Goal: Find specific page/section: Find specific page/section

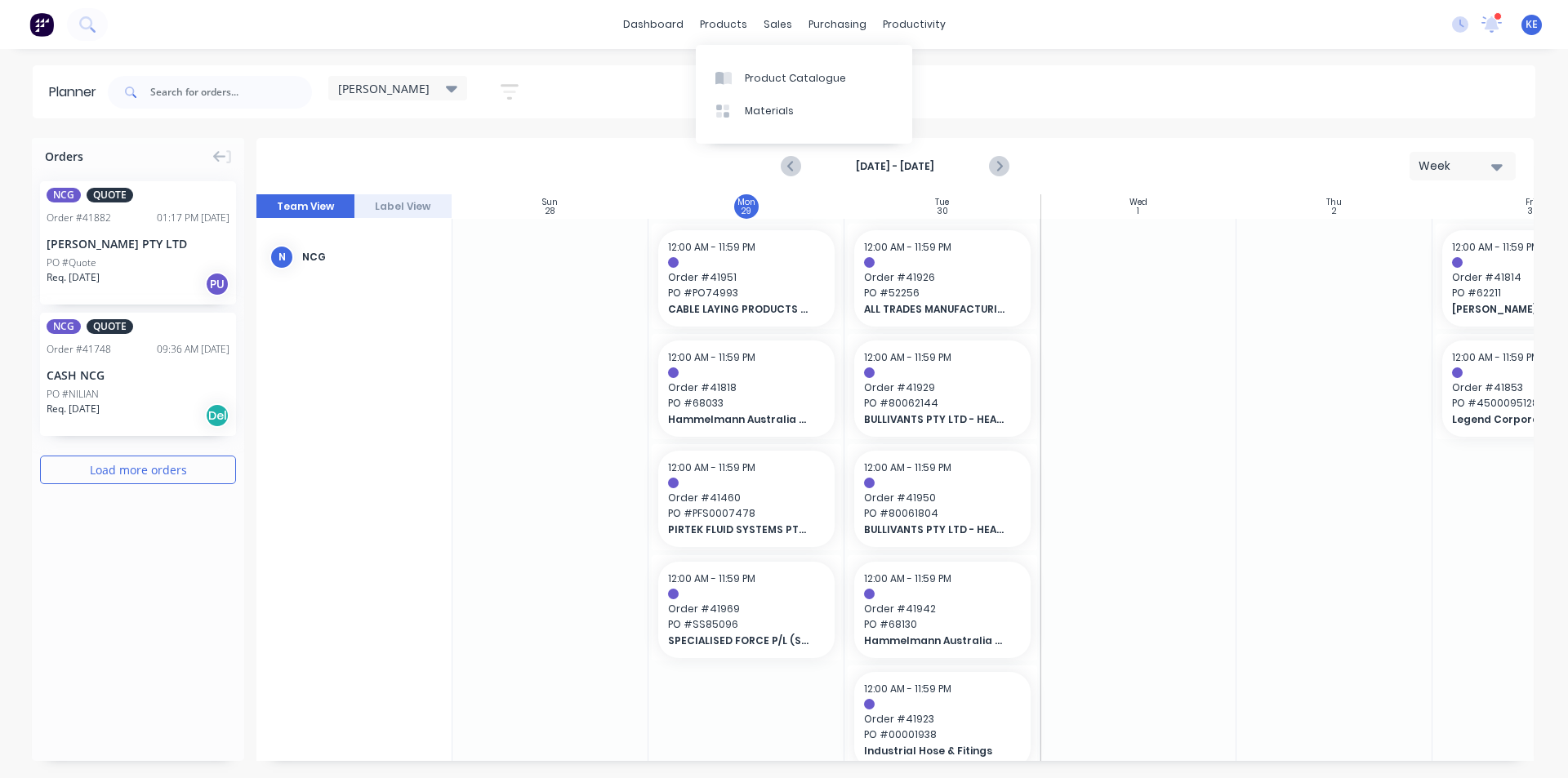
scroll to position [0, 89]
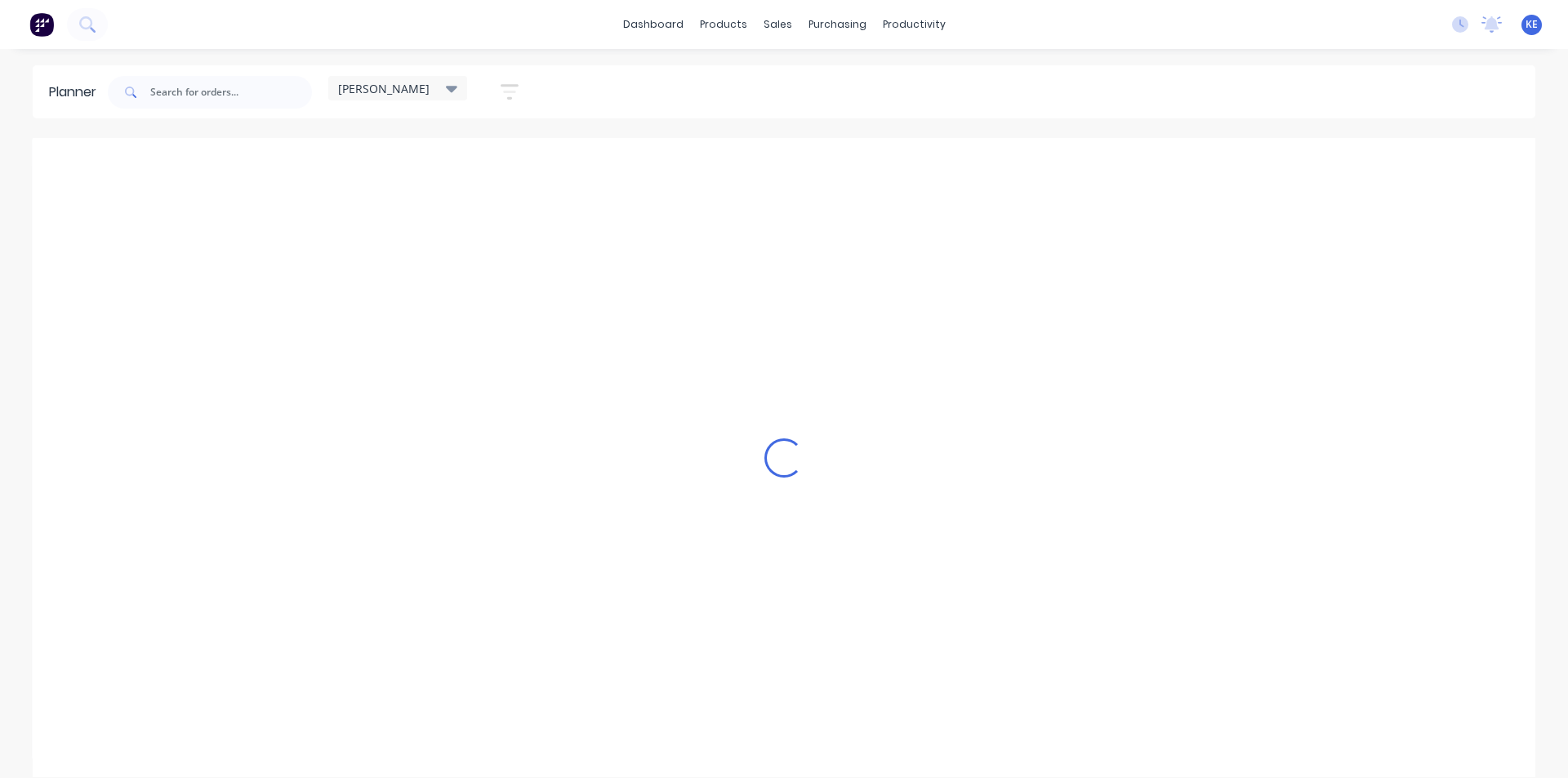
scroll to position [0, 1]
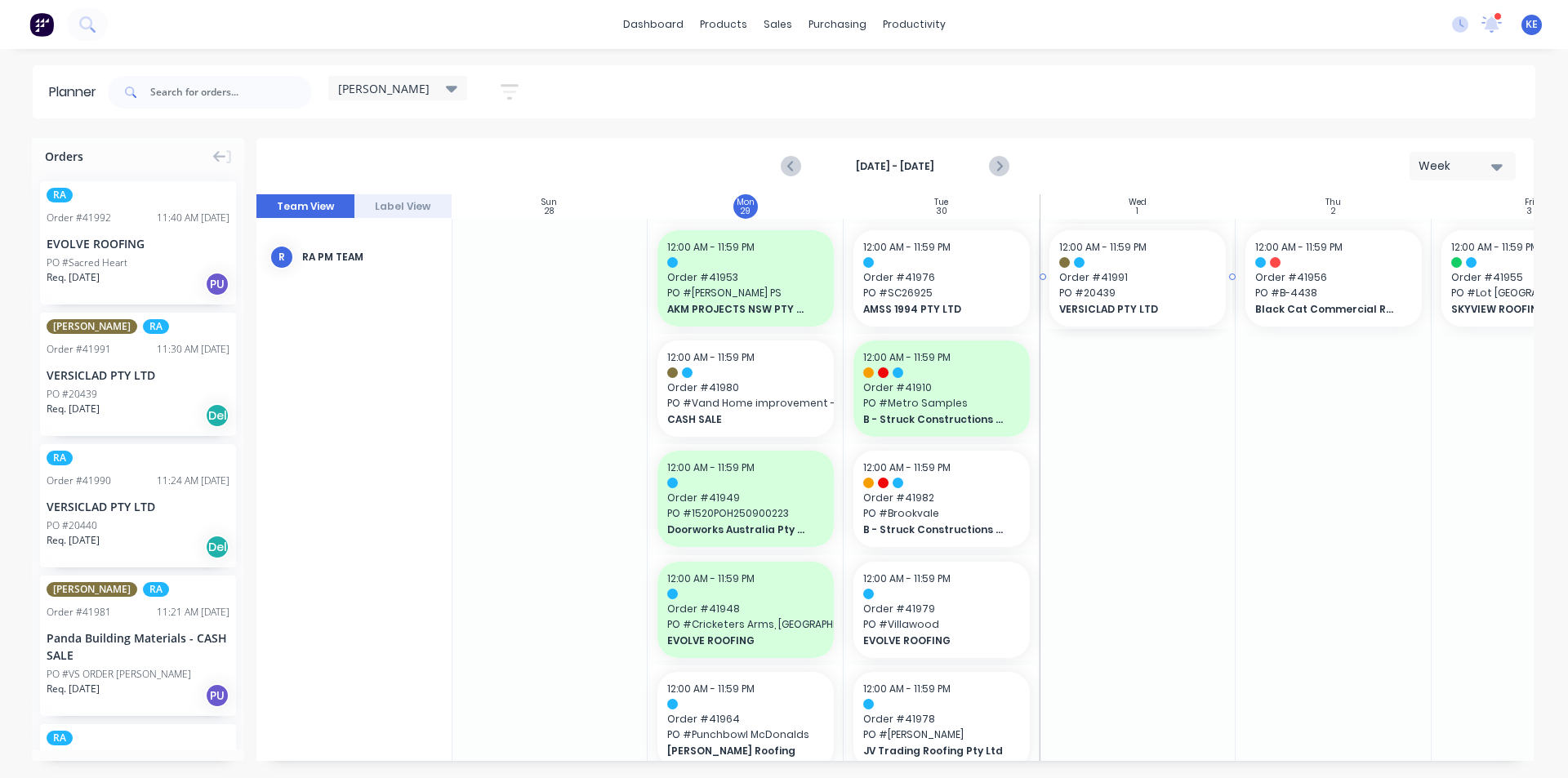
drag, startPoint x: 131, startPoint y: 404, endPoint x: 1190, endPoint y: 405, distance: 1059.0
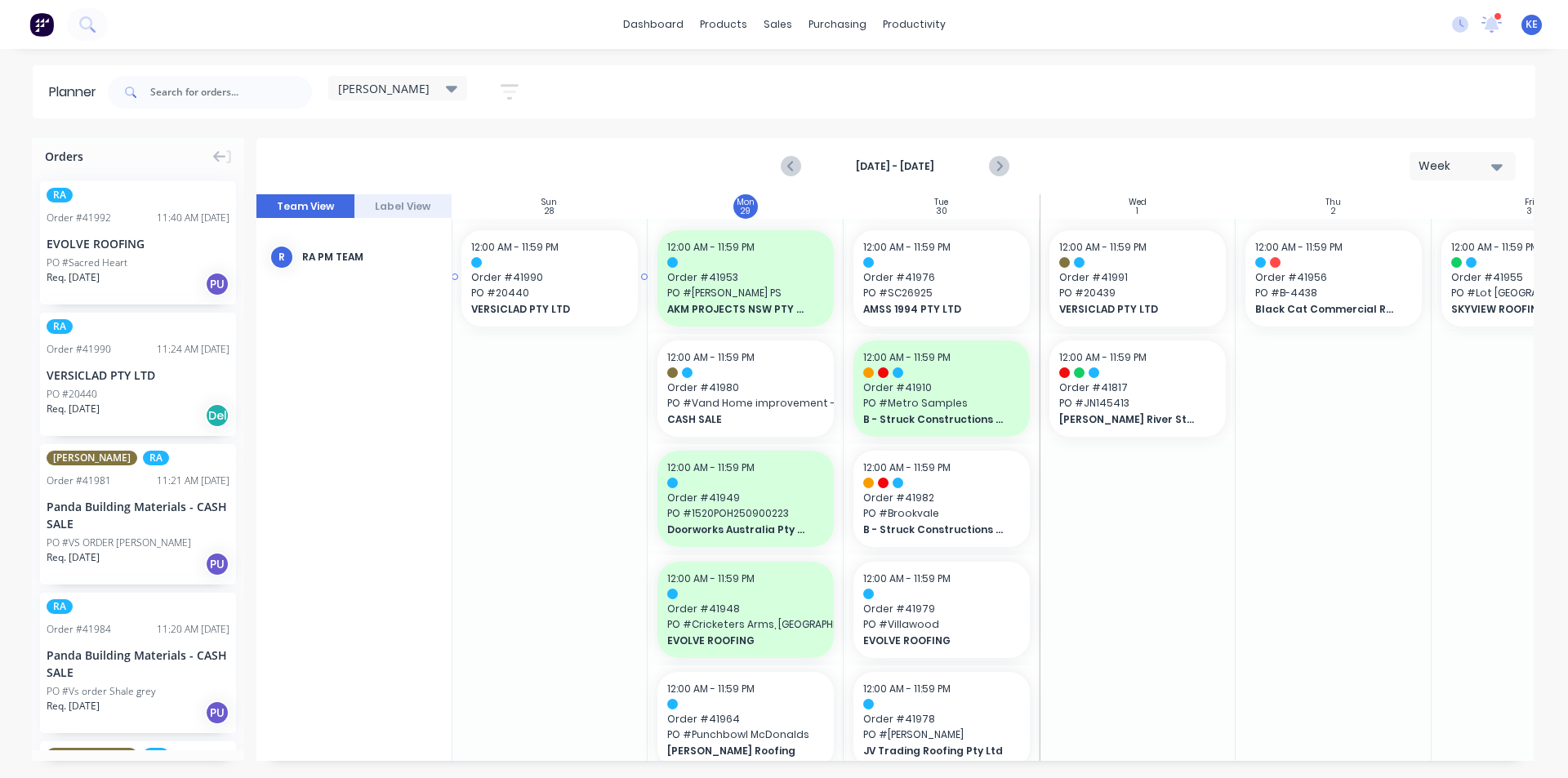
scroll to position [0, 0]
drag, startPoint x: 186, startPoint y: 385, endPoint x: 1127, endPoint y: 389, distance: 941.0
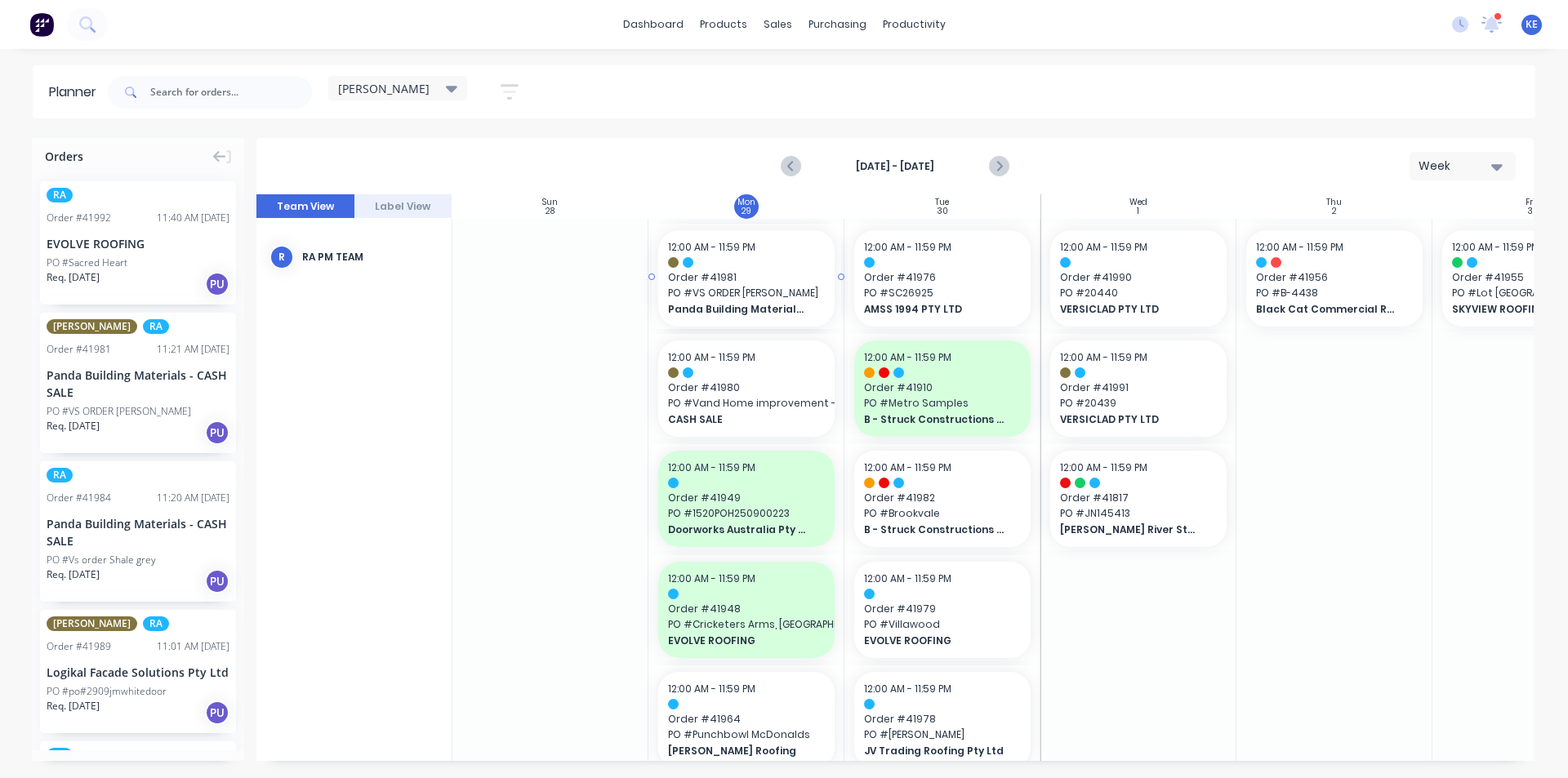
drag, startPoint x: 115, startPoint y: 412, endPoint x: 736, endPoint y: 439, distance: 621.6
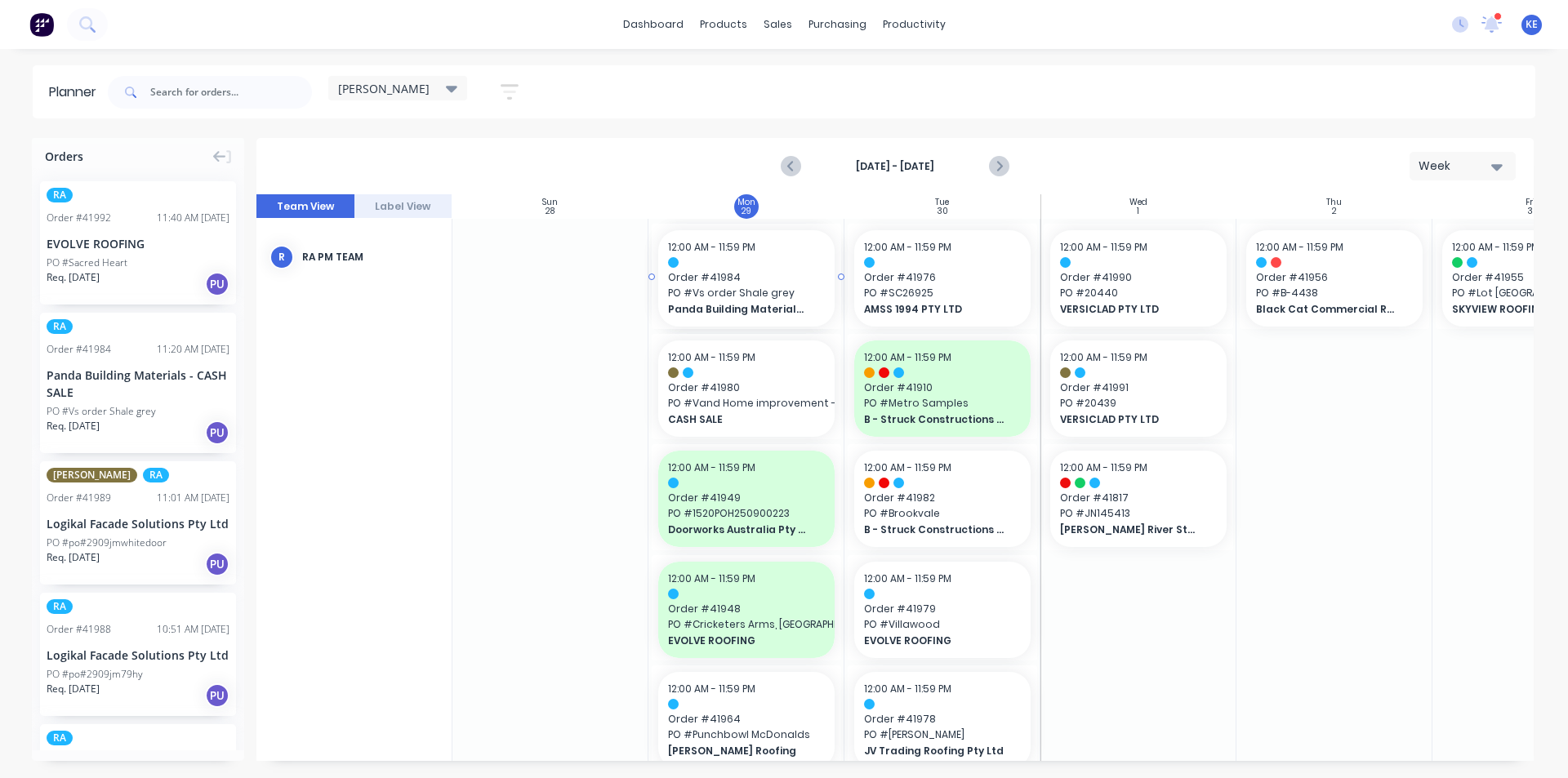
drag, startPoint x: 85, startPoint y: 396, endPoint x: 674, endPoint y: 407, distance: 589.1
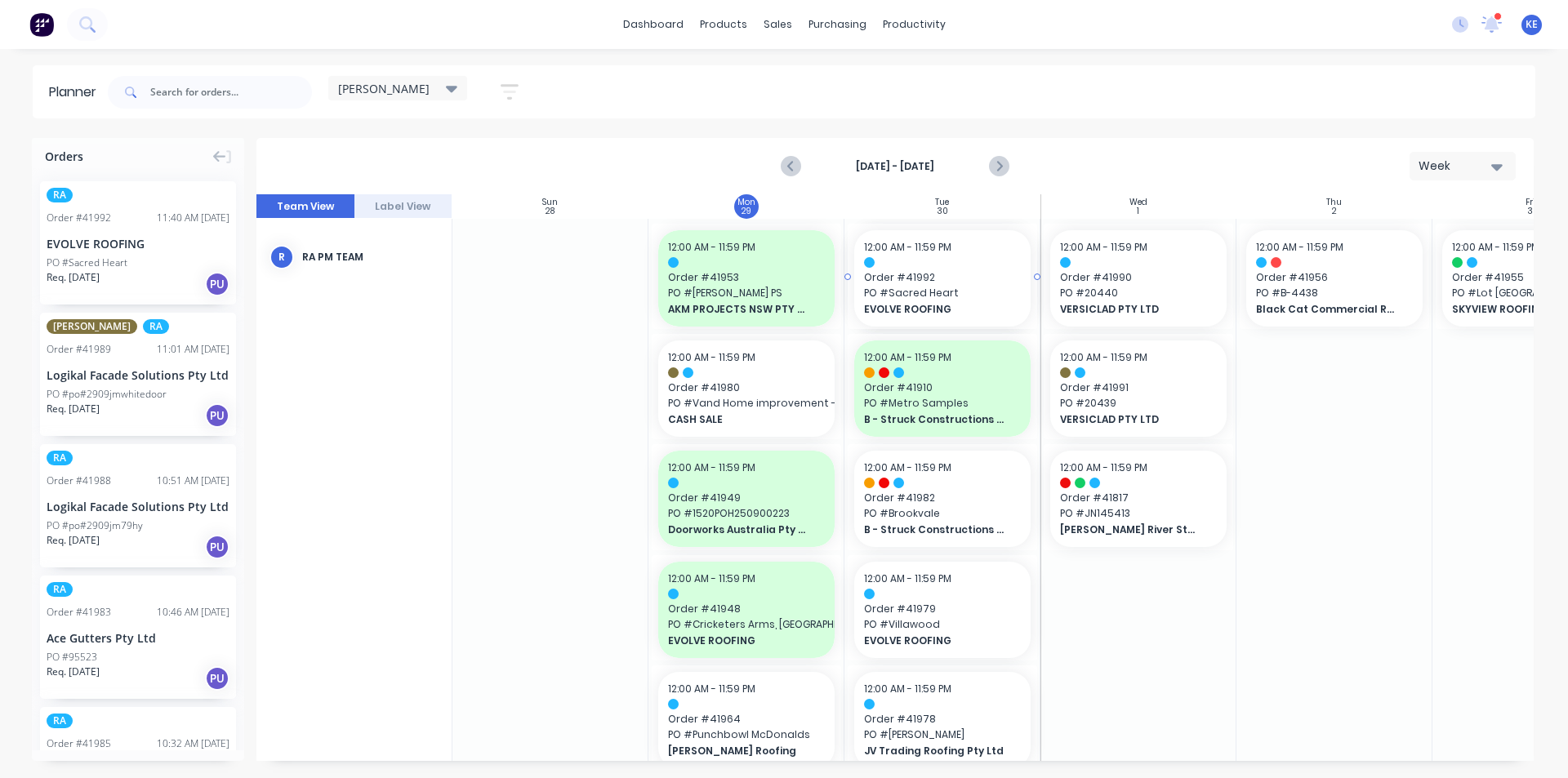
drag, startPoint x: 149, startPoint y: 252, endPoint x: 976, endPoint y: 237, distance: 827.1
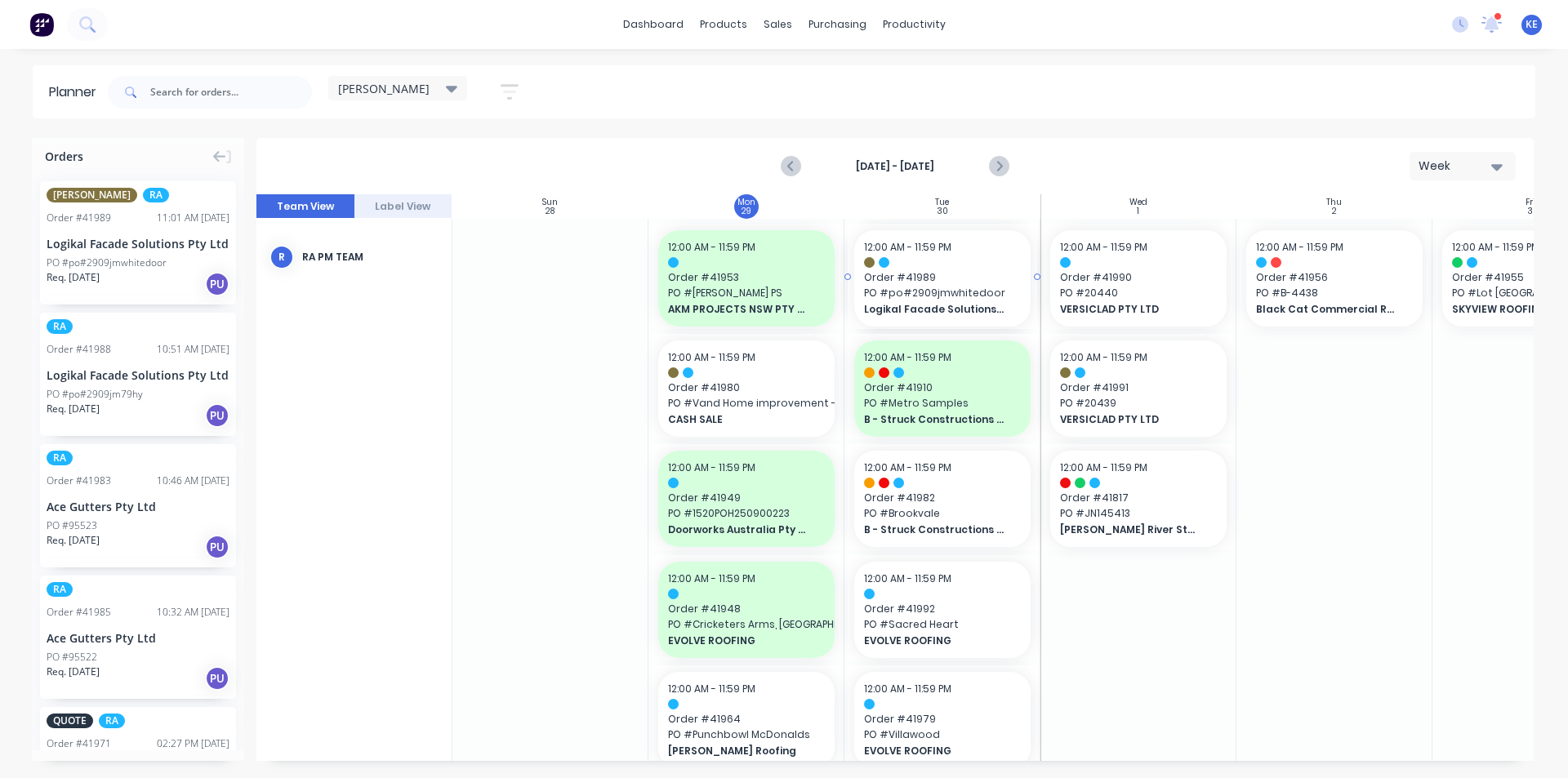
drag, startPoint x: 175, startPoint y: 237, endPoint x: 977, endPoint y: 269, distance: 802.6
drag, startPoint x: 145, startPoint y: 405, endPoint x: 1096, endPoint y: 424, distance: 951.2
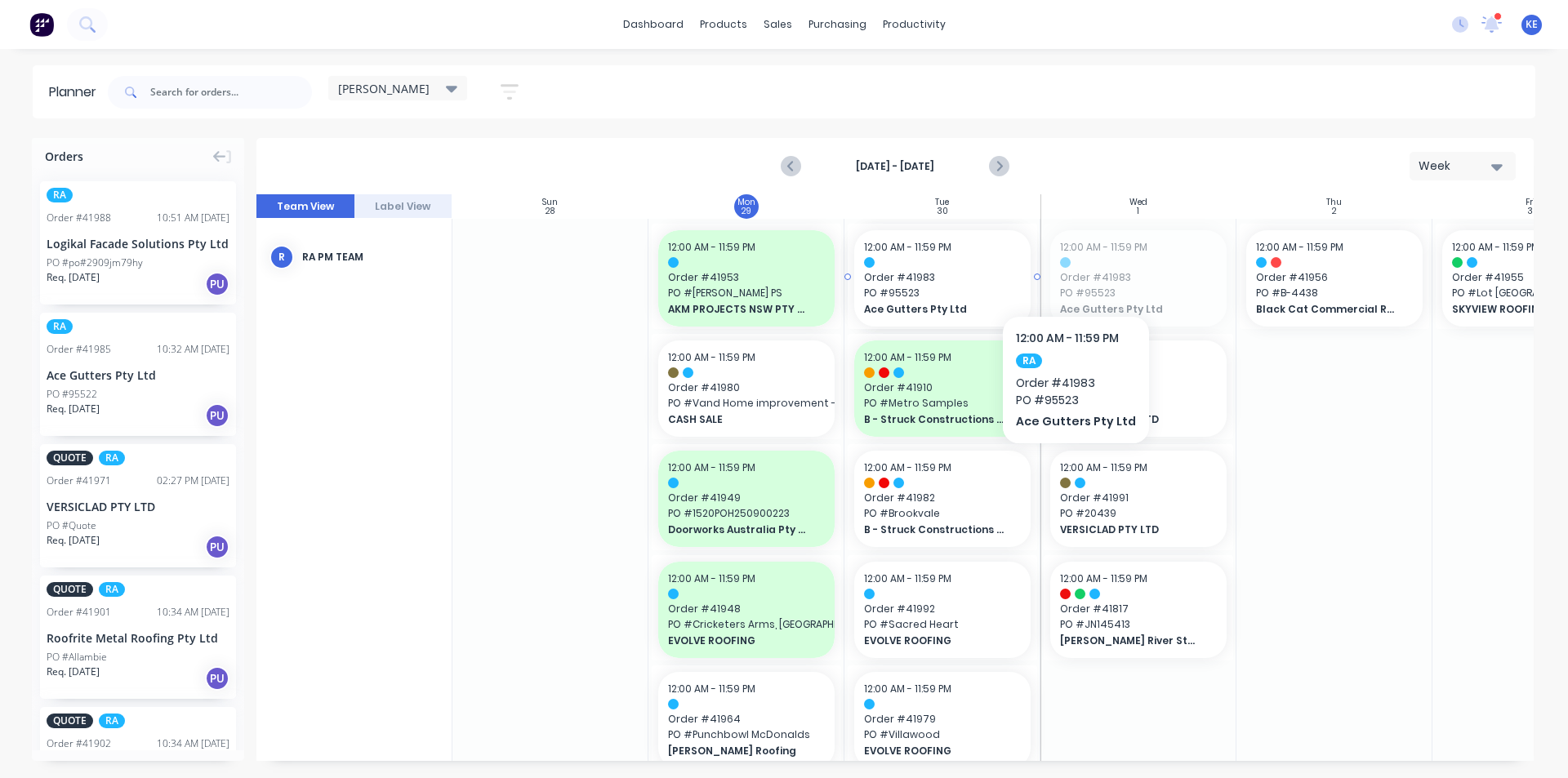
drag, startPoint x: 1126, startPoint y: 268, endPoint x: 1071, endPoint y: 266, distance: 55.0
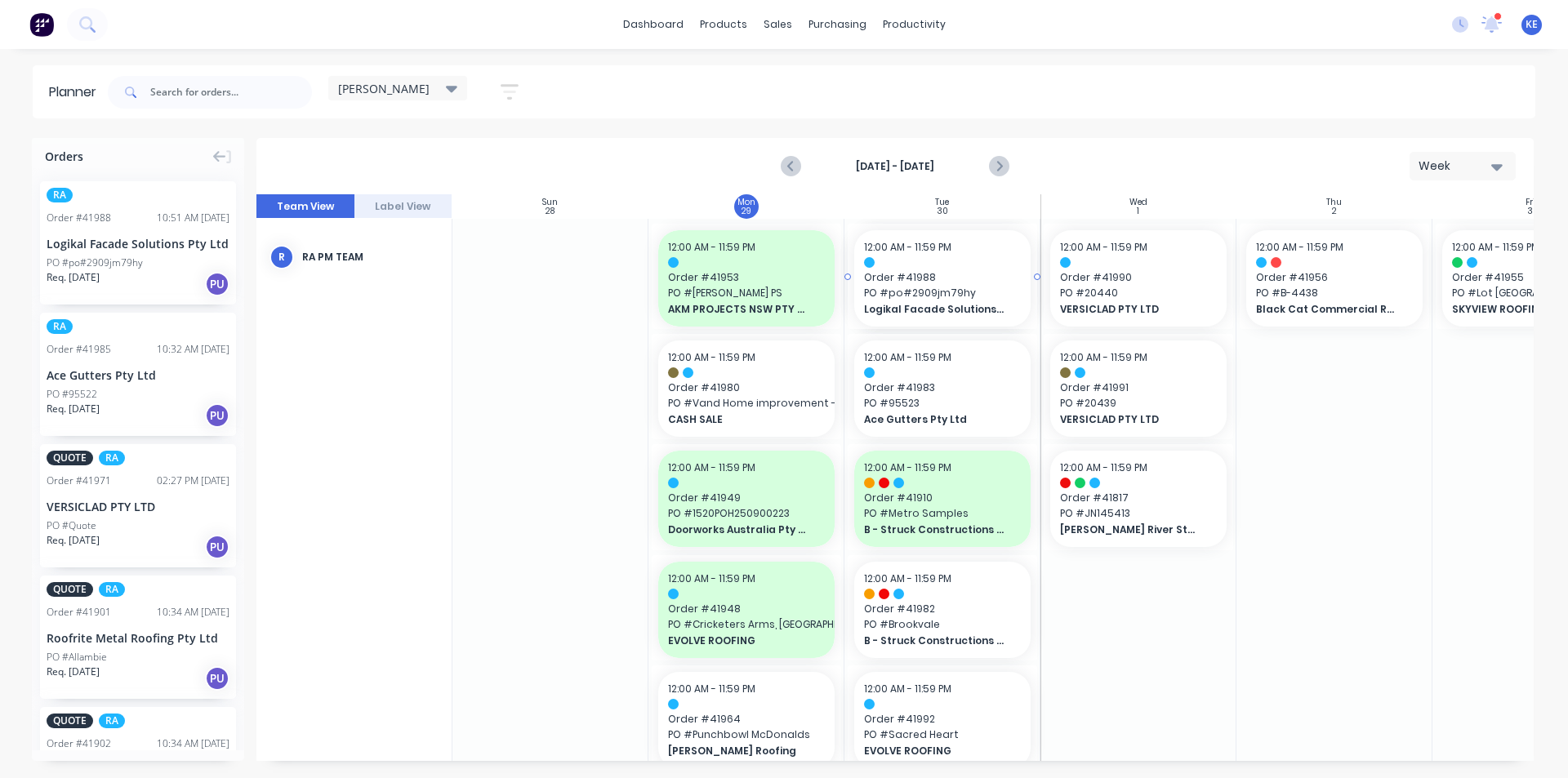
drag, startPoint x: 155, startPoint y: 240, endPoint x: 913, endPoint y: 320, distance: 762.2
drag, startPoint x: 68, startPoint y: 212, endPoint x: 889, endPoint y: 322, distance: 828.3
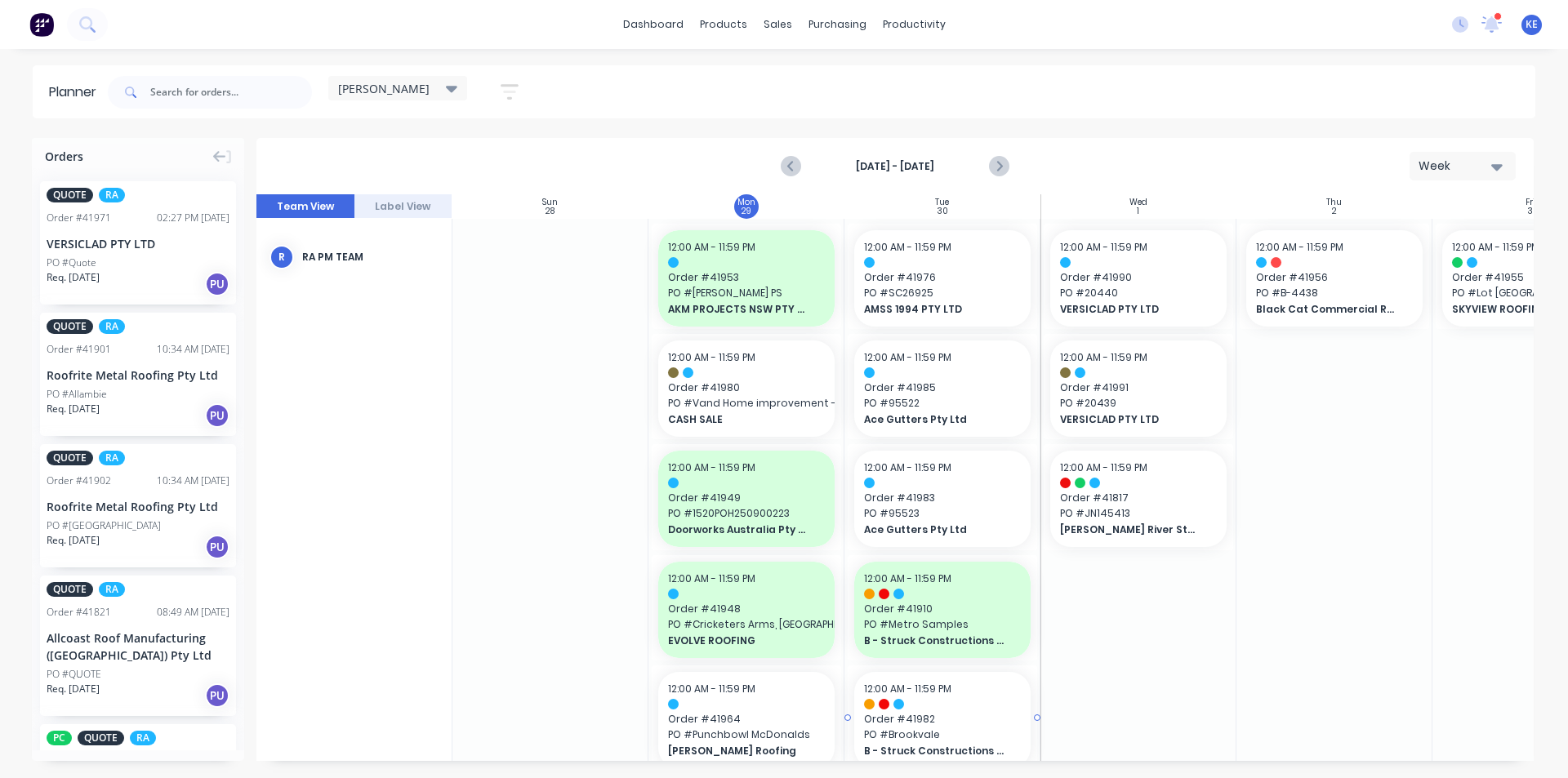
scroll to position [164, 0]
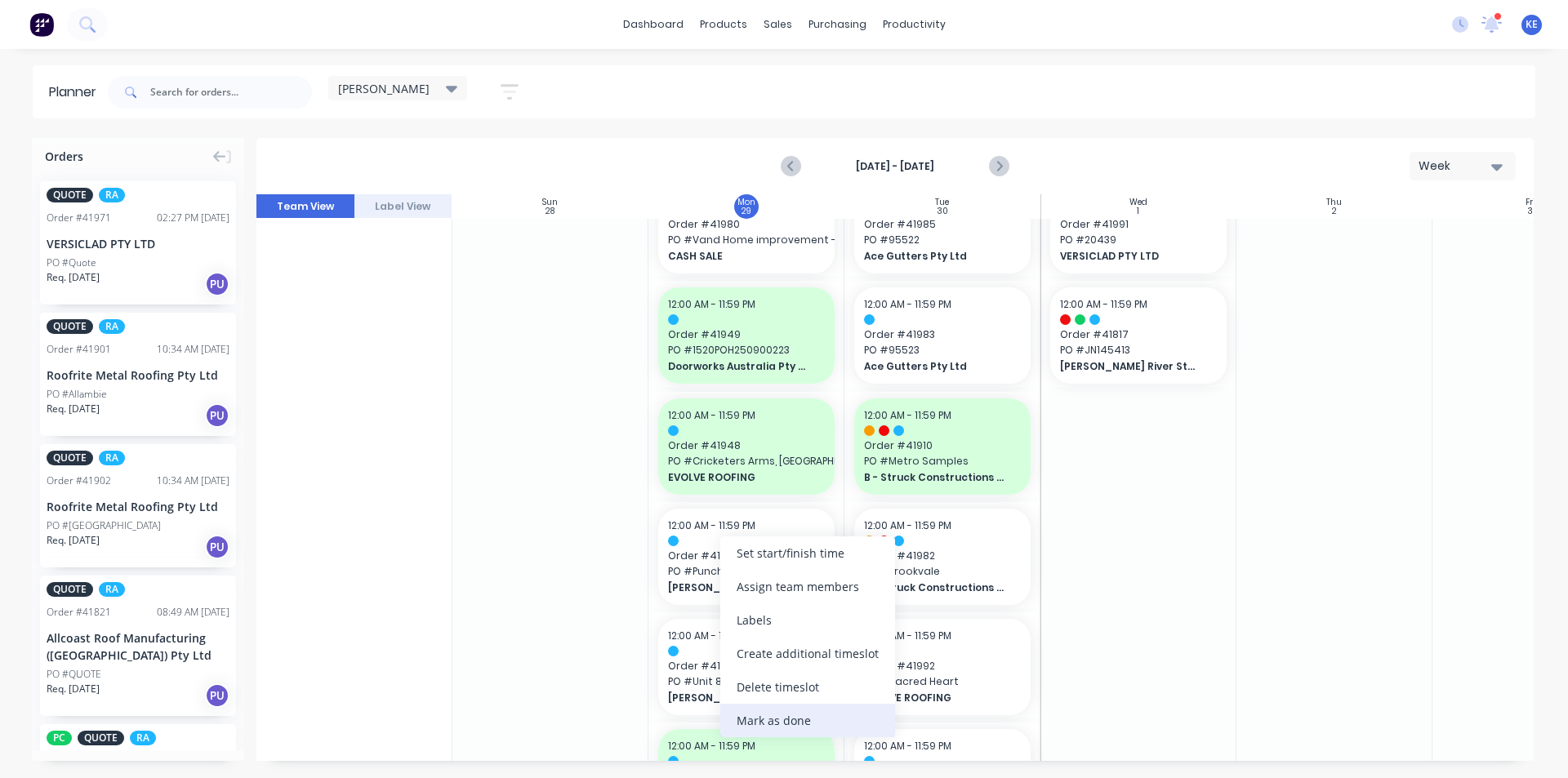
click at [760, 719] on div "Mark as done" at bounding box center [808, 721] width 175 height 34
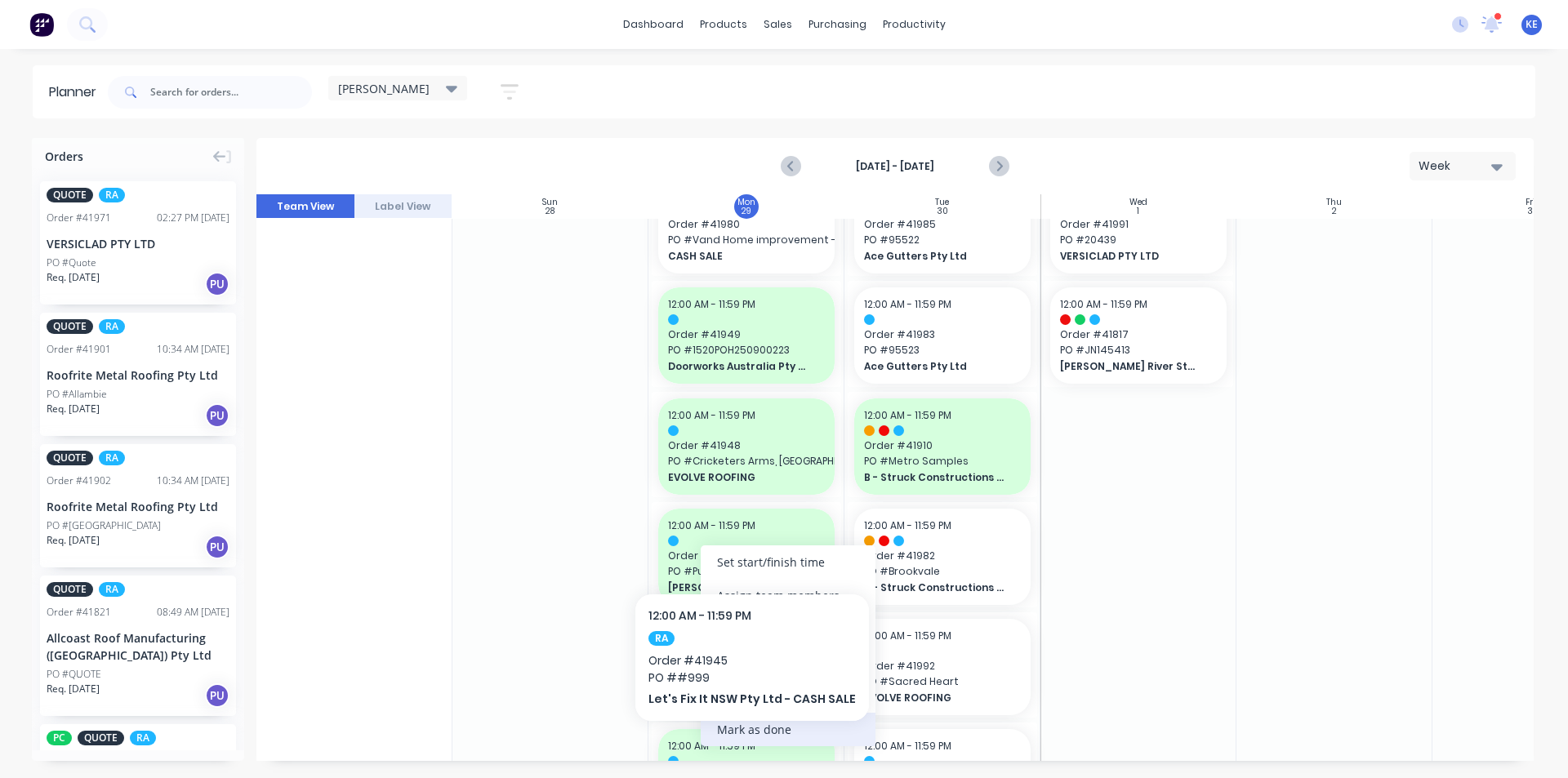
click at [766, 733] on div "Mark as done" at bounding box center [788, 730] width 175 height 34
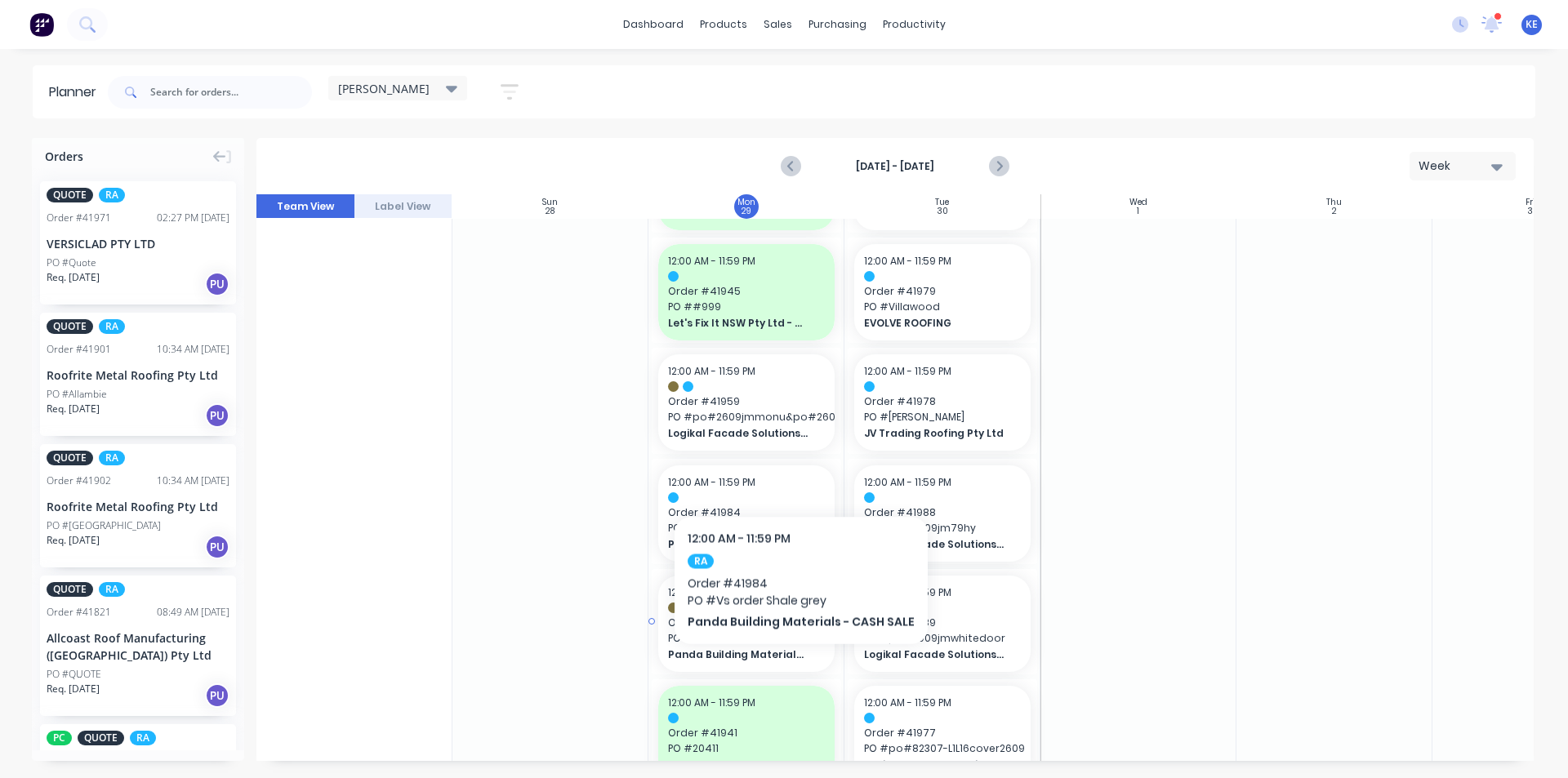
scroll to position [654, 0]
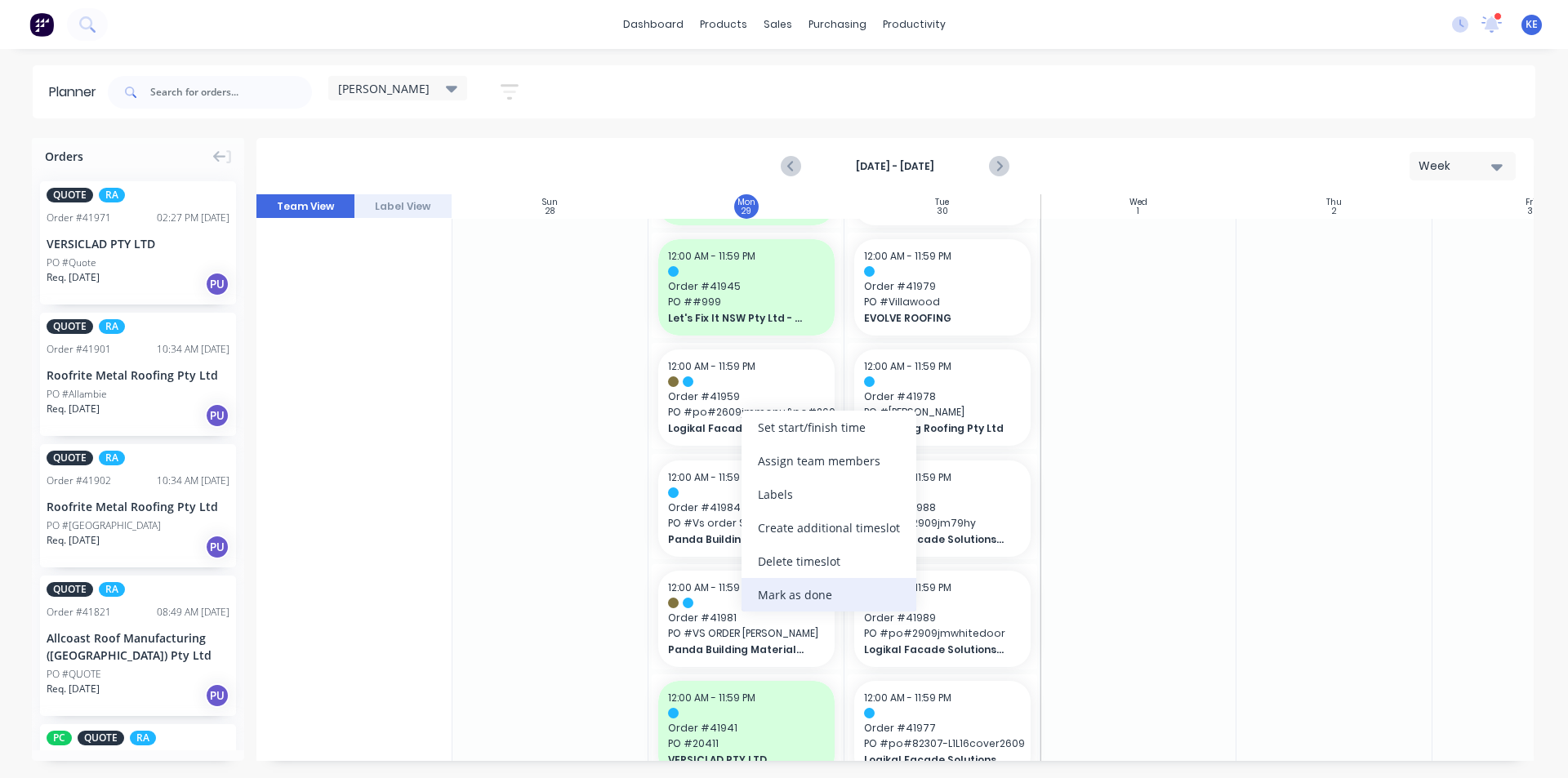
click at [782, 578] on div "Mark as done" at bounding box center [829, 595] width 175 height 34
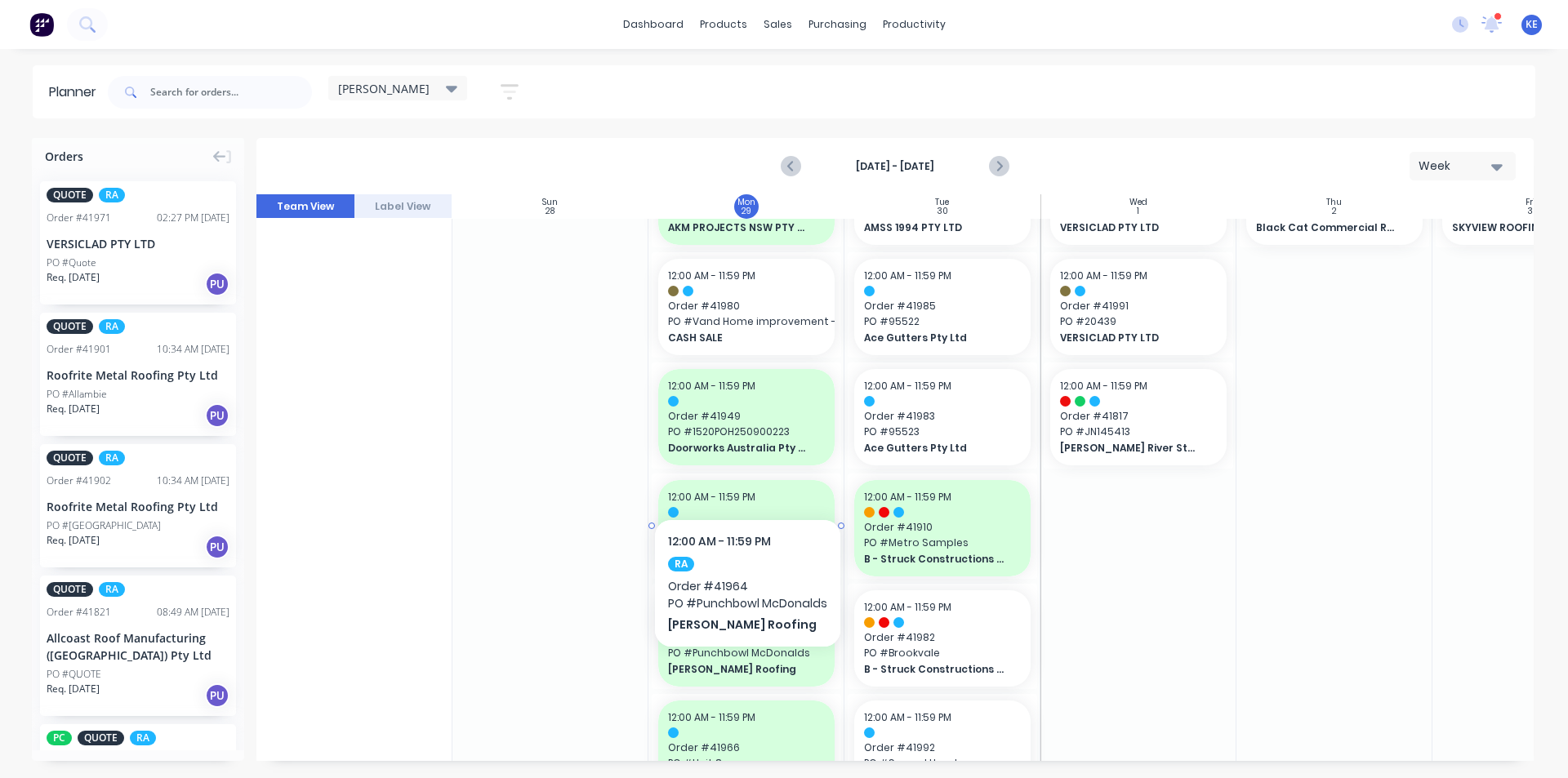
scroll to position [0, 0]
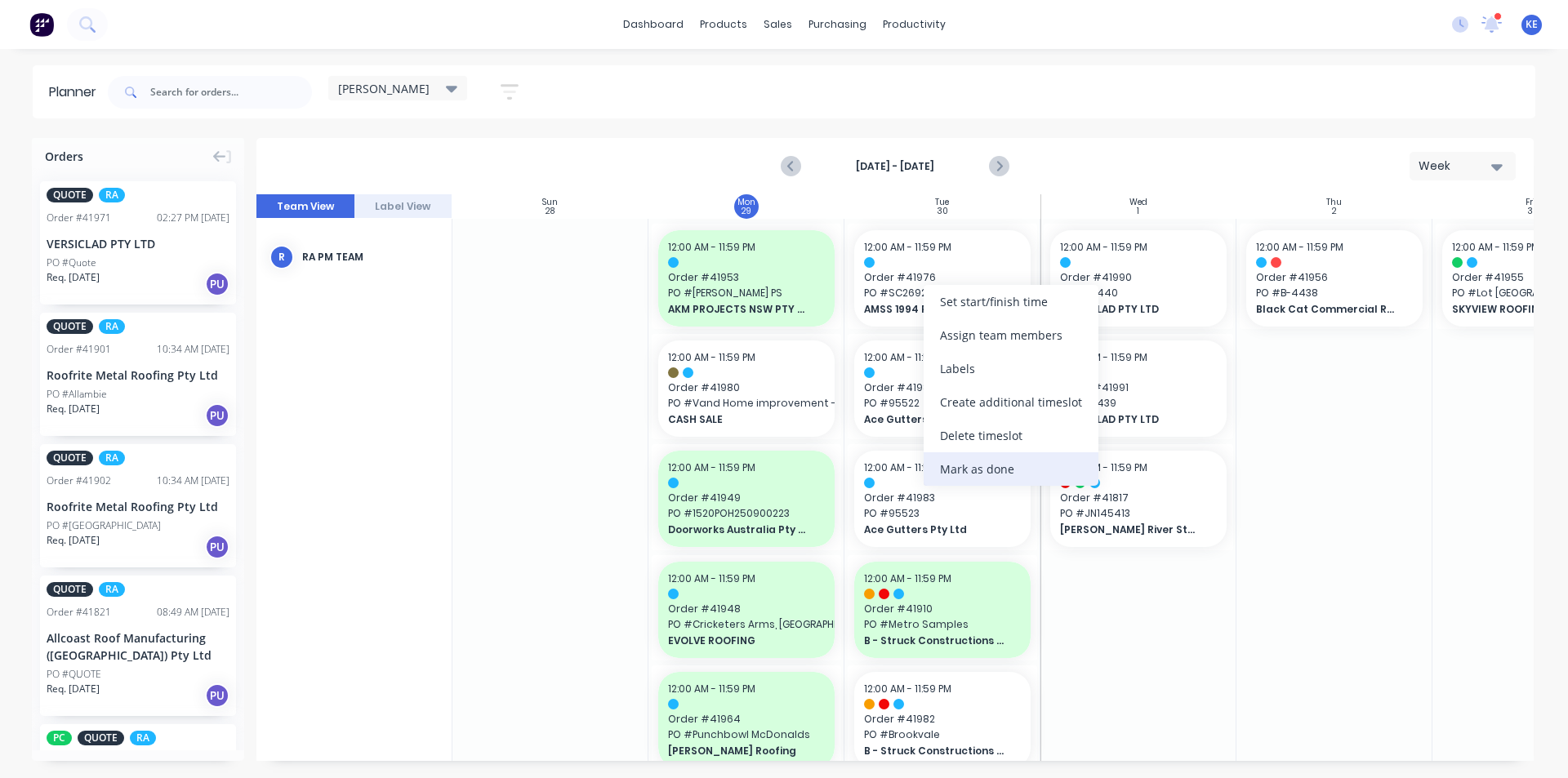
click at [958, 480] on div "Mark as done" at bounding box center [1011, 469] width 175 height 34
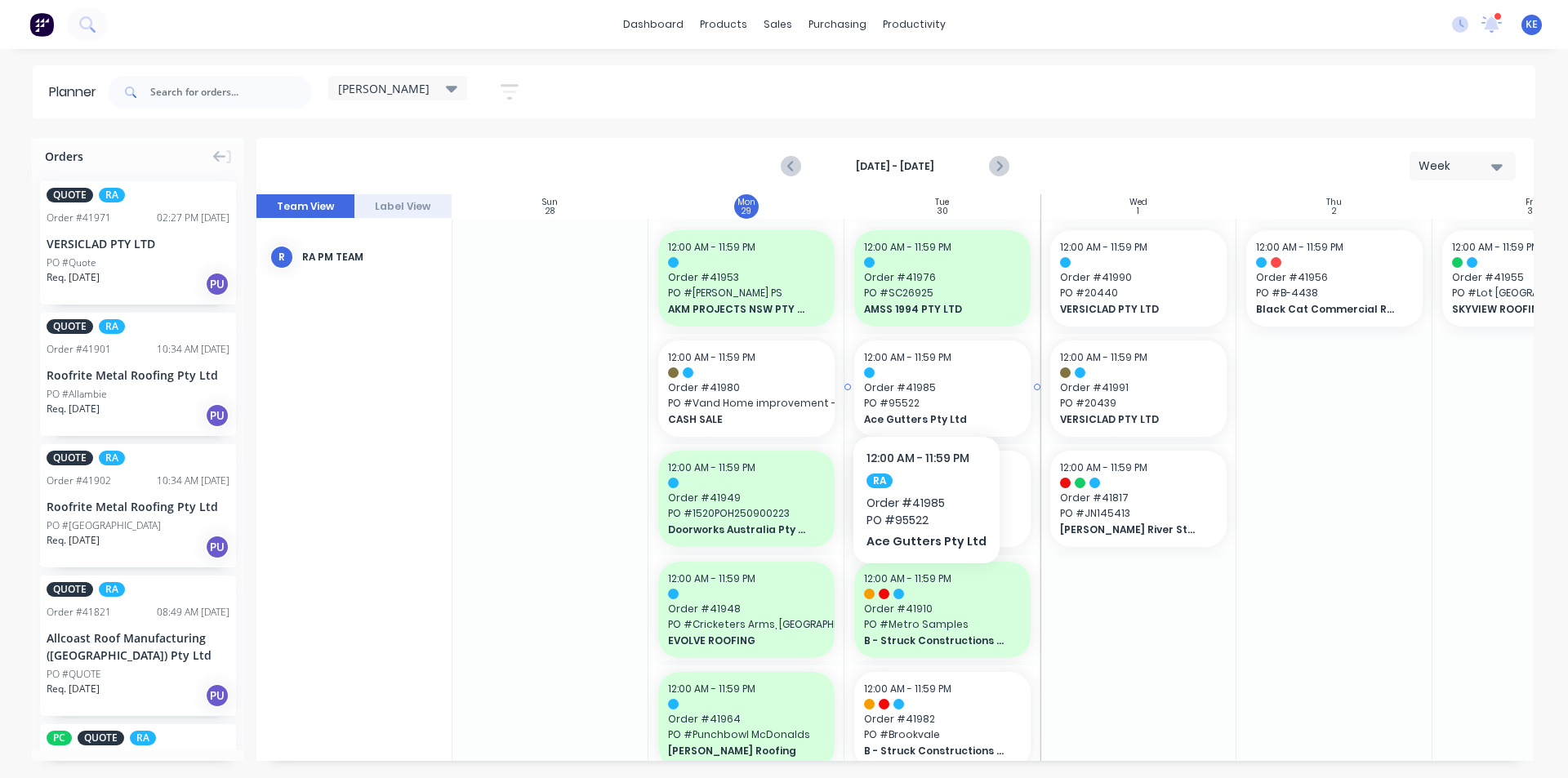
click at [921, 386] on span "Order # 41985" at bounding box center [943, 388] width 157 height 15
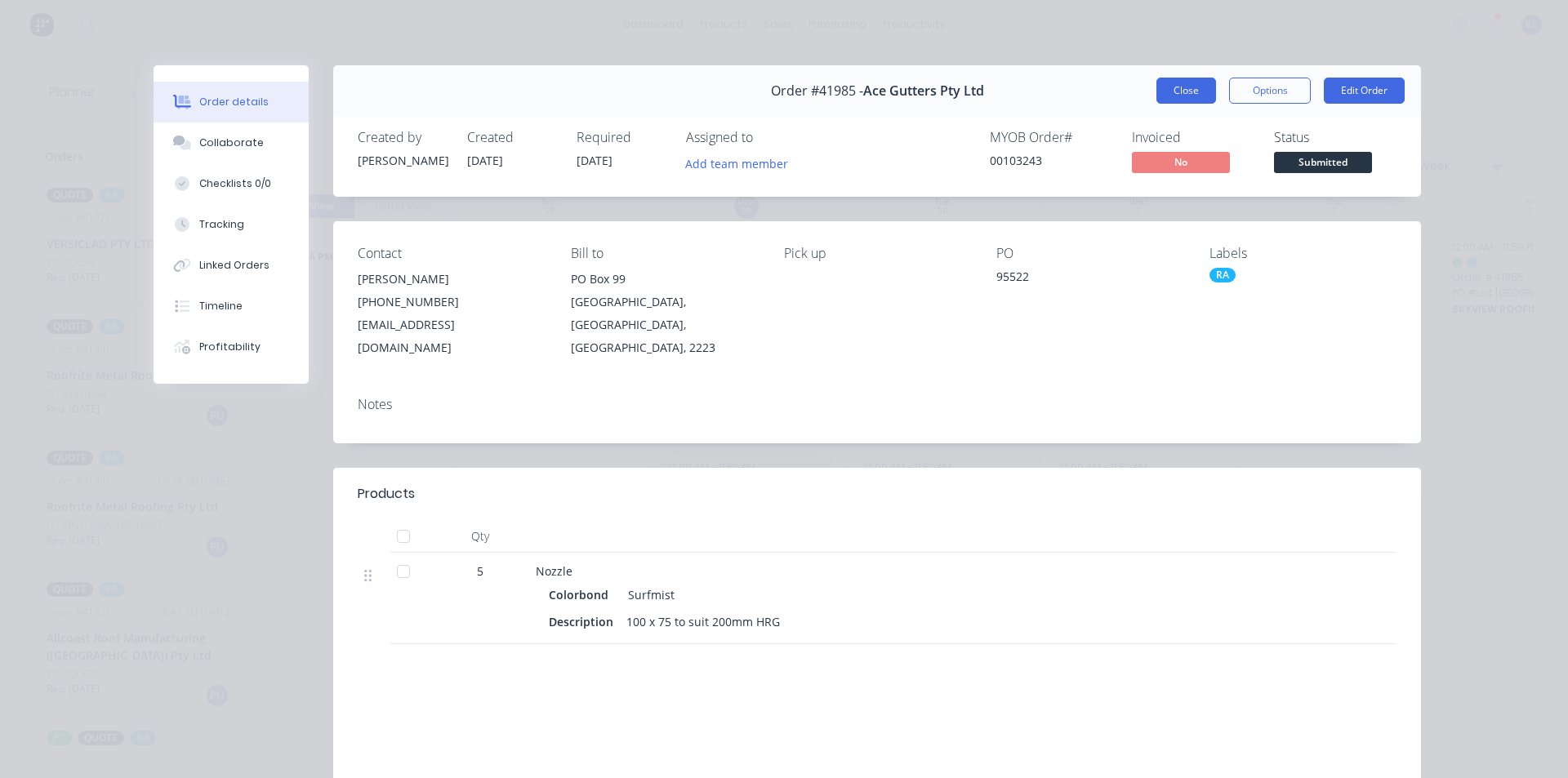
click at [1156, 96] on button "Close" at bounding box center [1186, 90] width 60 height 26
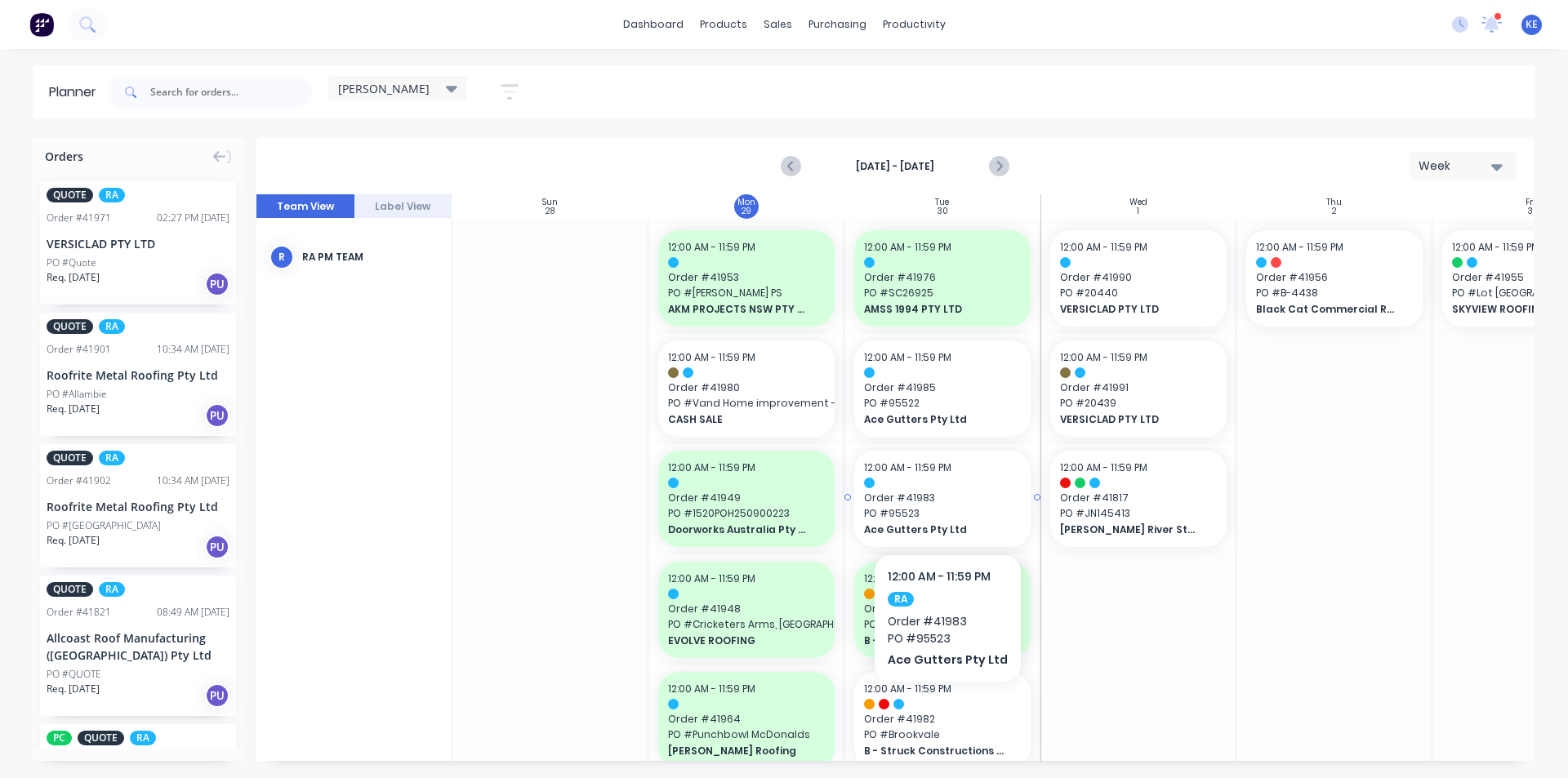
click at [961, 476] on div "12:00 AM - 11:59 PM Order # 41983 PO # 95523 Ace Gutters Pty Ltd" at bounding box center [943, 499] width 176 height 96
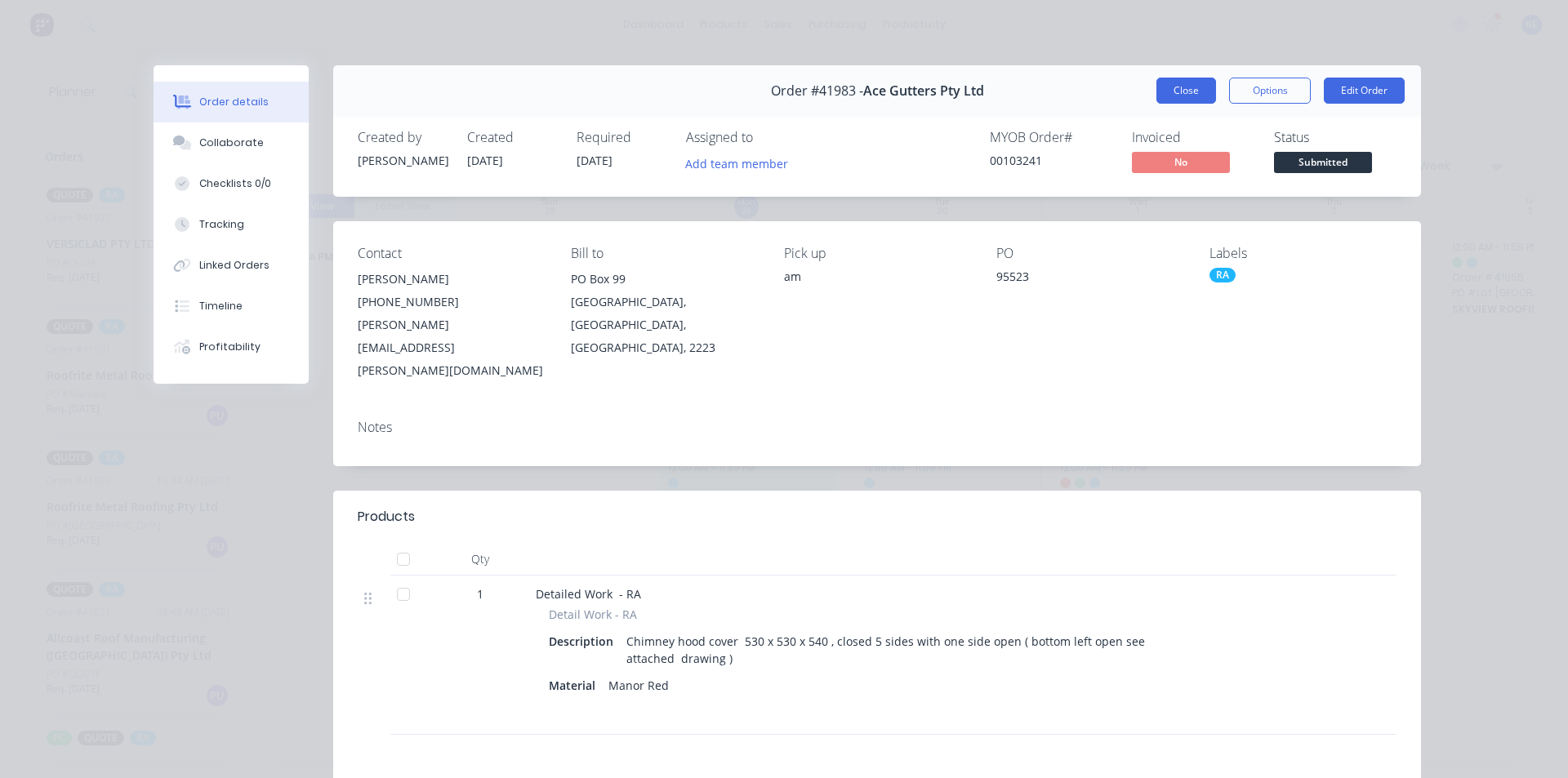
click at [1162, 92] on button "Close" at bounding box center [1186, 90] width 60 height 26
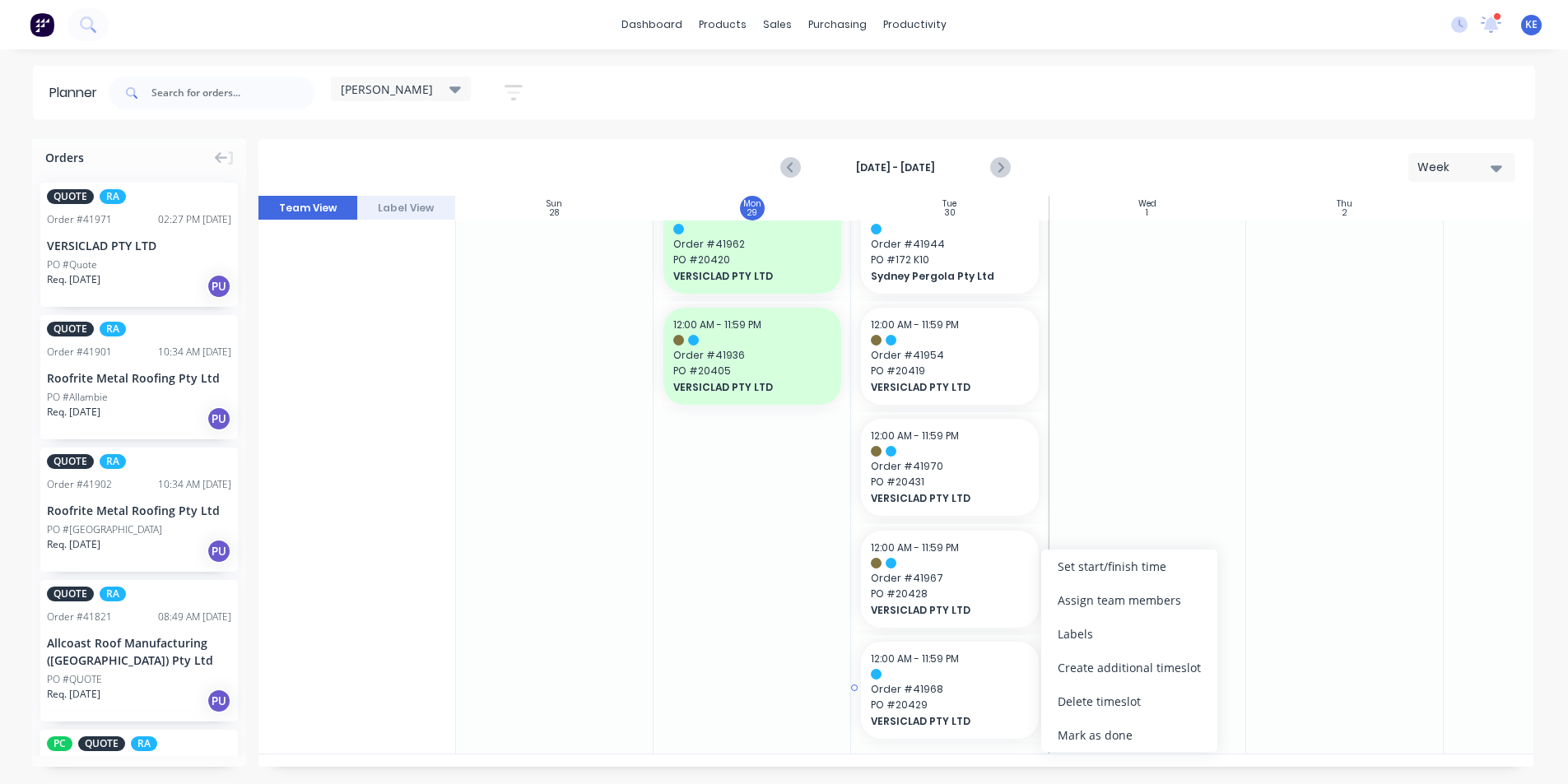
scroll to position [1254, 0]
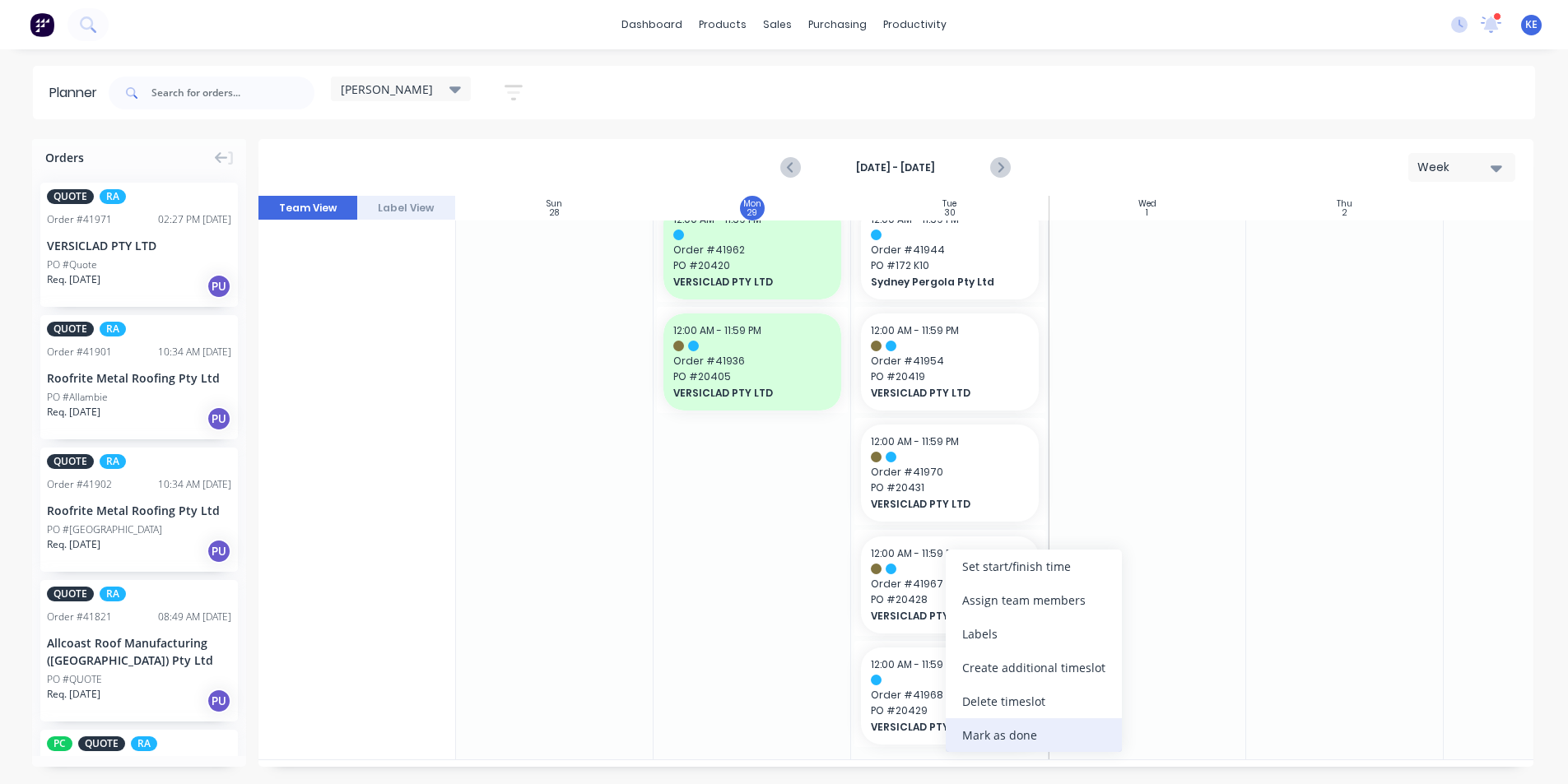
click at [985, 728] on div "Mark as done" at bounding box center [1033, 736] width 177 height 34
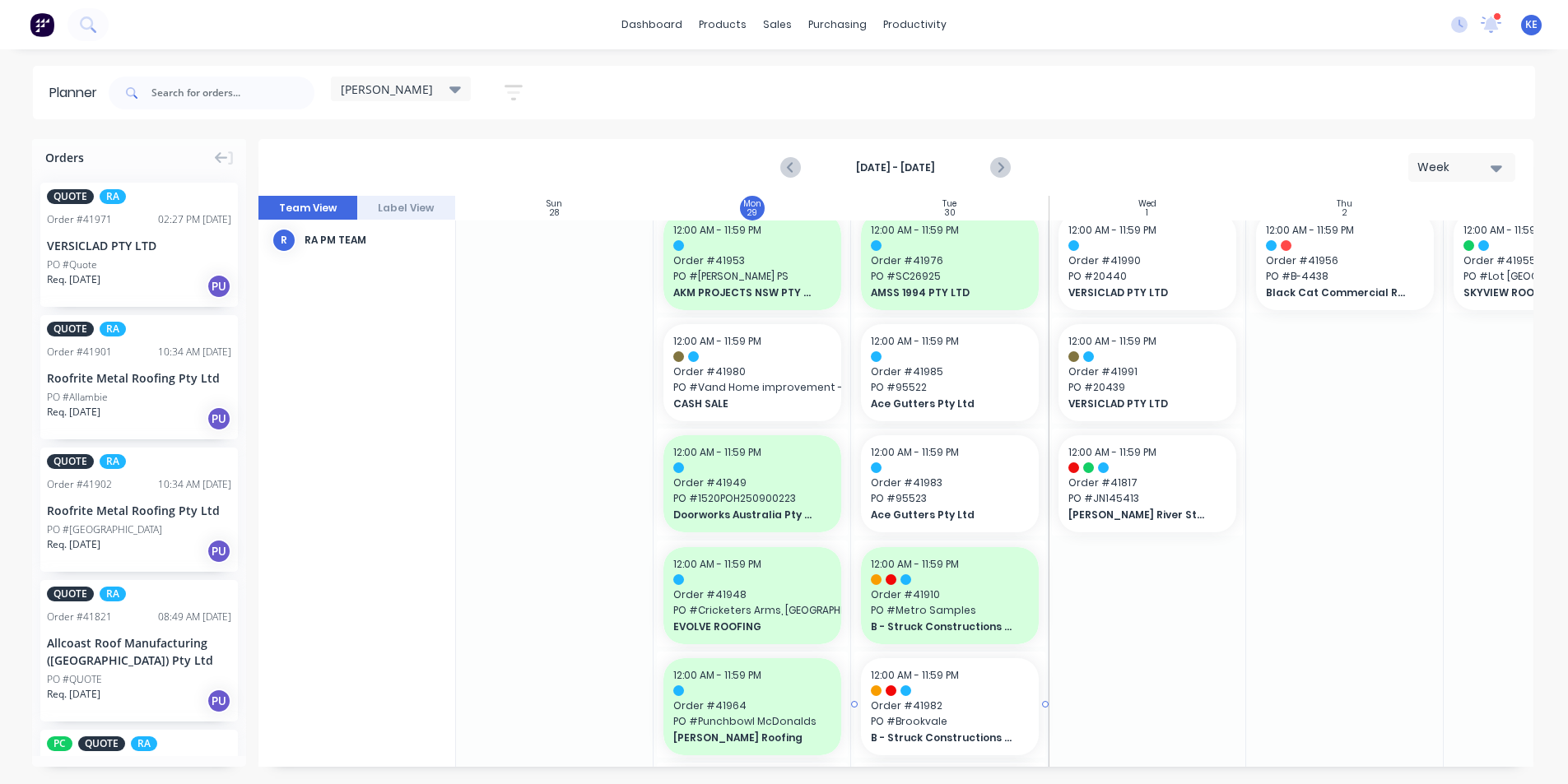
scroll to position [184, 0]
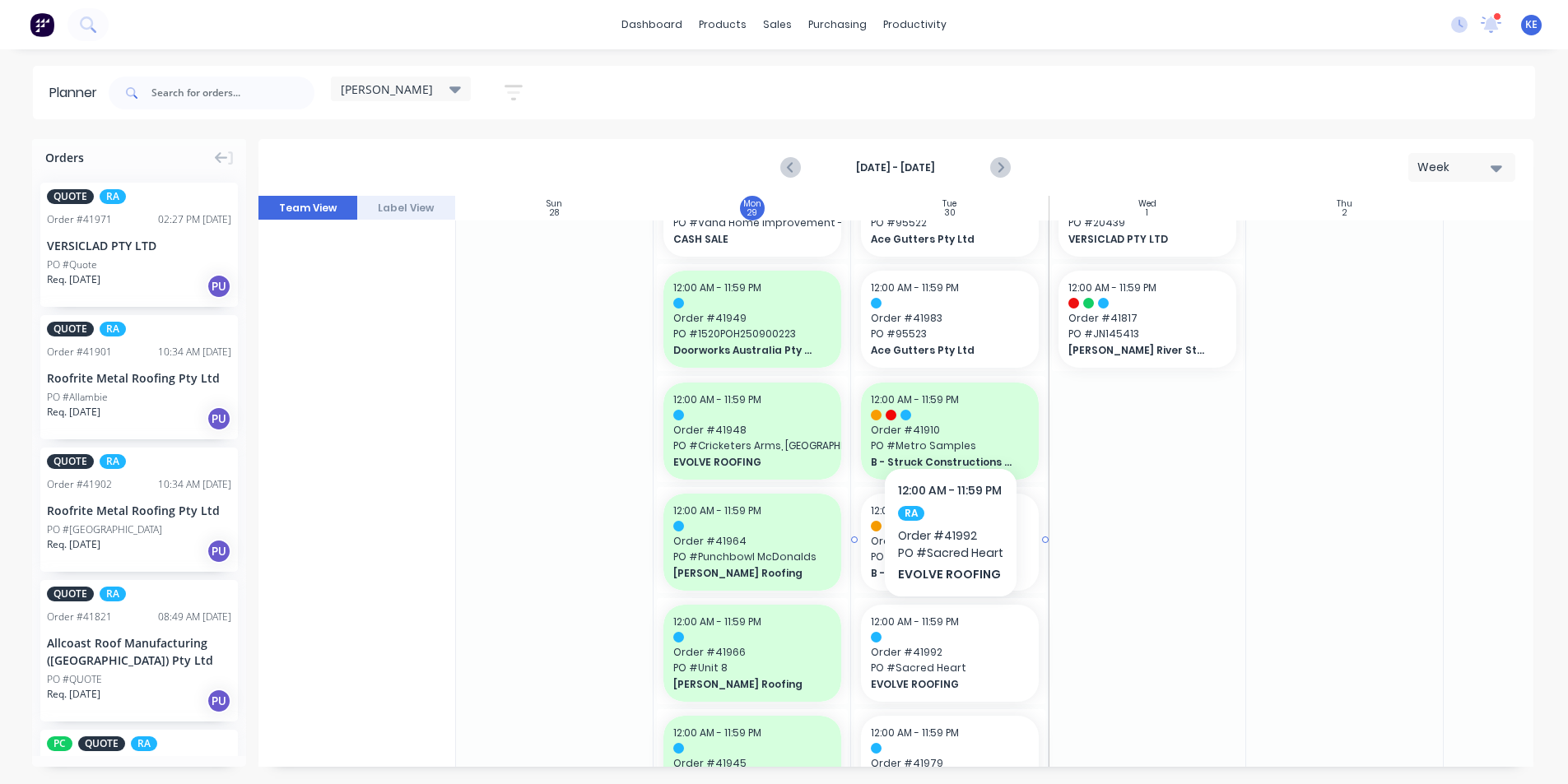
click at [940, 530] on div at bounding box center [950, 526] width 158 height 11
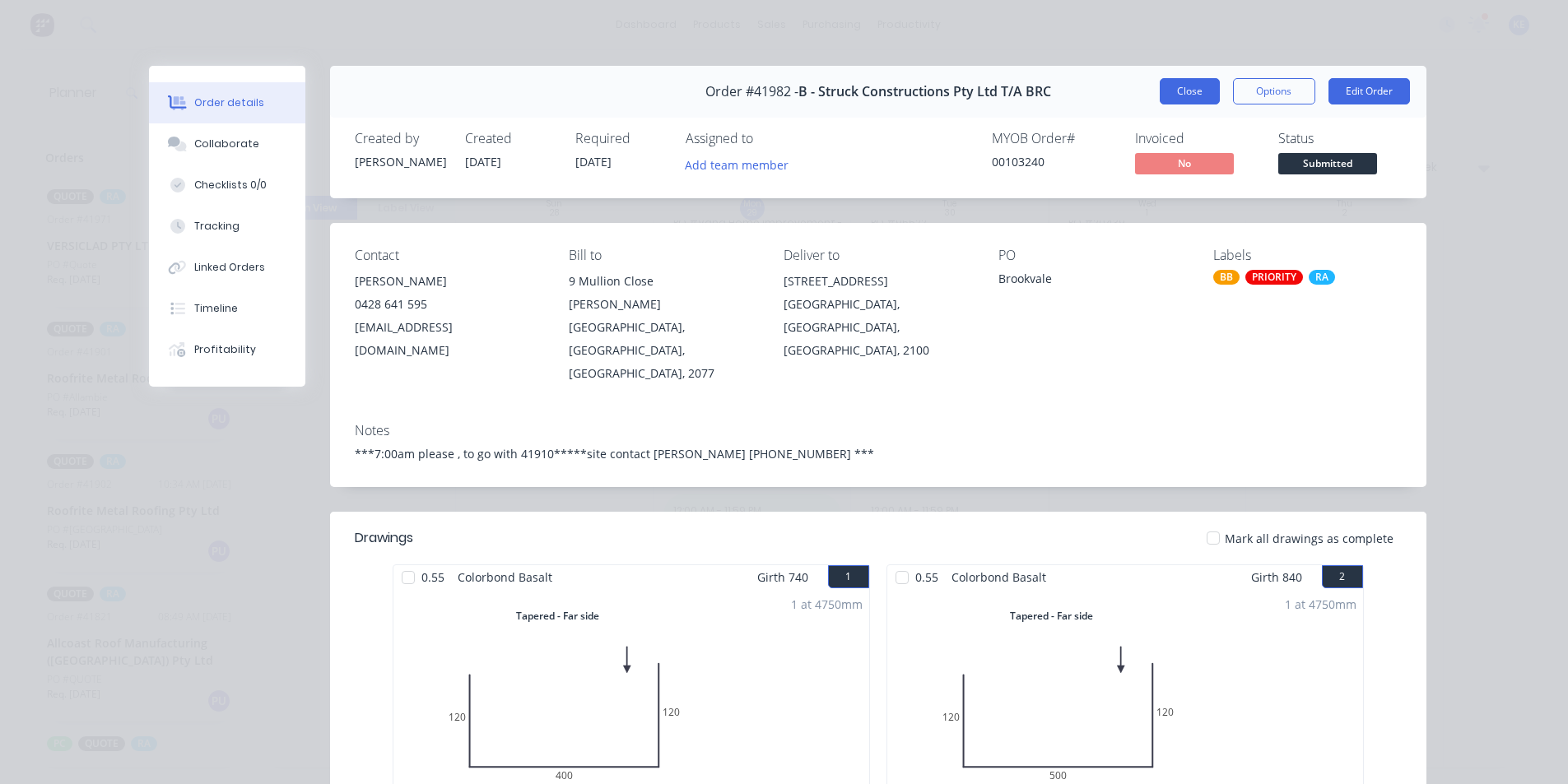
click at [1162, 86] on button "Close" at bounding box center [1189, 90] width 60 height 26
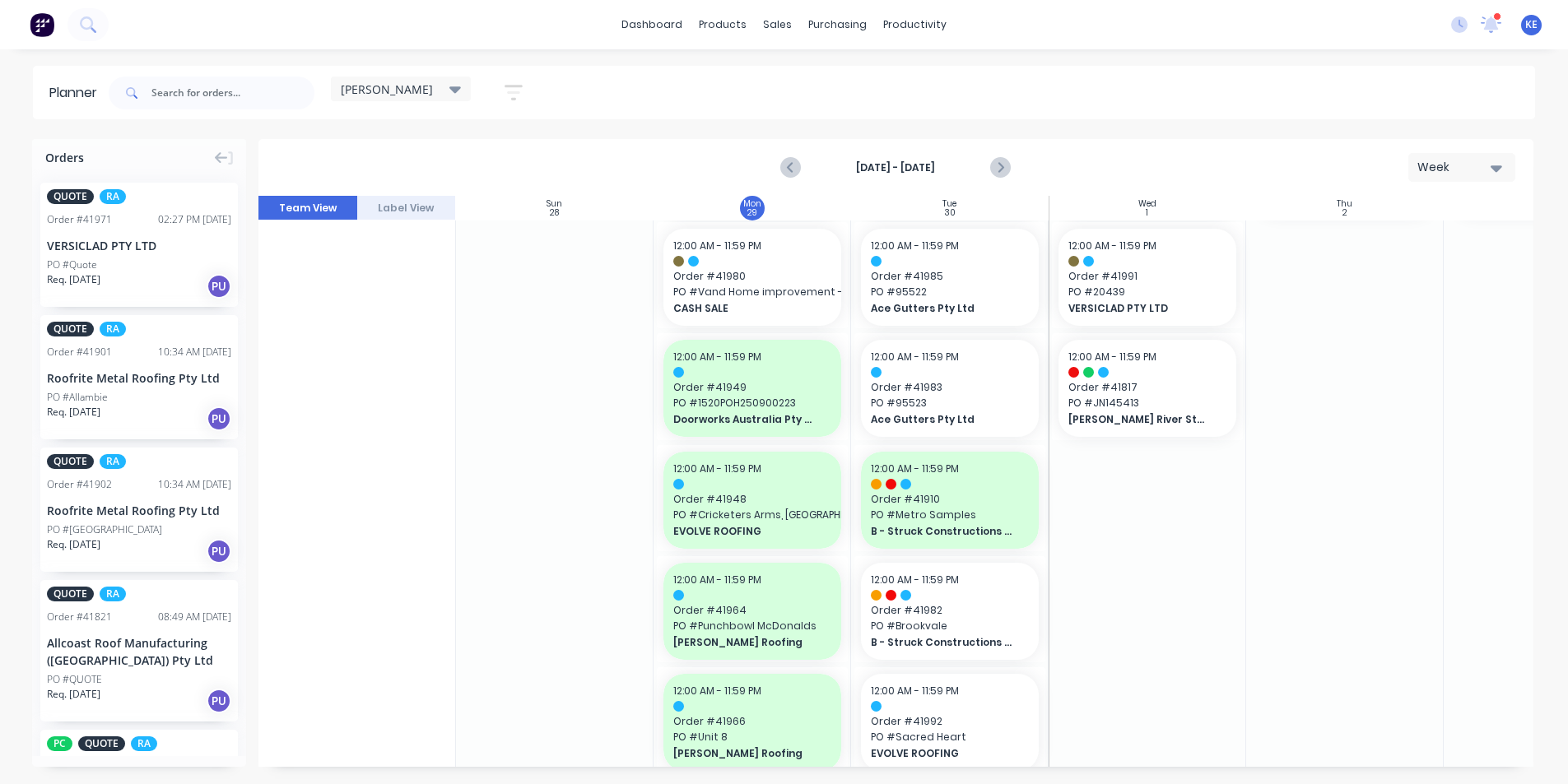
scroll to position [0, 0]
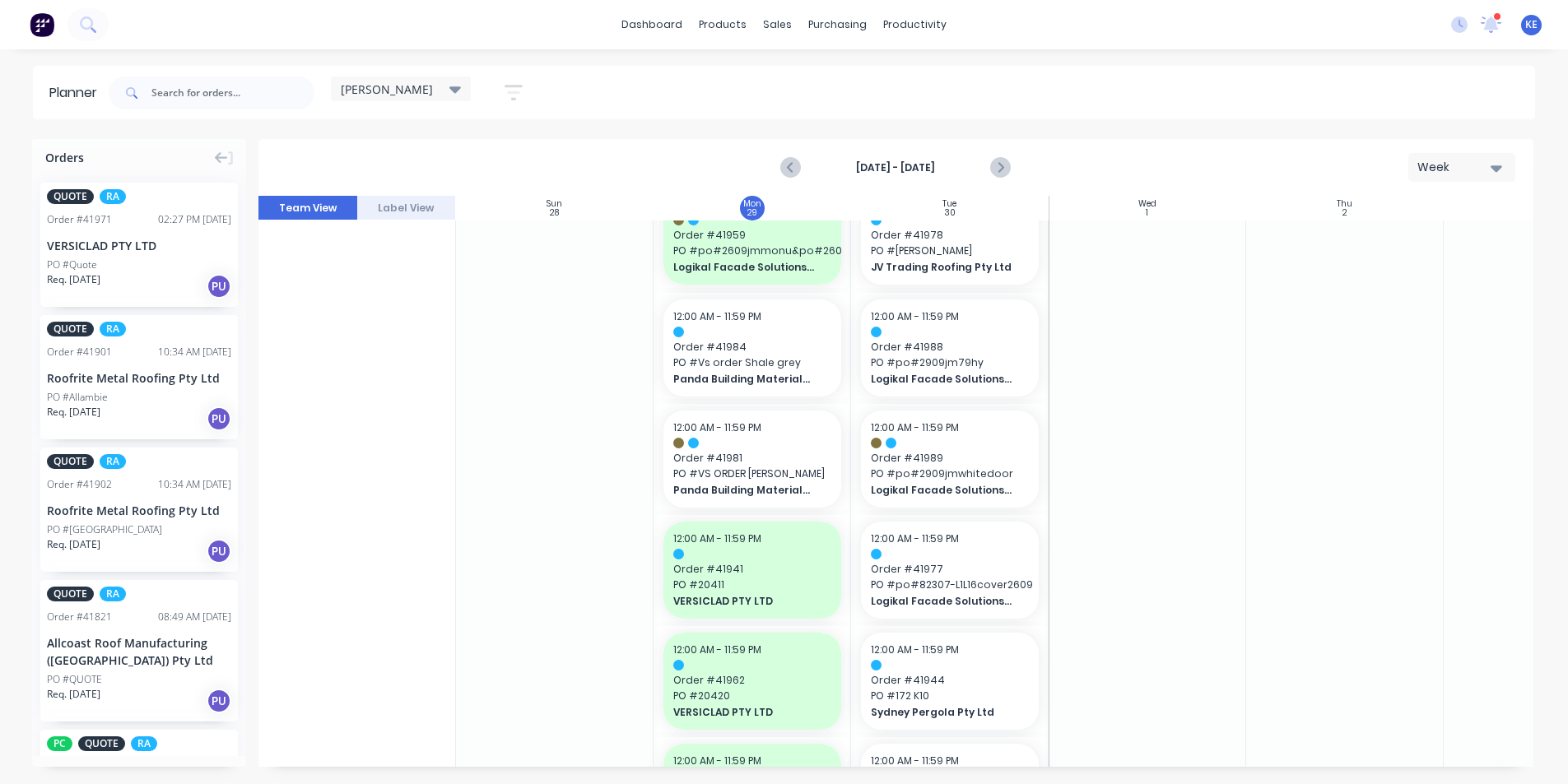
scroll to position [905, 0]
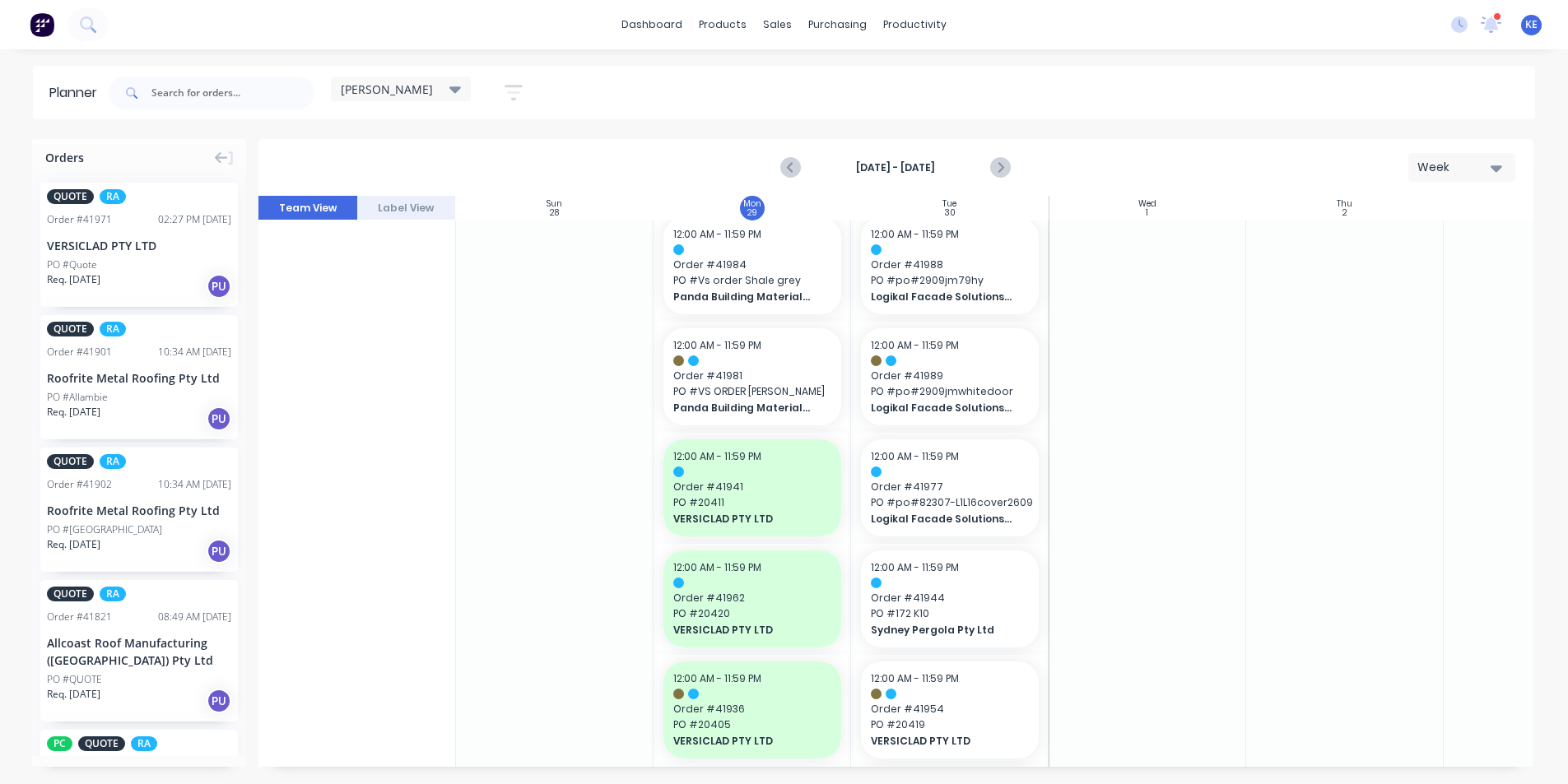
click at [1242, 368] on div at bounding box center [1147, 211] width 197 height 1792
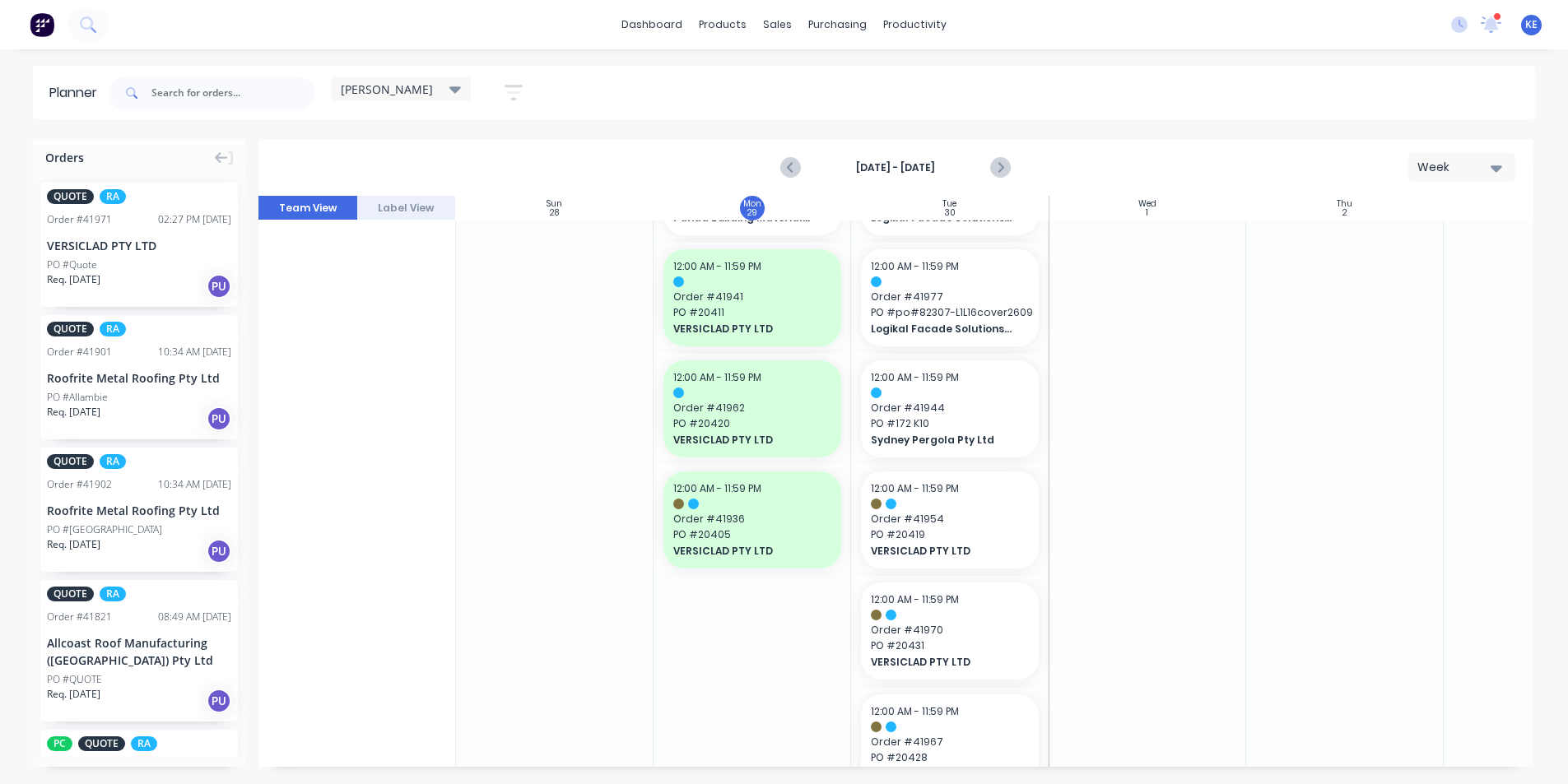
scroll to position [1101, 0]
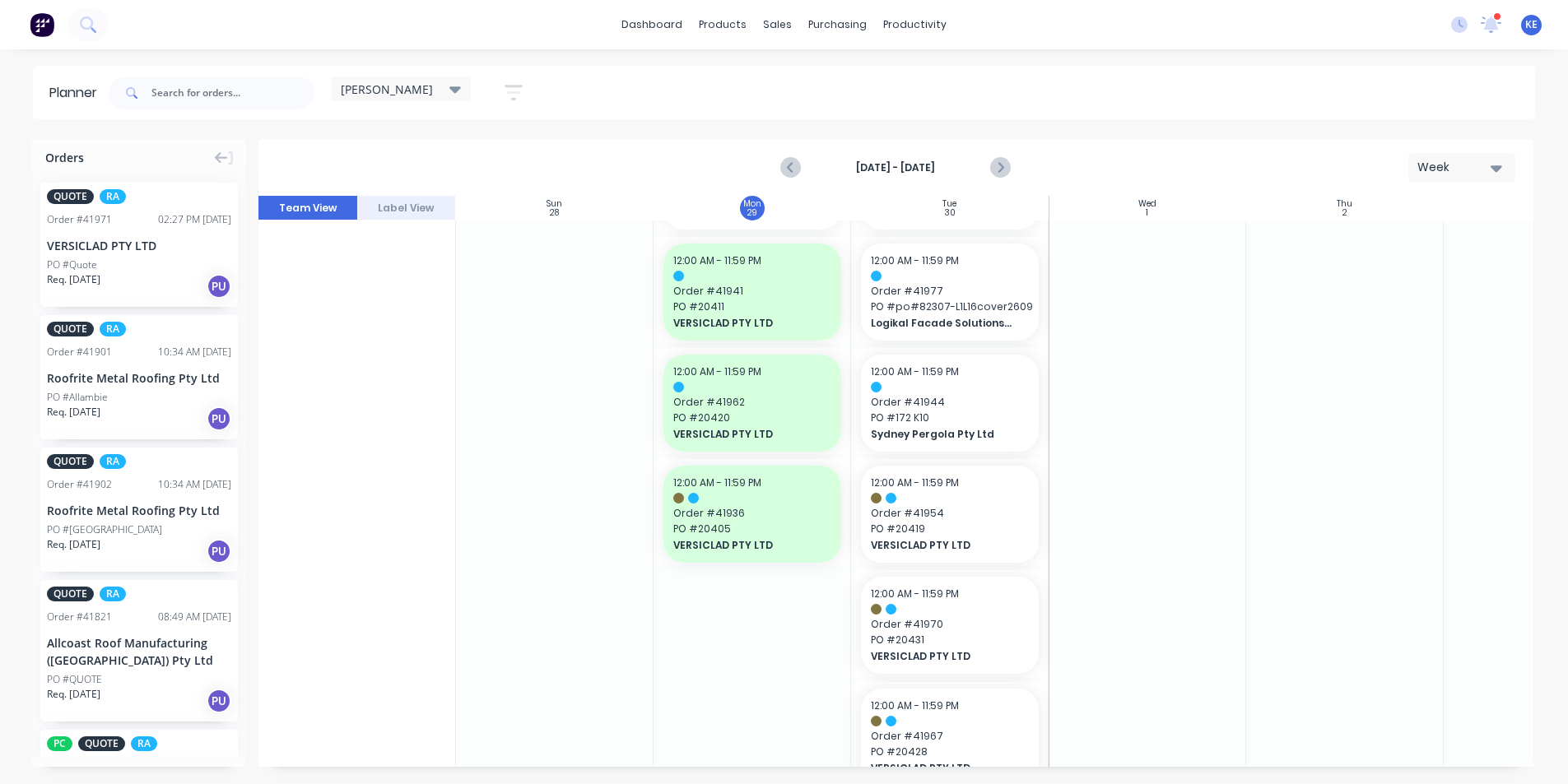
click at [1236, 538] on div at bounding box center [1147, 15] width 197 height 1792
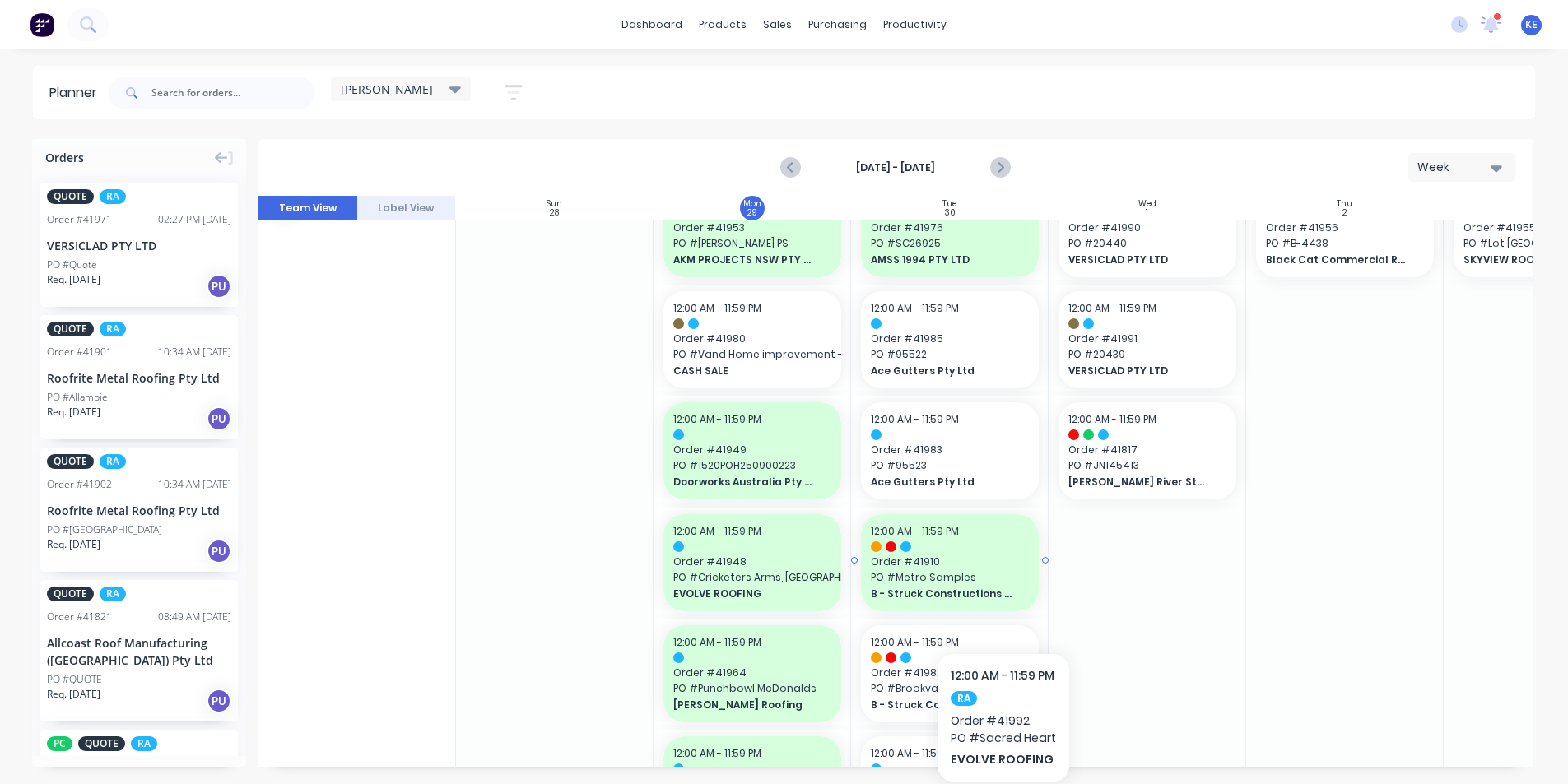
scroll to position [0, 0]
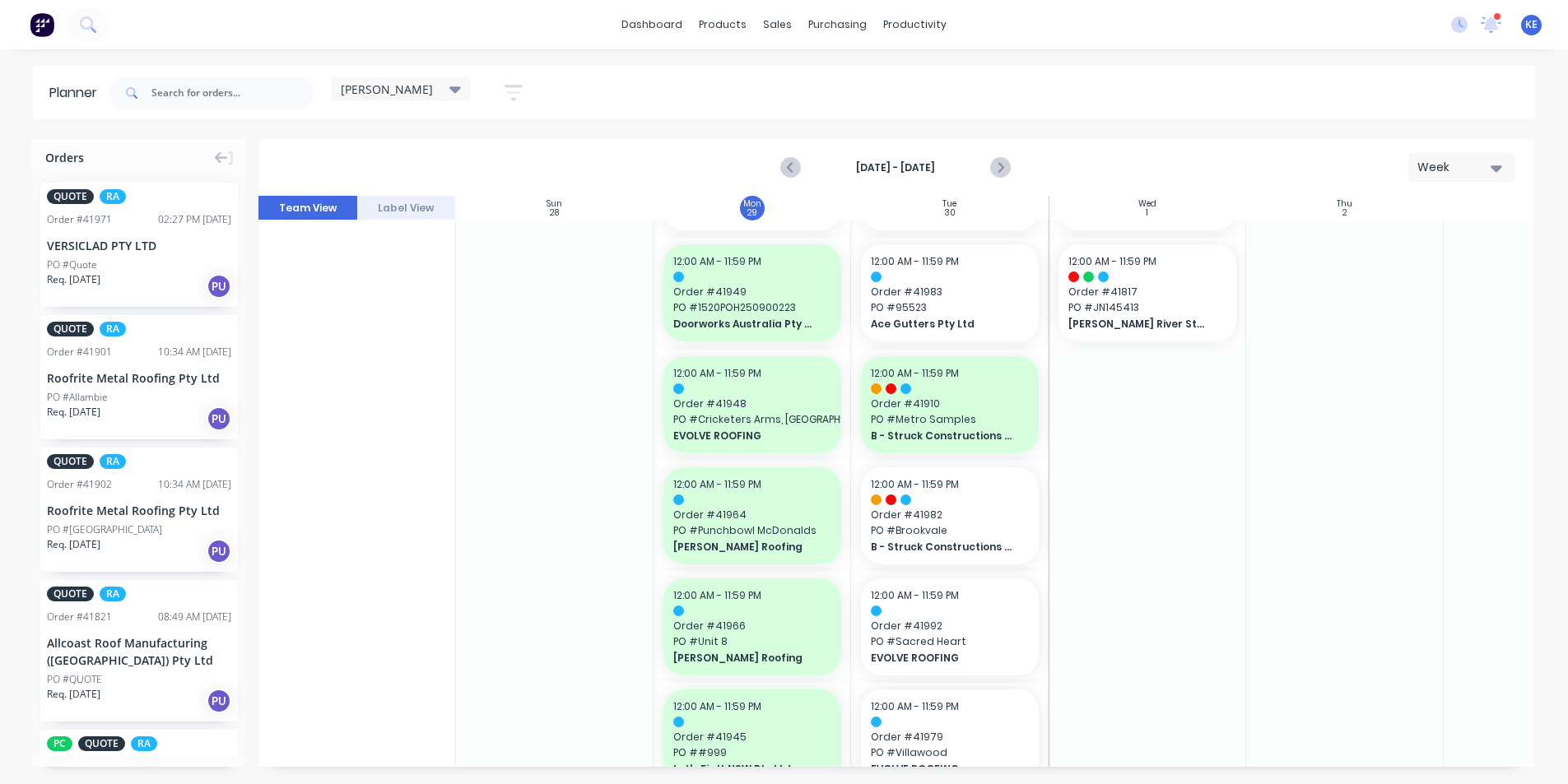
scroll to position [247, 0]
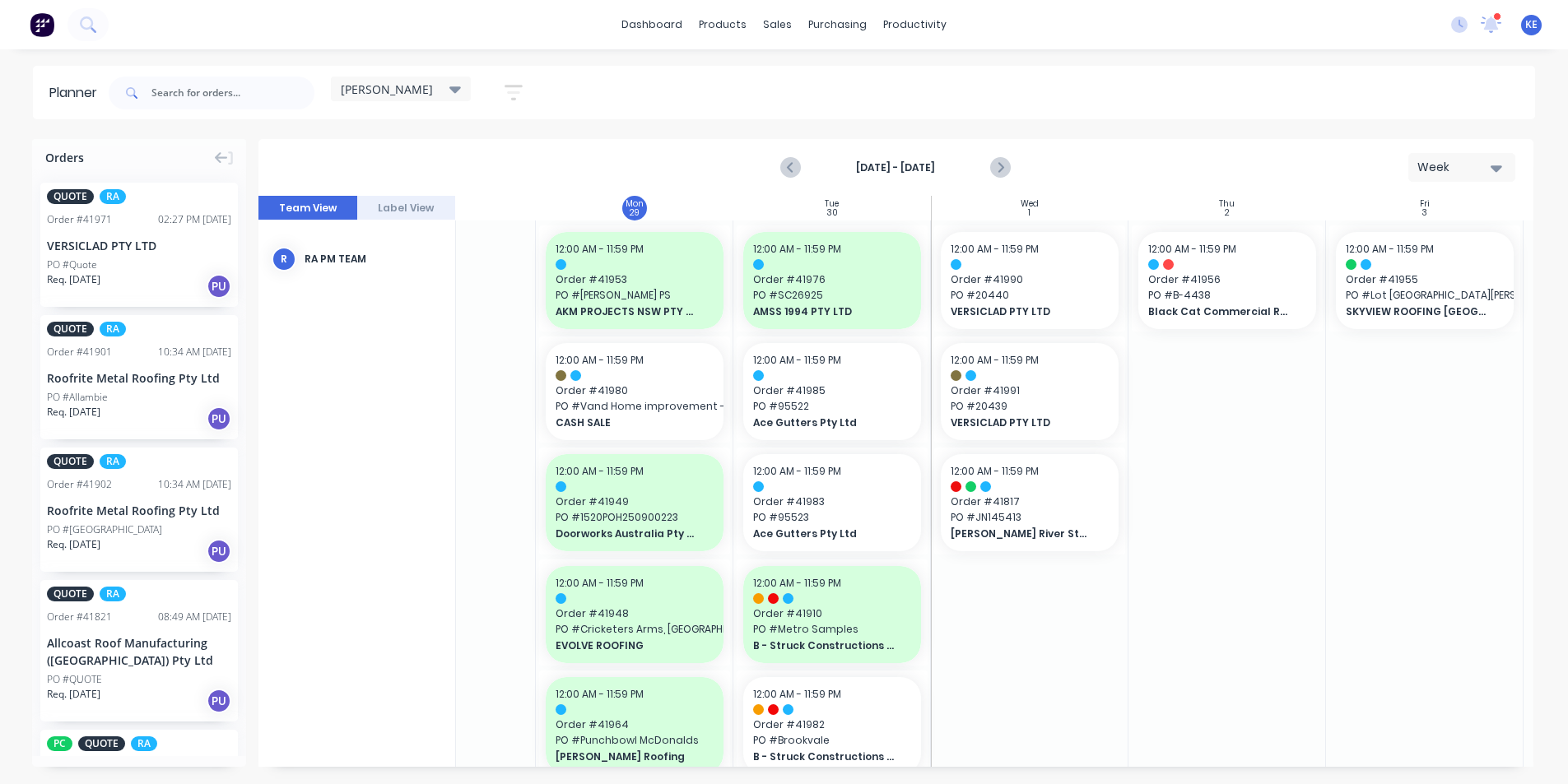
scroll to position [0, 99]
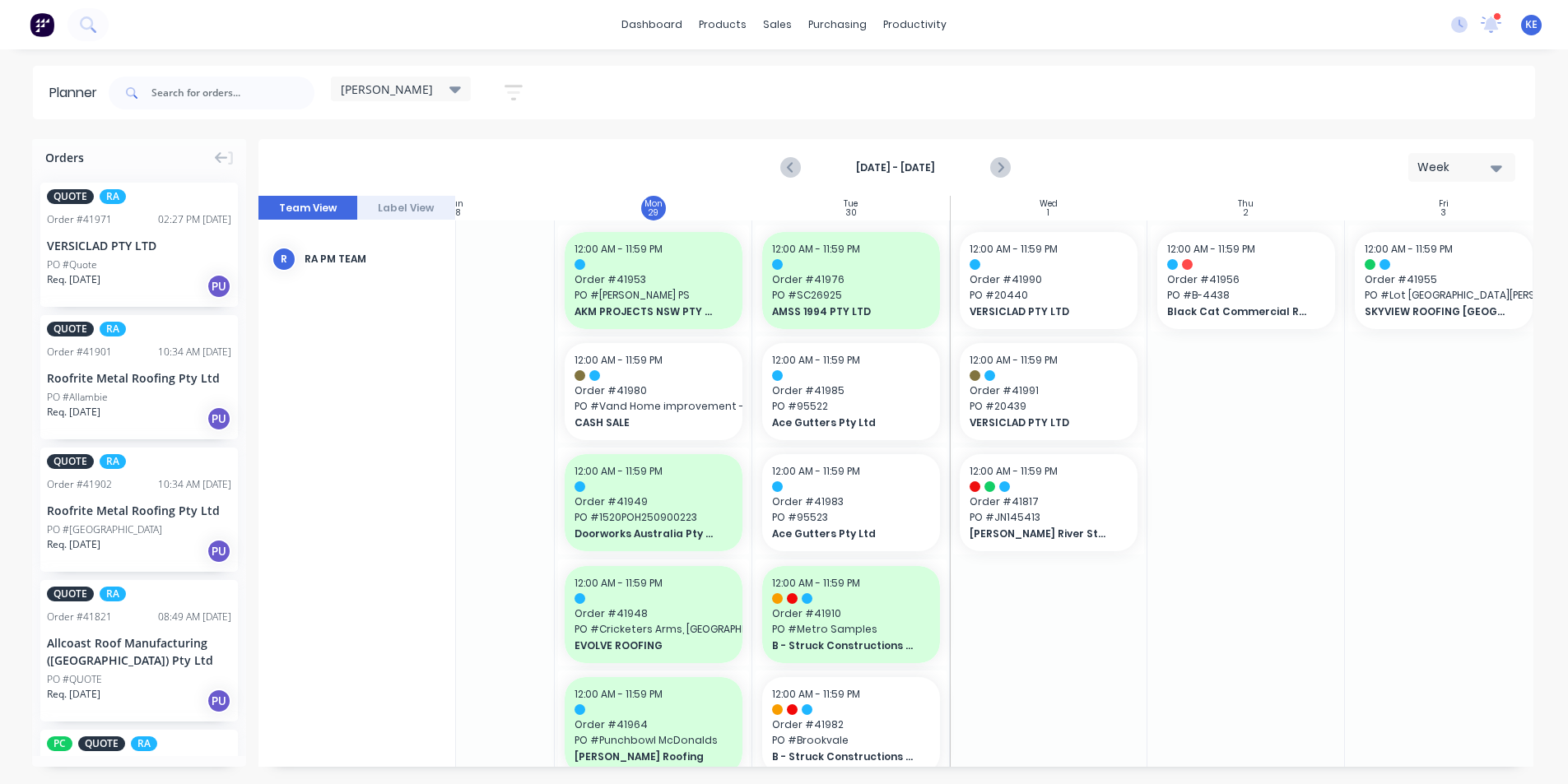
click at [959, 153] on link "Delivery Scheduling" at bounding box center [978, 144] width 218 height 33
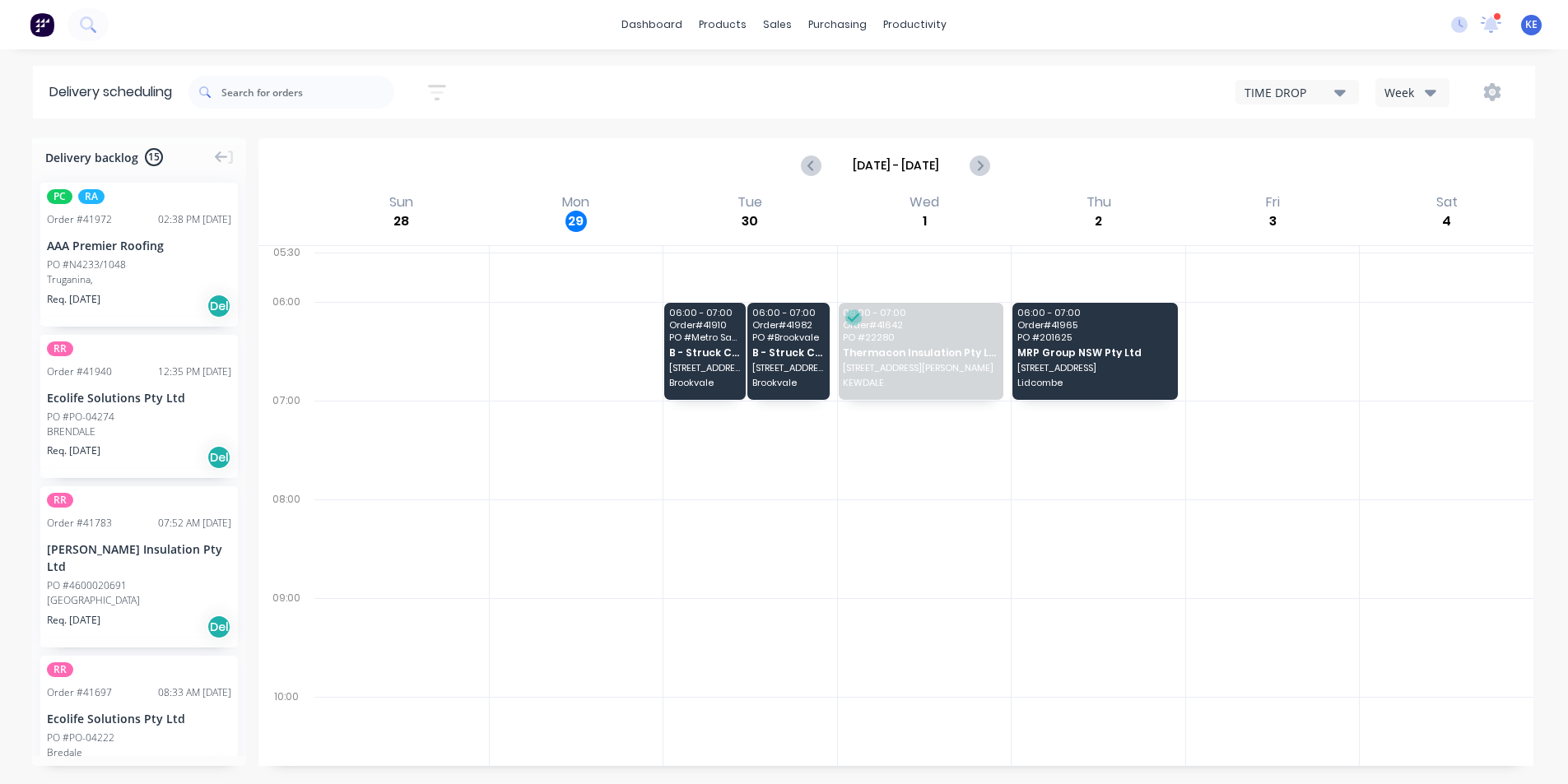
click at [1417, 81] on button "Week" at bounding box center [1412, 92] width 74 height 29
click at [1423, 190] on div "Week Vehicle" at bounding box center [1458, 152] width 165 height 84
click at [1414, 167] on div "Vehicle" at bounding box center [1458, 168] width 163 height 33
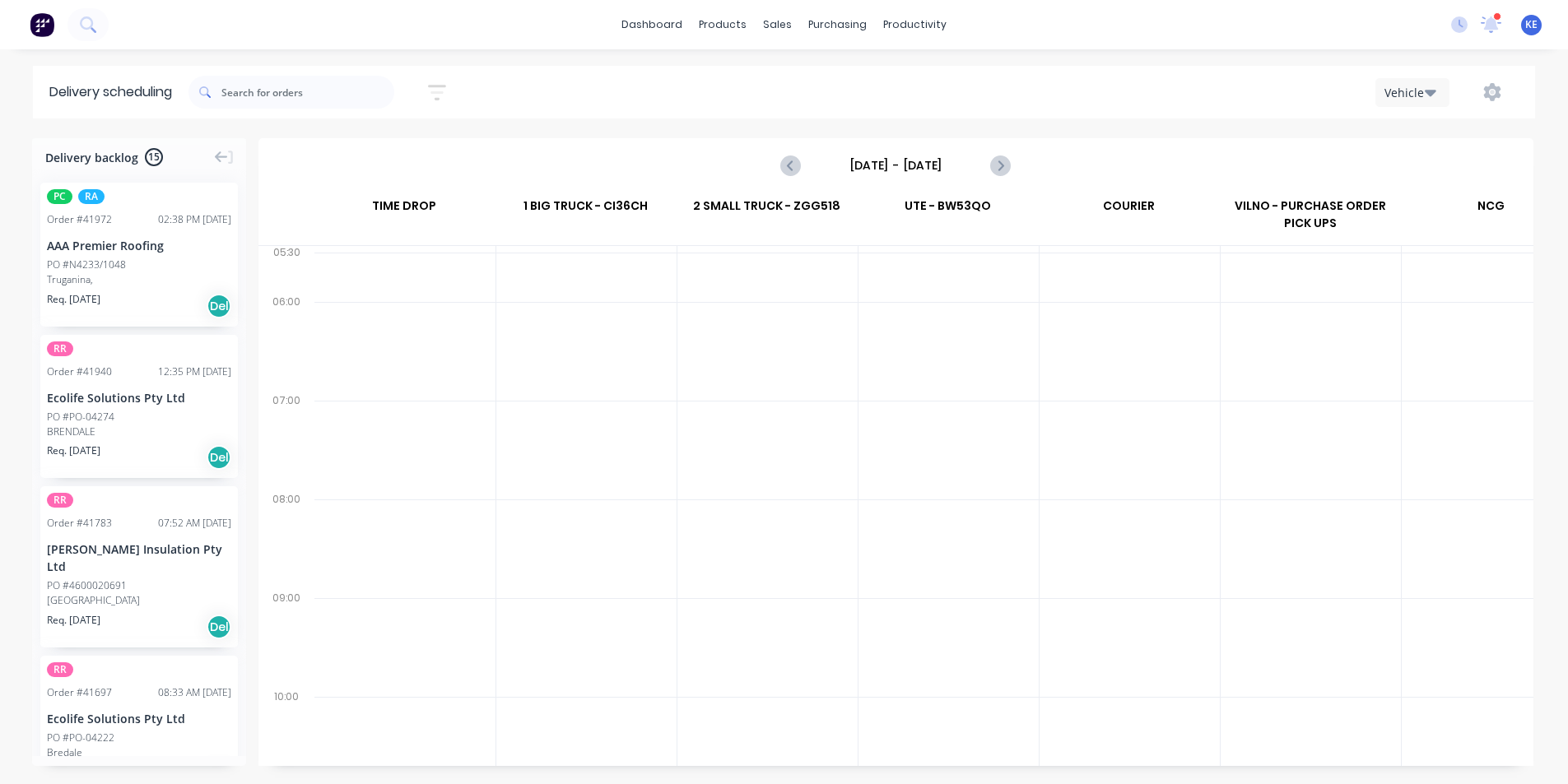
scroll to position [0, 1]
click at [898, 156] on input "Sunday - 28/09/25" at bounding box center [895, 166] width 163 height 25
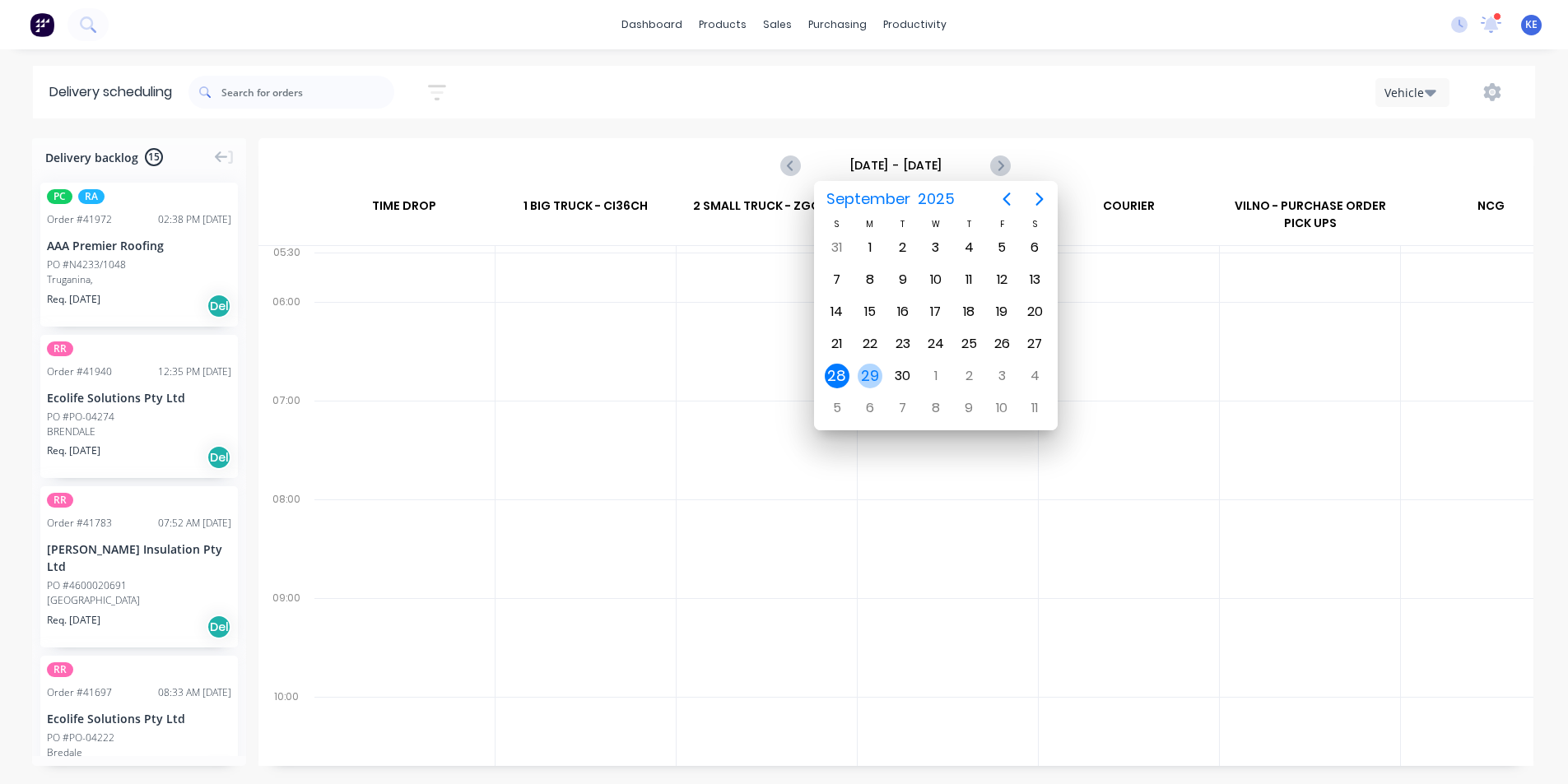
click at [882, 372] on div "29" at bounding box center [869, 375] width 33 height 31
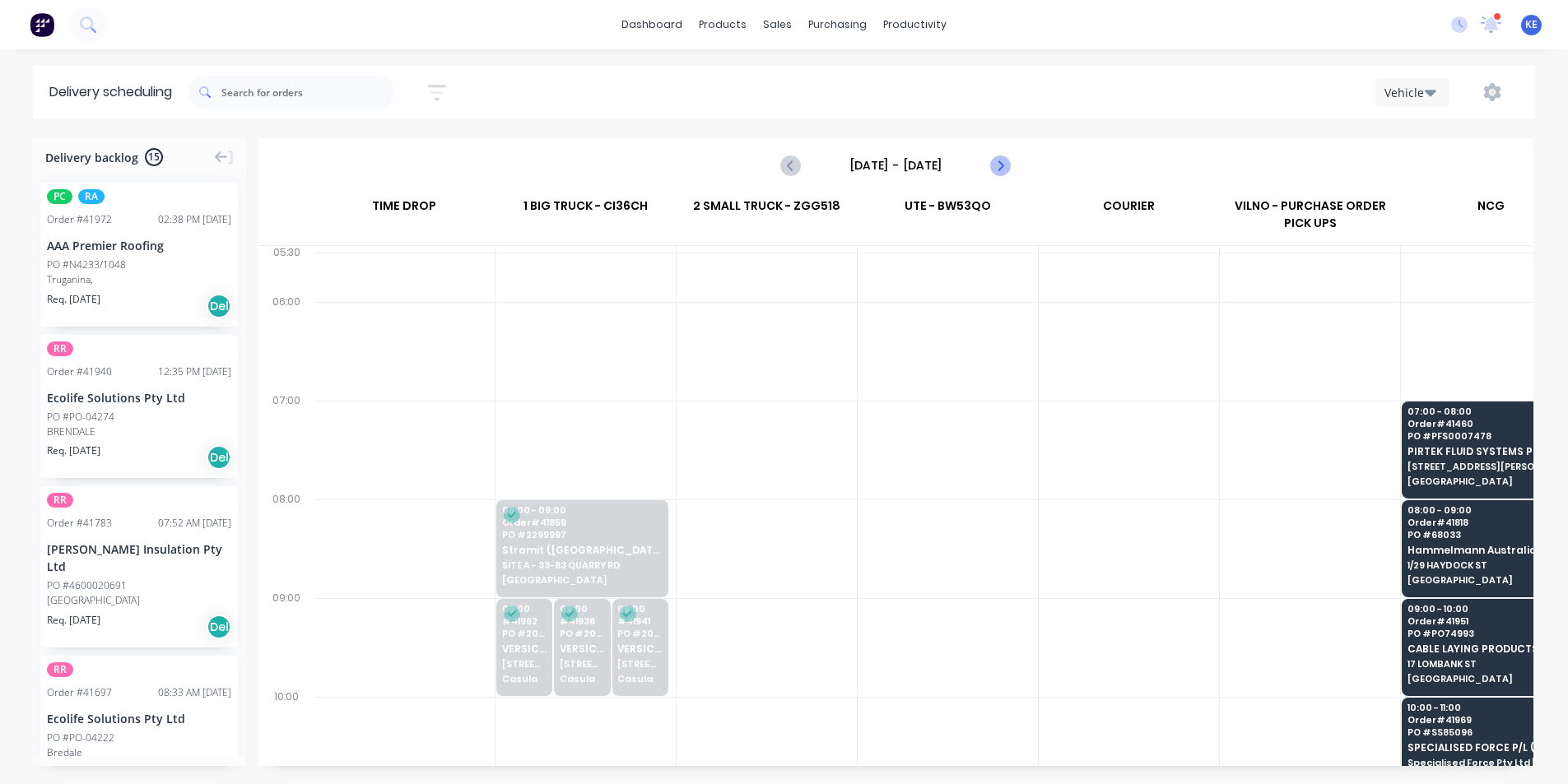
click at [995, 176] on button "Next page" at bounding box center [999, 165] width 33 height 33
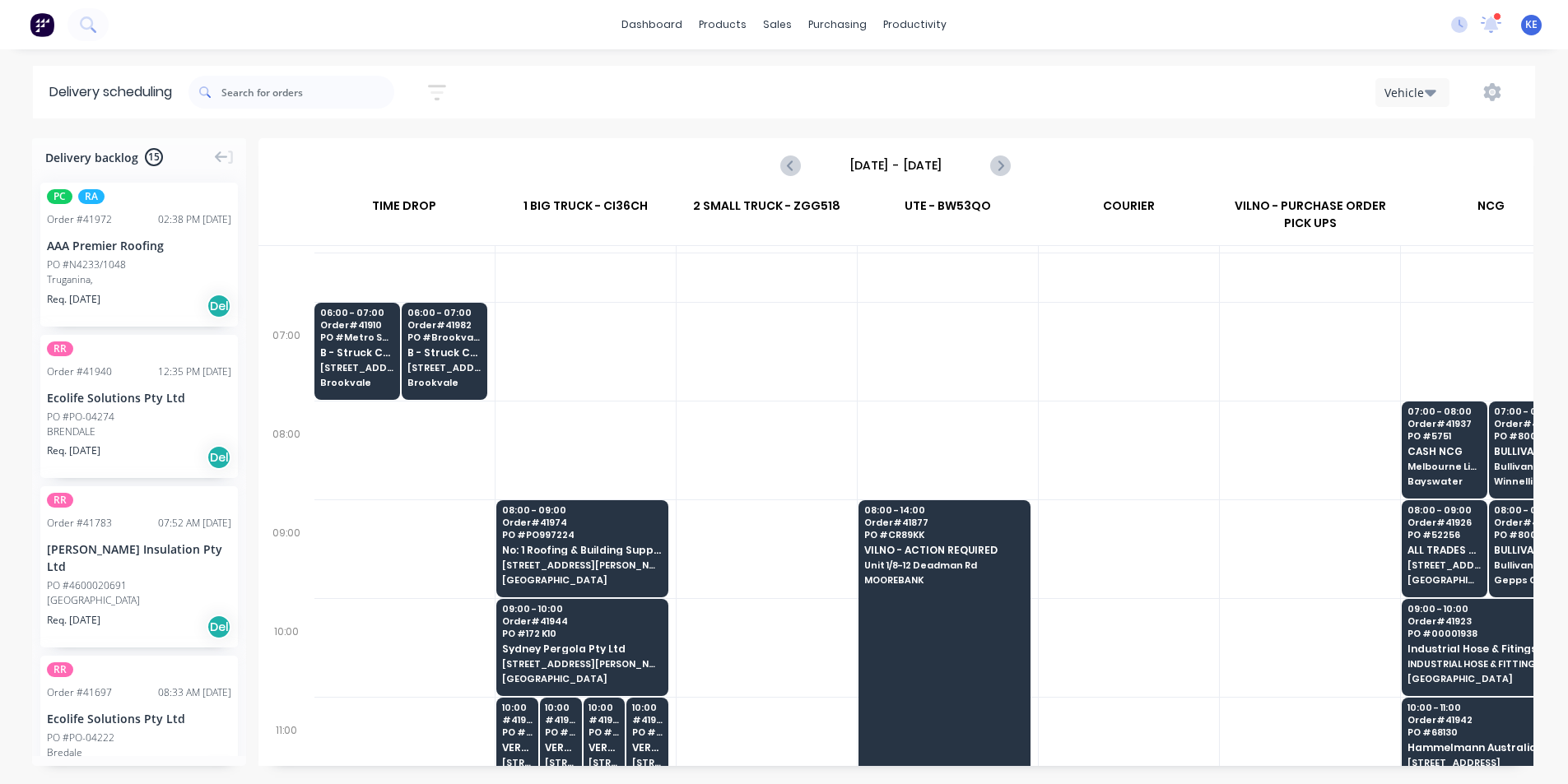
scroll to position [82, 1]
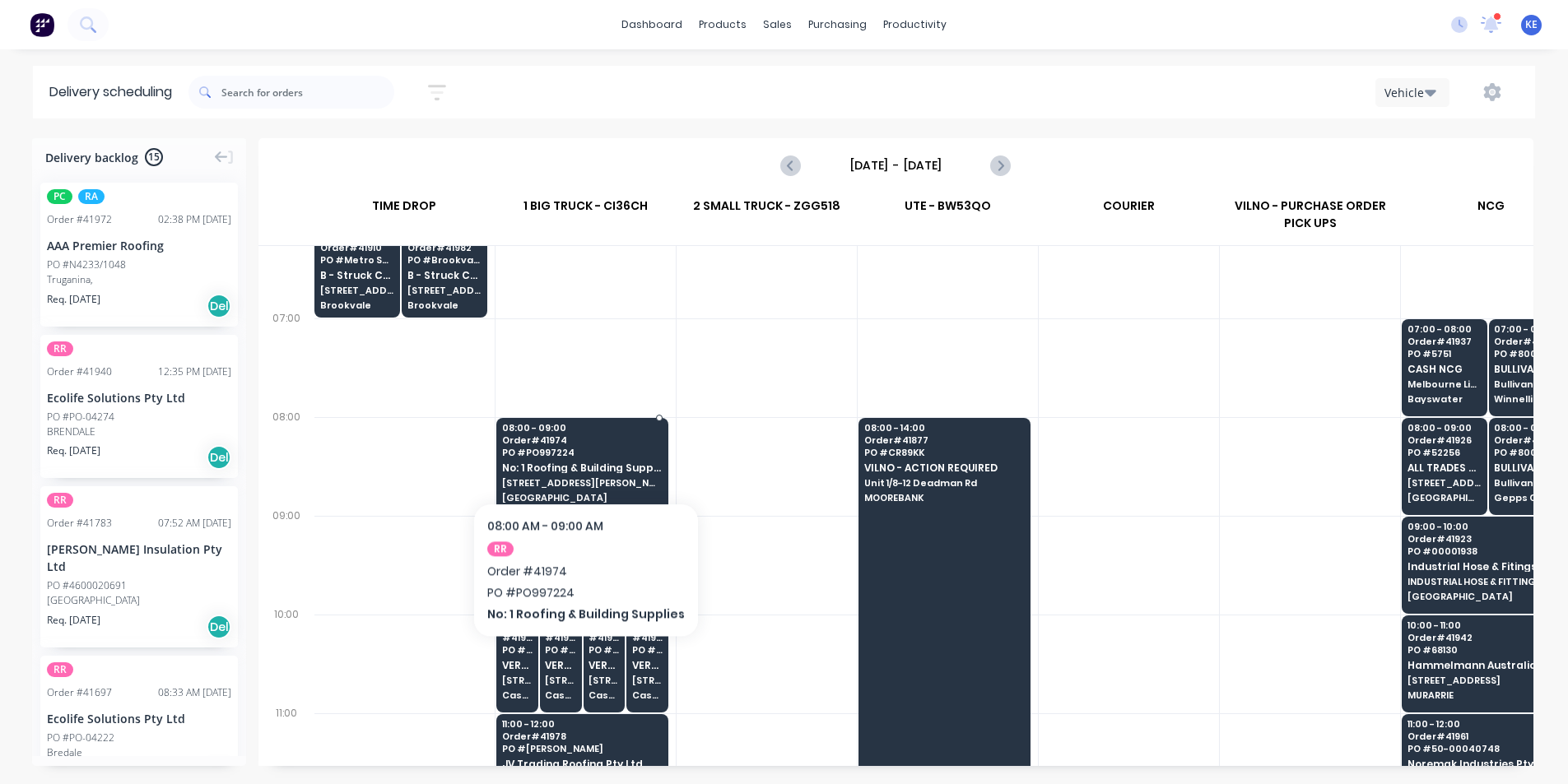
click at [580, 453] on span "PO # PO997224" at bounding box center [582, 452] width 159 height 10
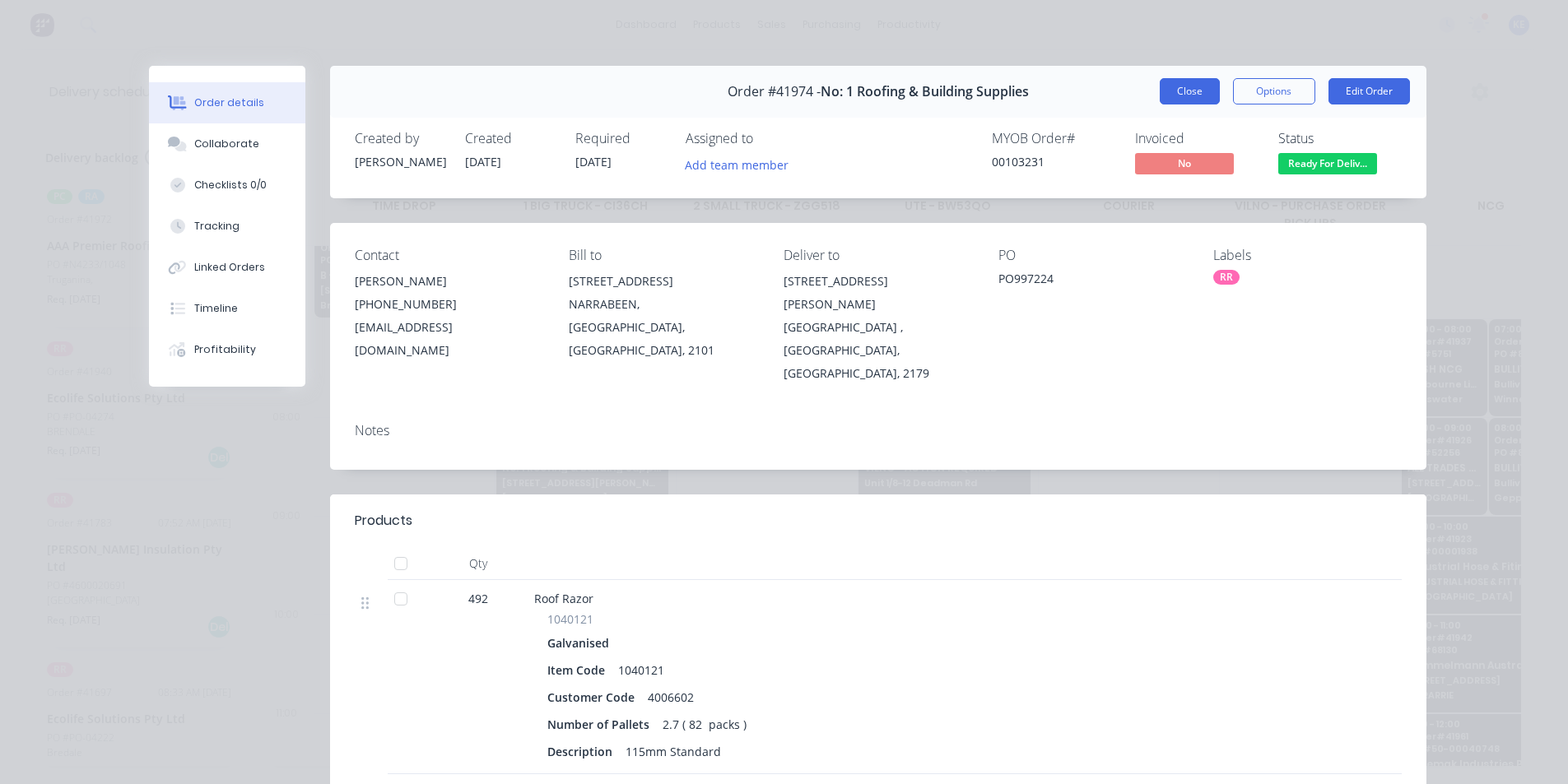
click at [1185, 84] on button "Close" at bounding box center [1189, 90] width 60 height 26
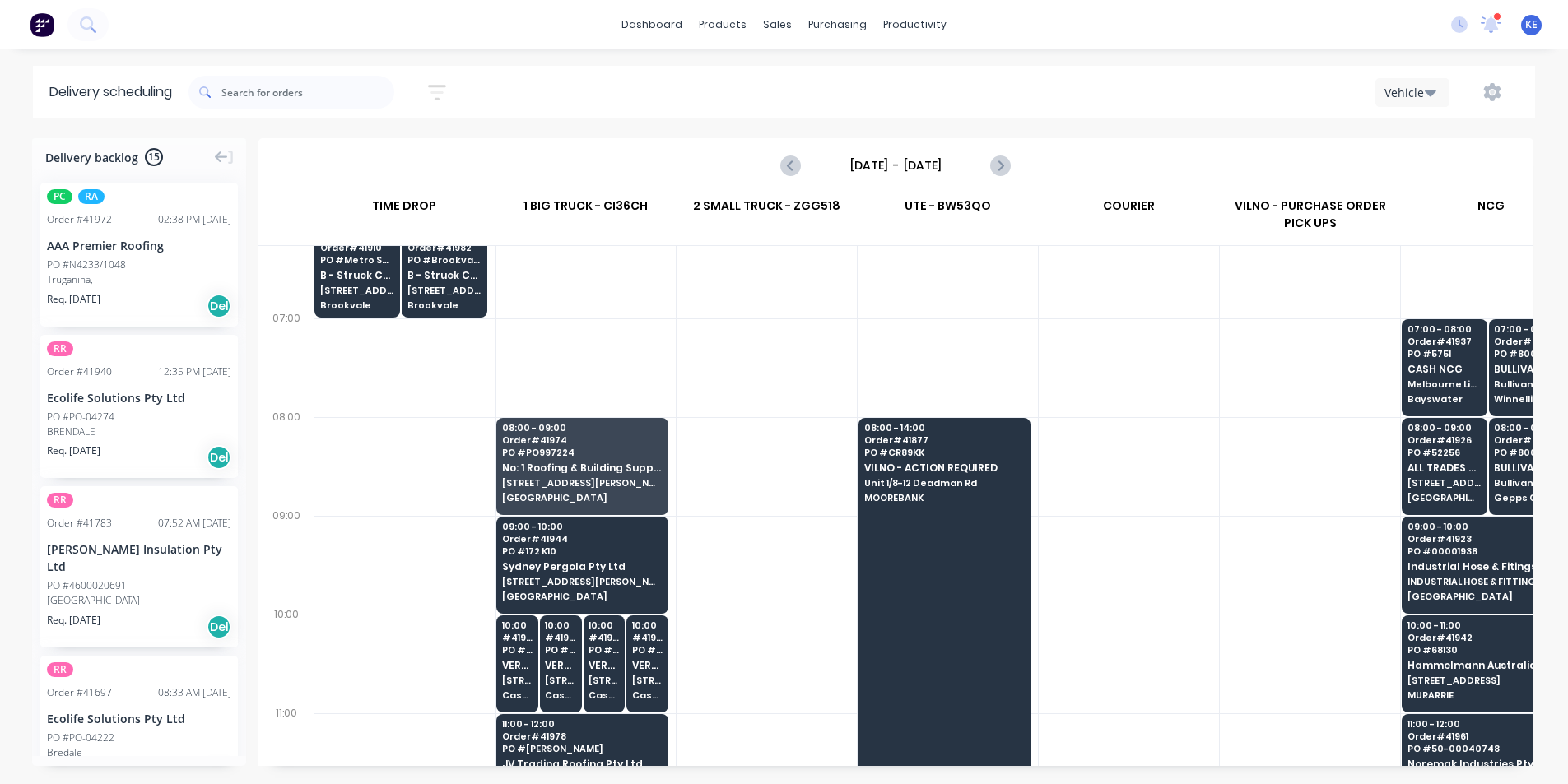
click at [766, 358] on div at bounding box center [766, 367] width 180 height 99
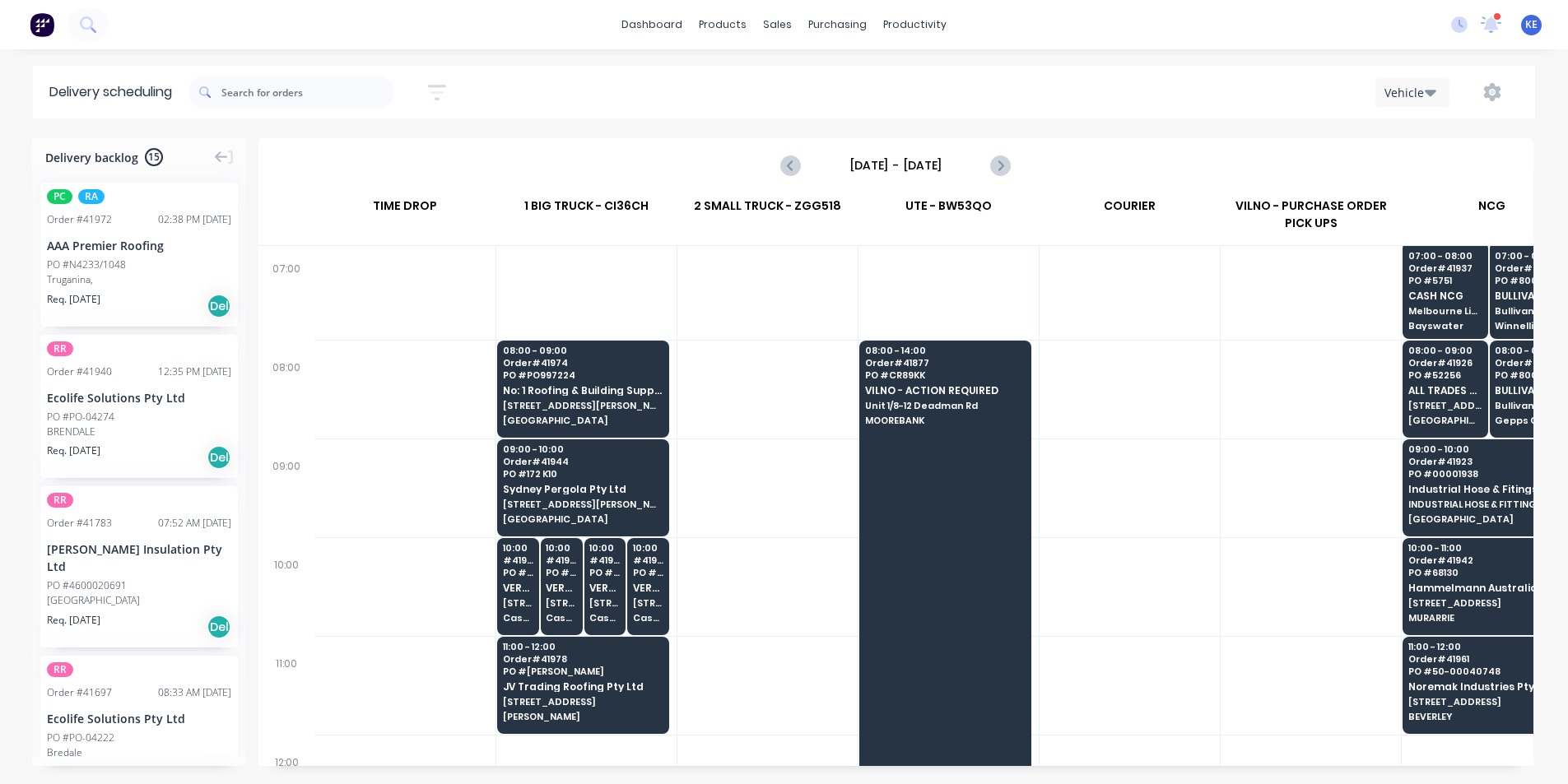
scroll to position [165, 0]
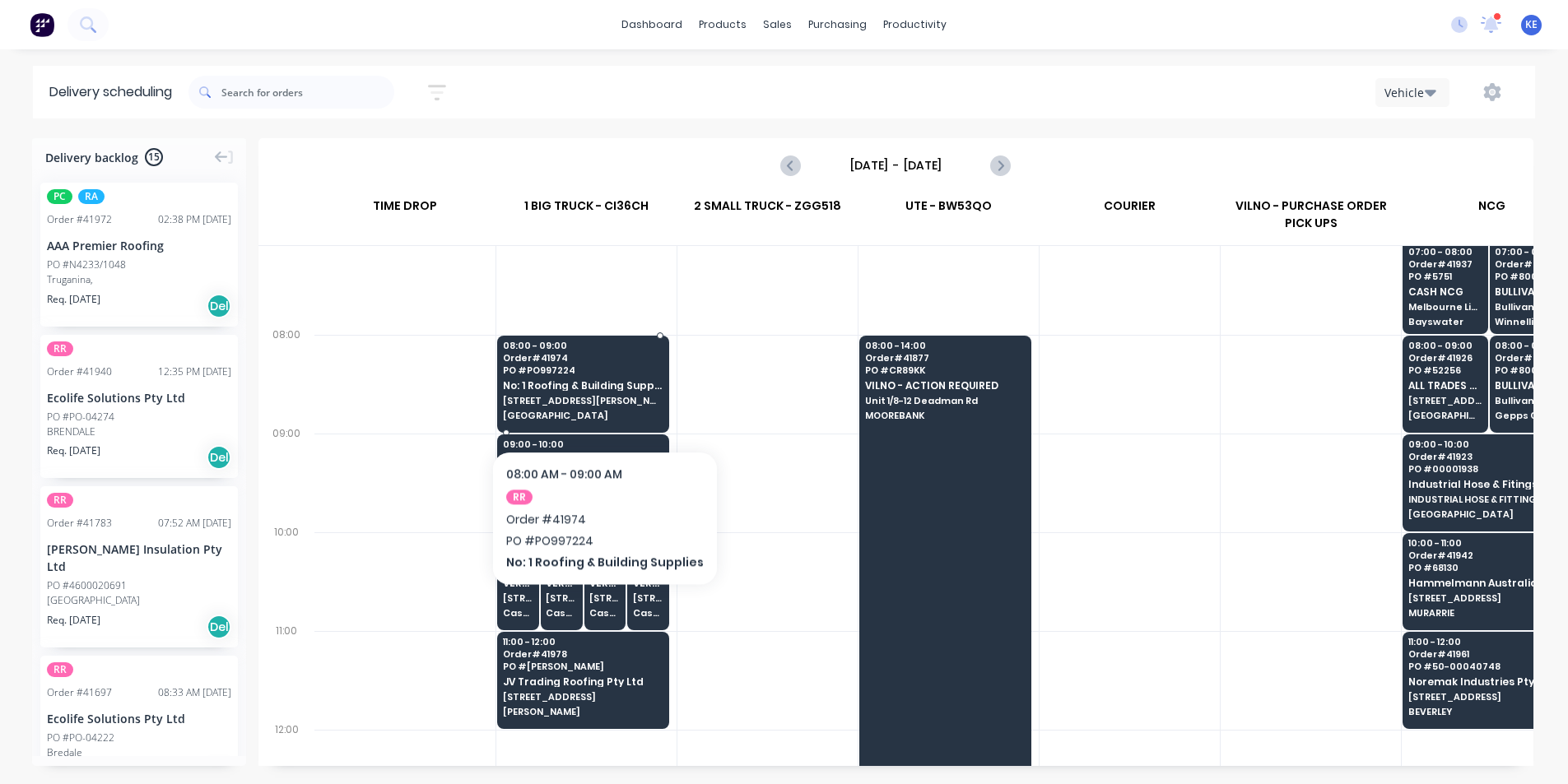
click at [599, 401] on span "320 Dwyer Rd" at bounding box center [582, 401] width 159 height 10
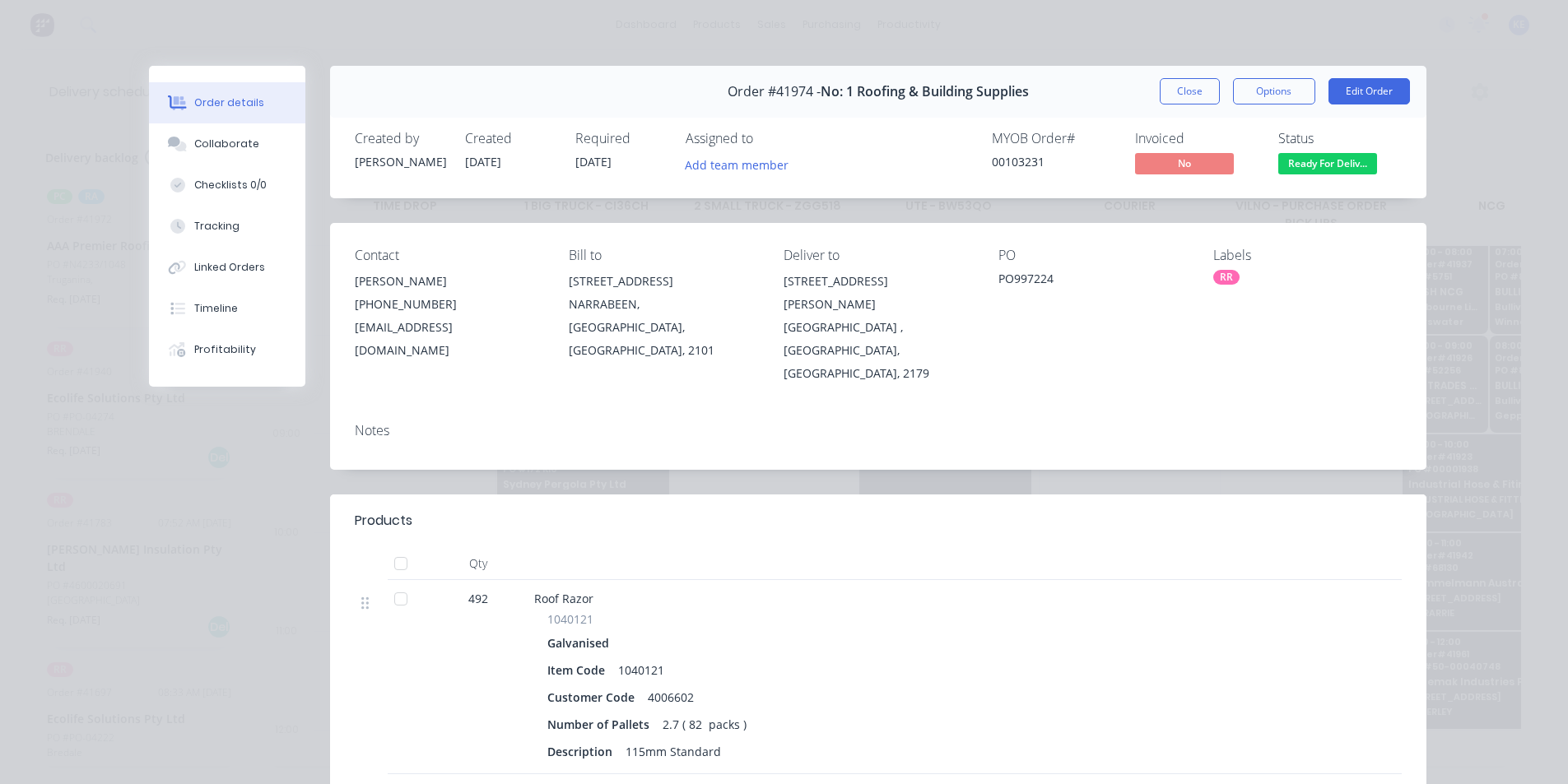
click at [1162, 95] on button "Close" at bounding box center [1189, 90] width 60 height 26
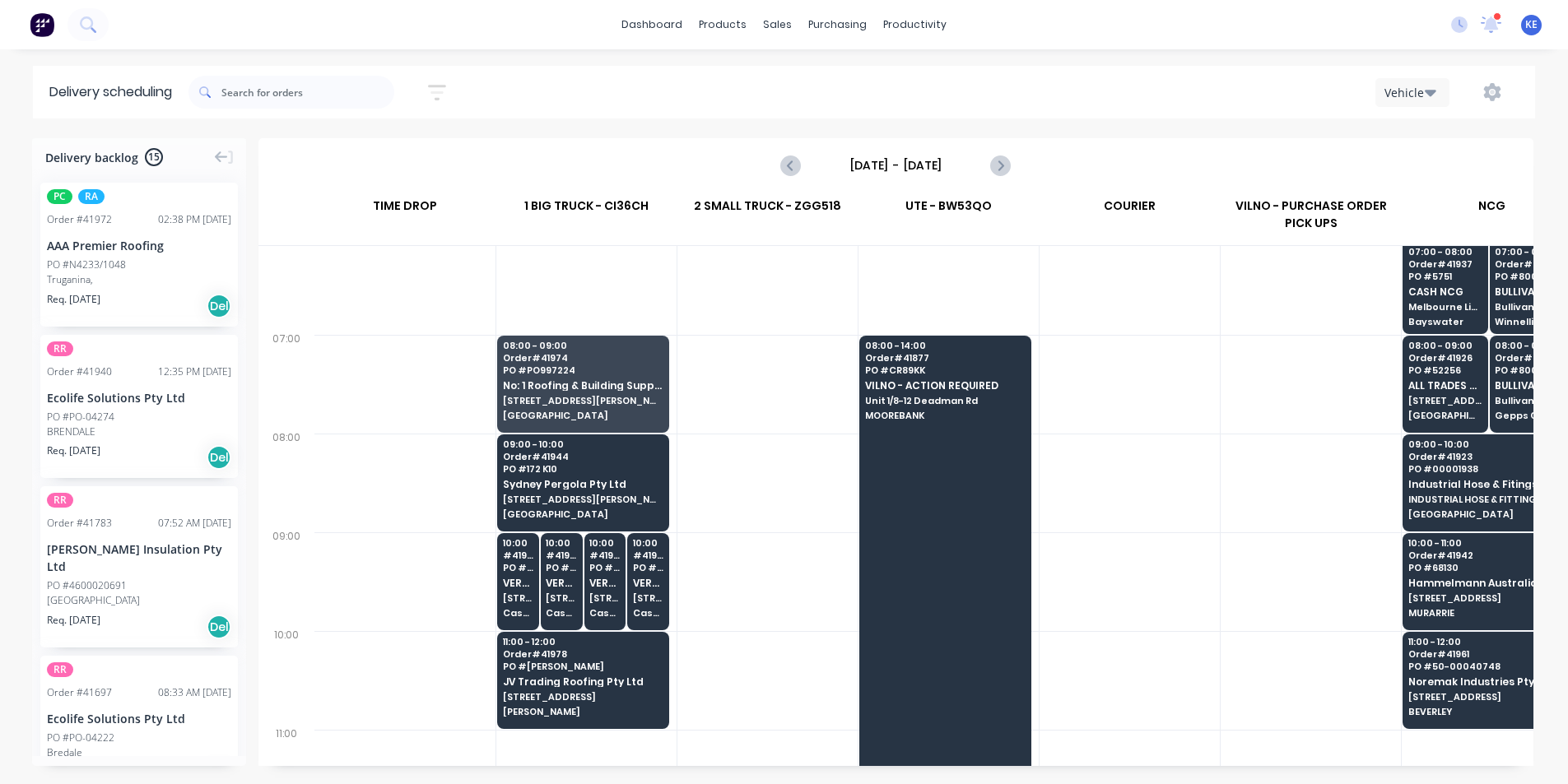
scroll to position [0, 0]
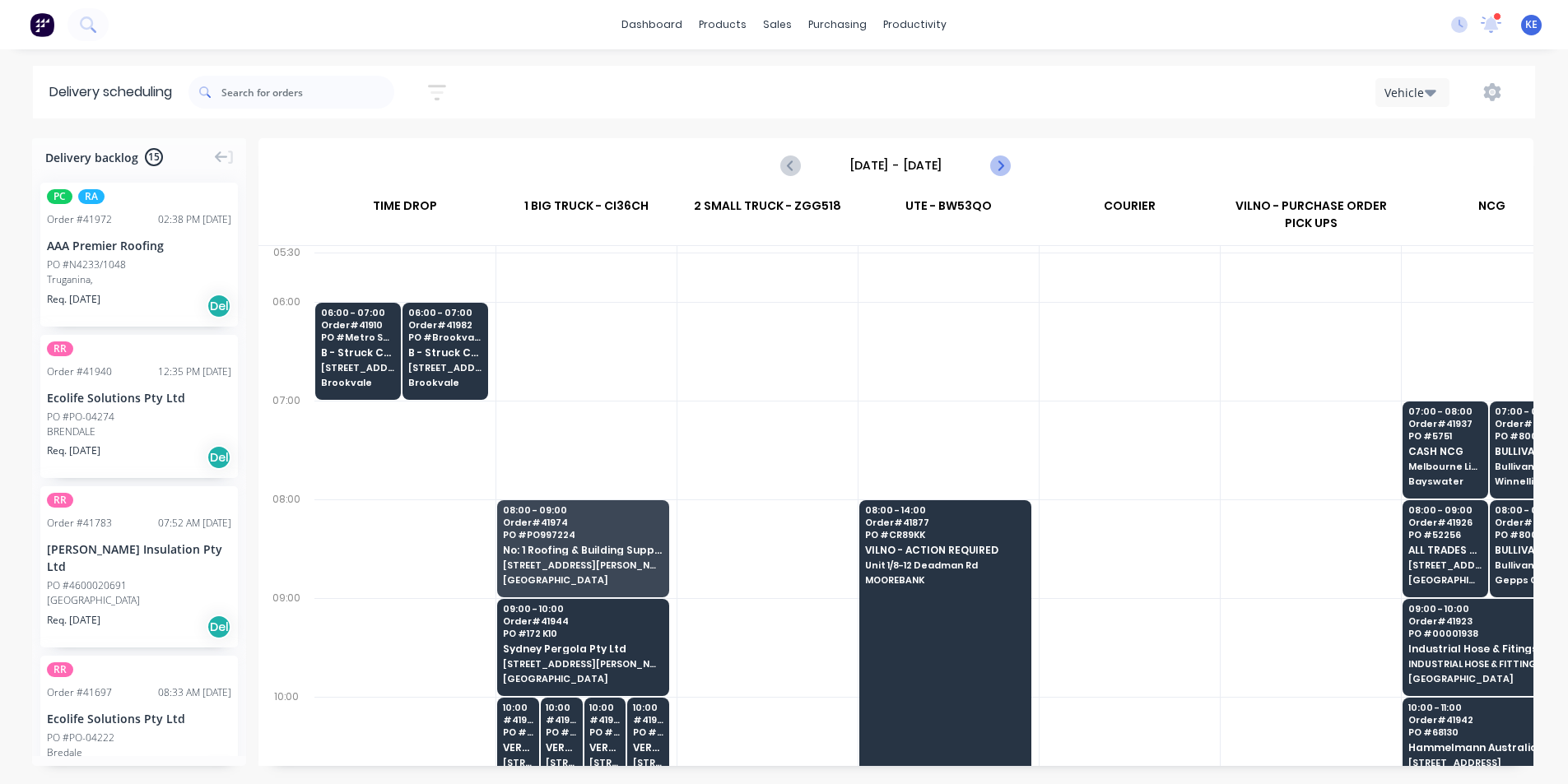
click at [1004, 150] on button "Next page" at bounding box center [999, 165] width 33 height 33
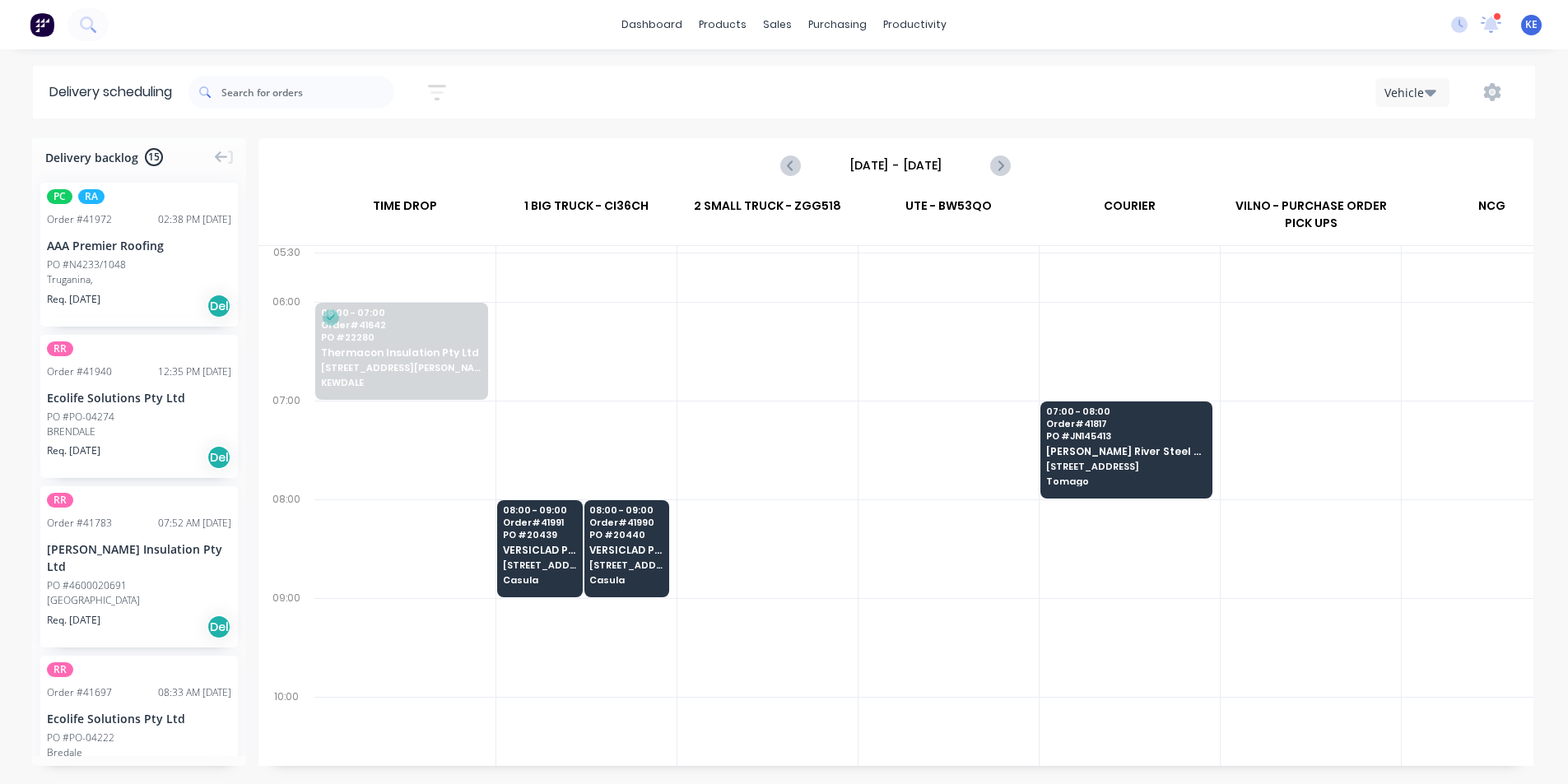
click at [773, 170] on div "Wednesday - 01/10/25" at bounding box center [895, 165] width 1271 height 51
click at [780, 167] on button "Previous page" at bounding box center [791, 165] width 33 height 33
type input "Tuesday - 30/09/25"
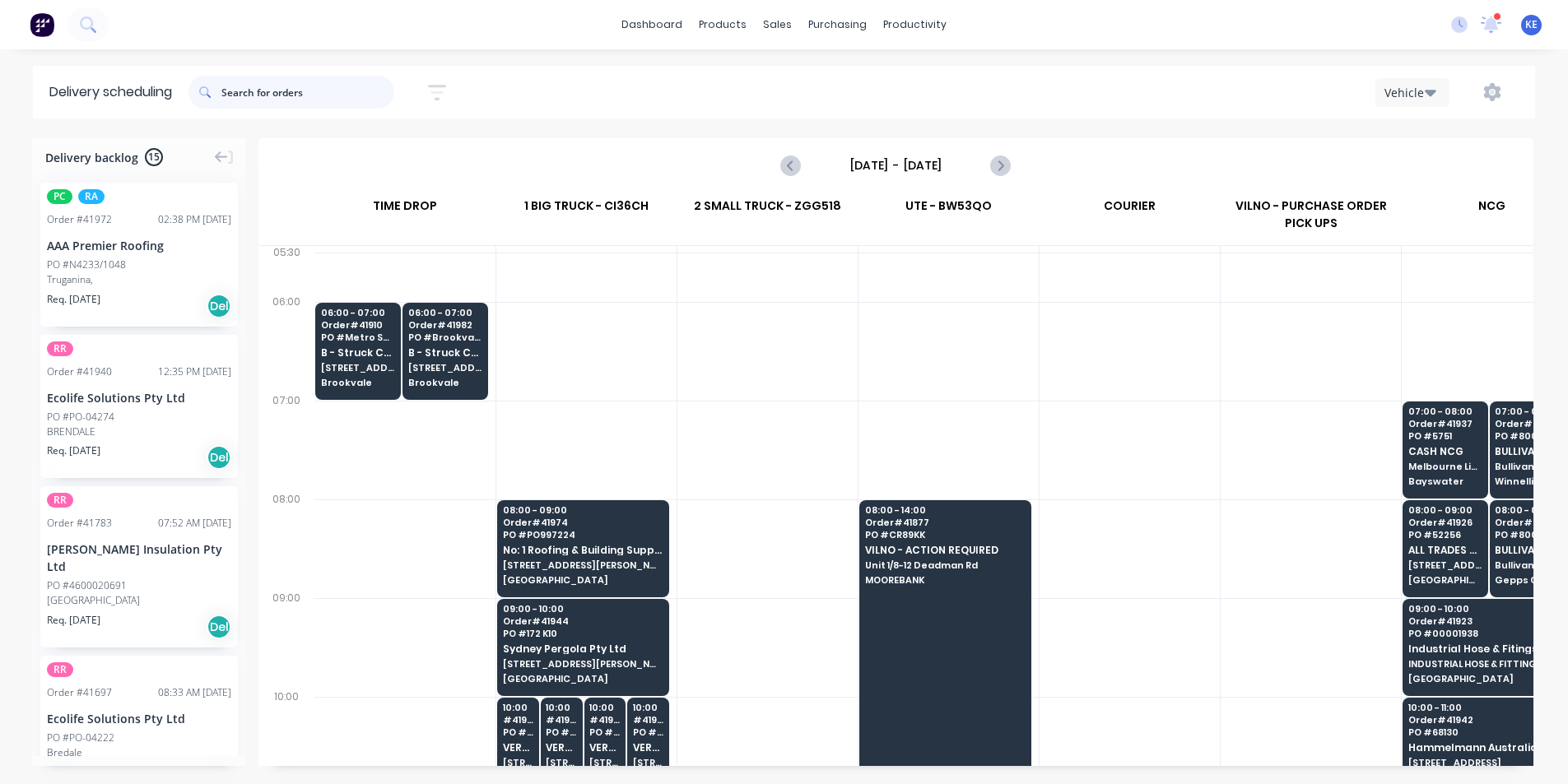
click at [328, 88] on input "text" at bounding box center [307, 91] width 173 height 33
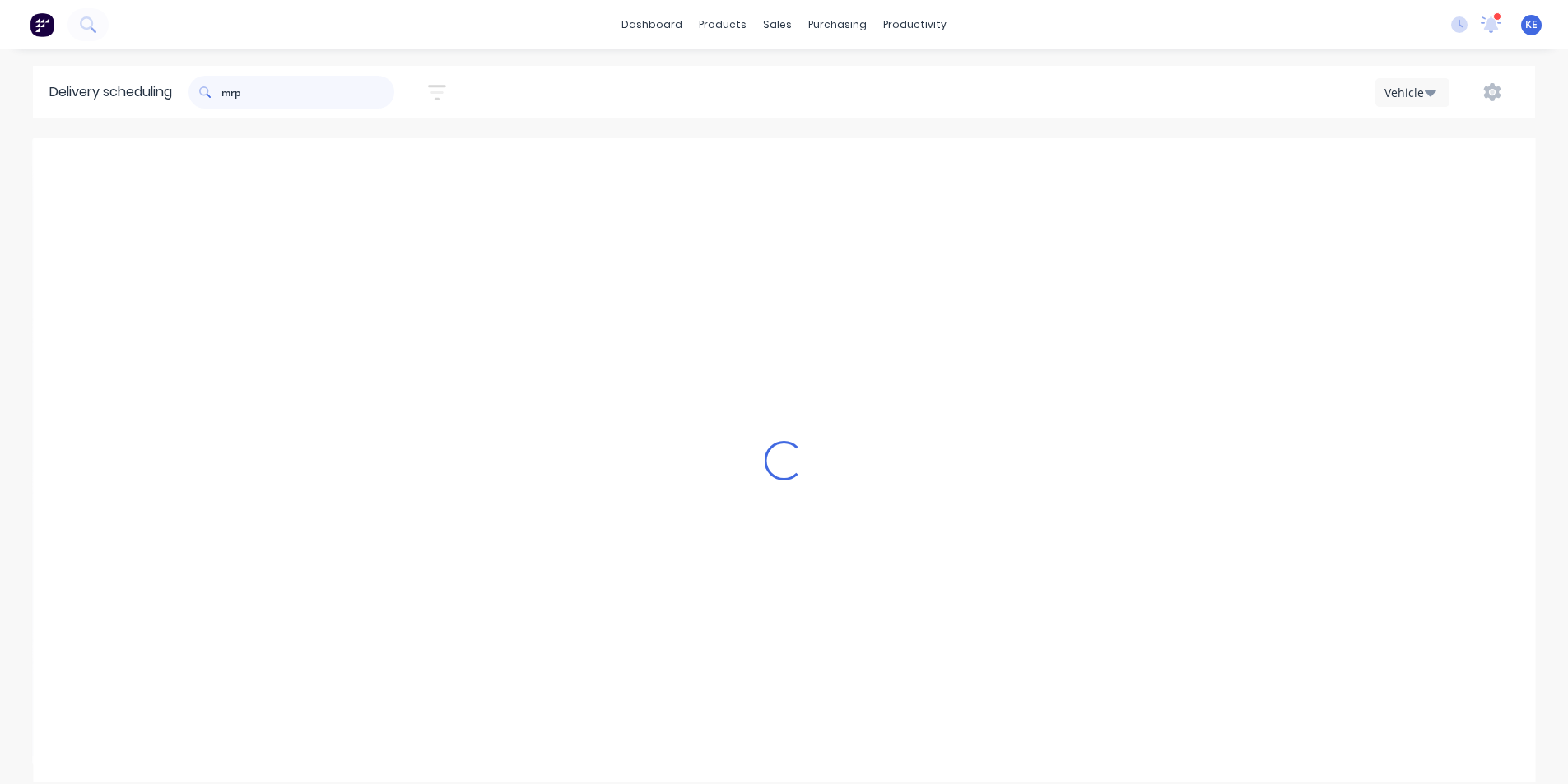
scroll to position [0, 1]
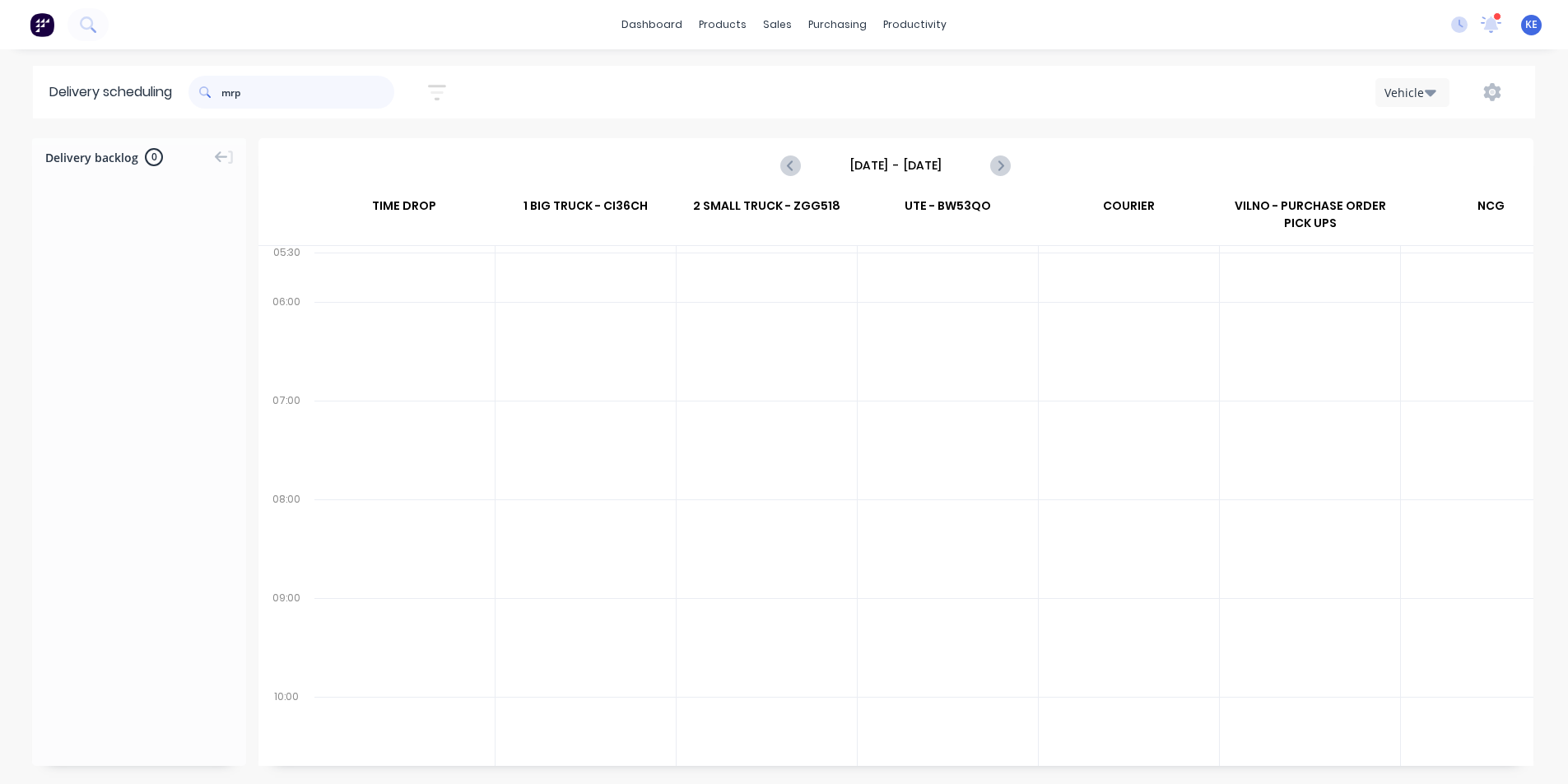
type input "mrp"
click at [983, 177] on div "Tuesday - 30/09/25" at bounding box center [894, 165] width 227 height 26
click at [991, 172] on icon "Next page" at bounding box center [1000, 166] width 20 height 20
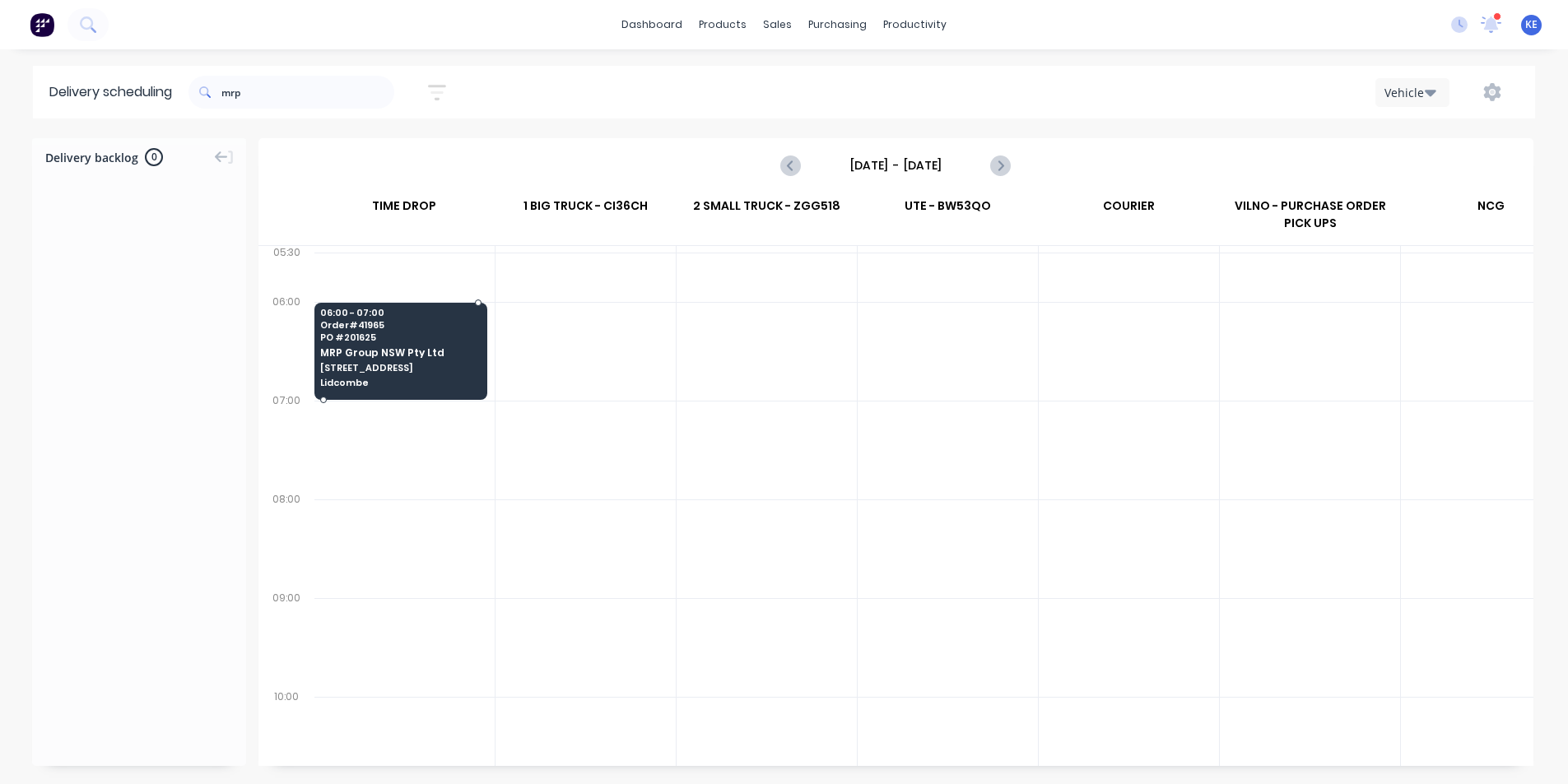
click at [464, 368] on span "42 Boorea St" at bounding box center [400, 367] width 160 height 10
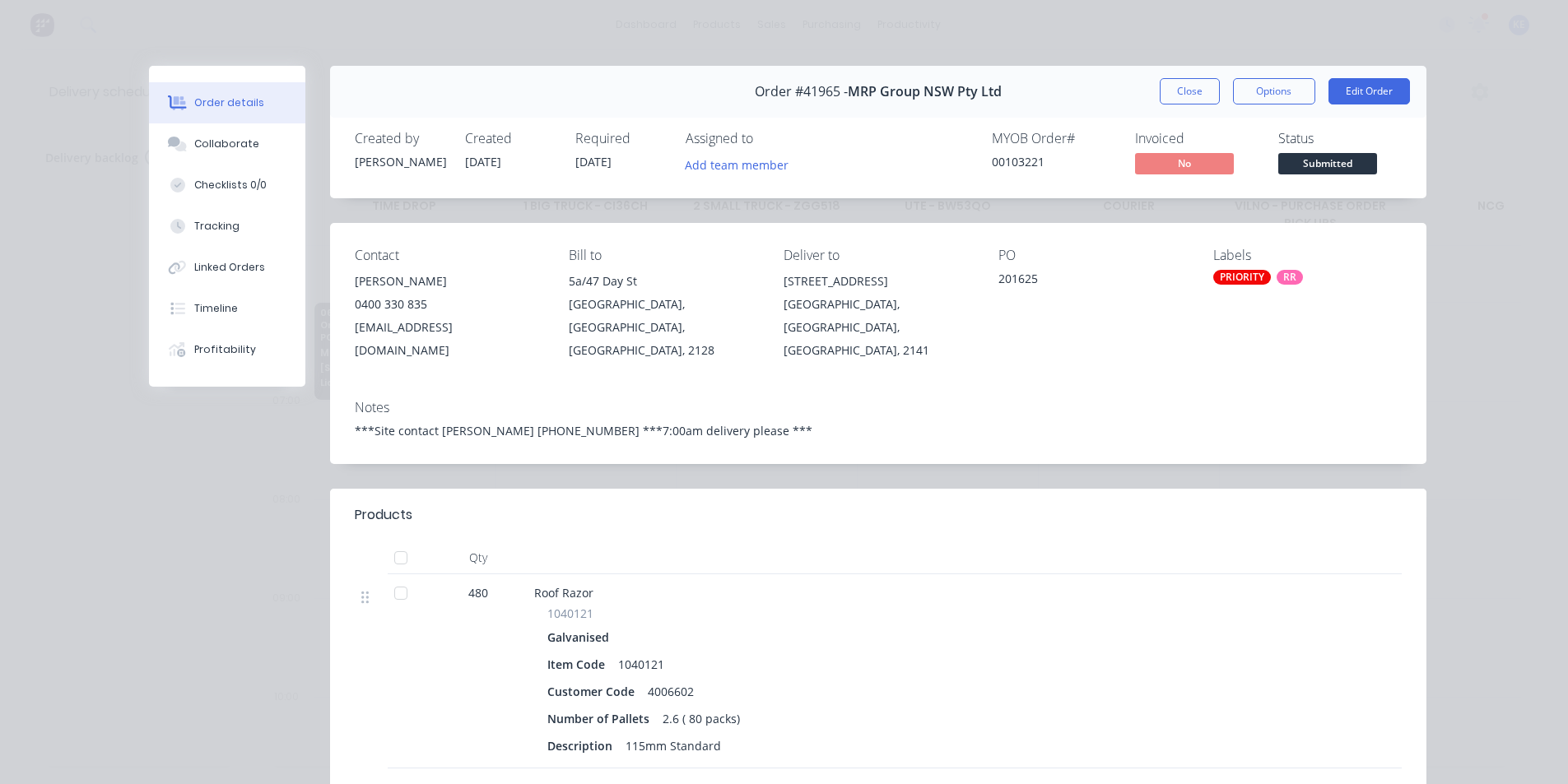
click at [1174, 116] on div "Order #41965 - MRP Group NSW Pty Ltd Close Options Edit Order" at bounding box center [877, 91] width 1096 height 52
click at [1170, 98] on button "Close" at bounding box center [1189, 90] width 60 height 26
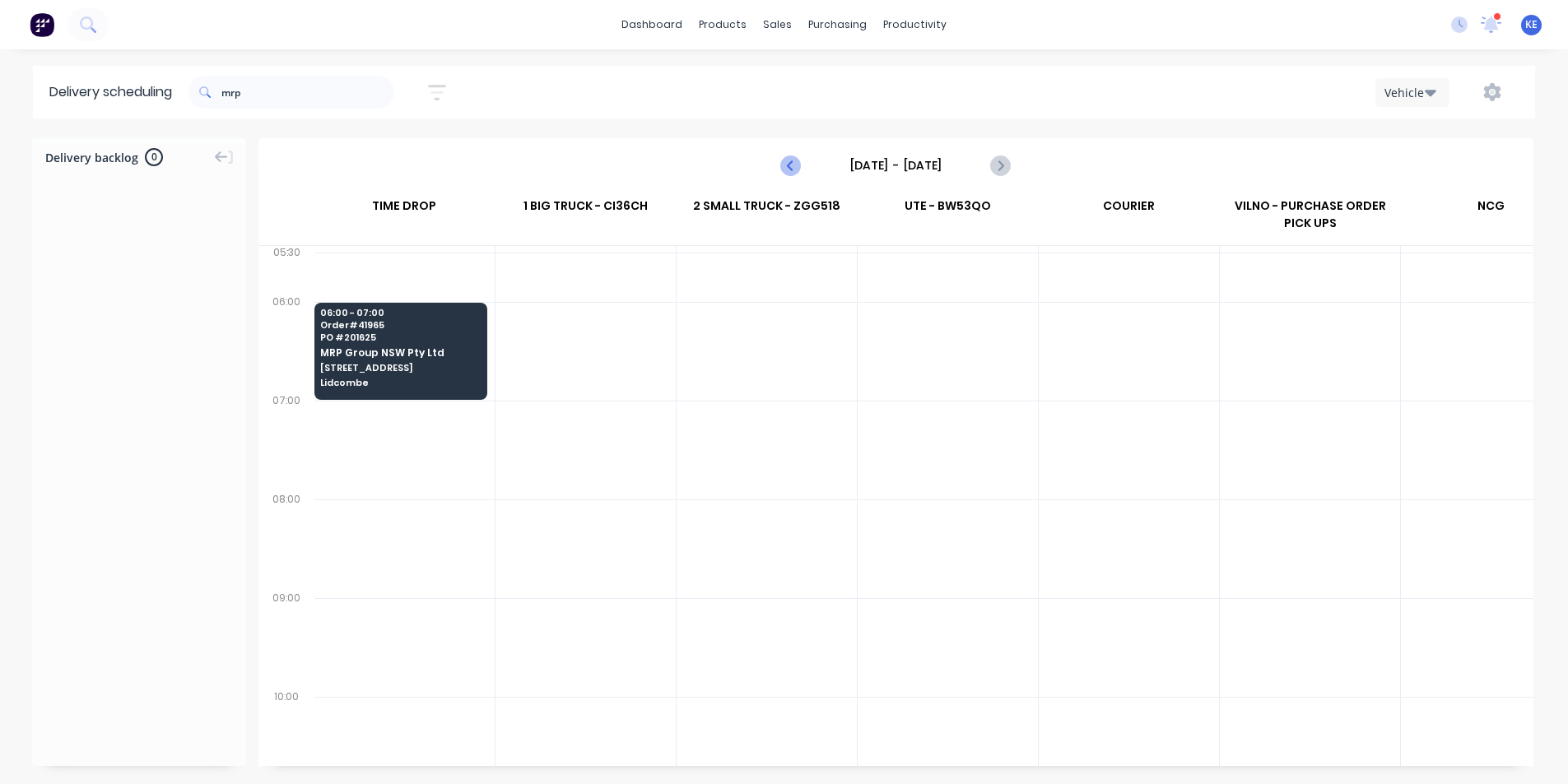
click at [792, 155] on button "Previous page" at bounding box center [791, 165] width 33 height 33
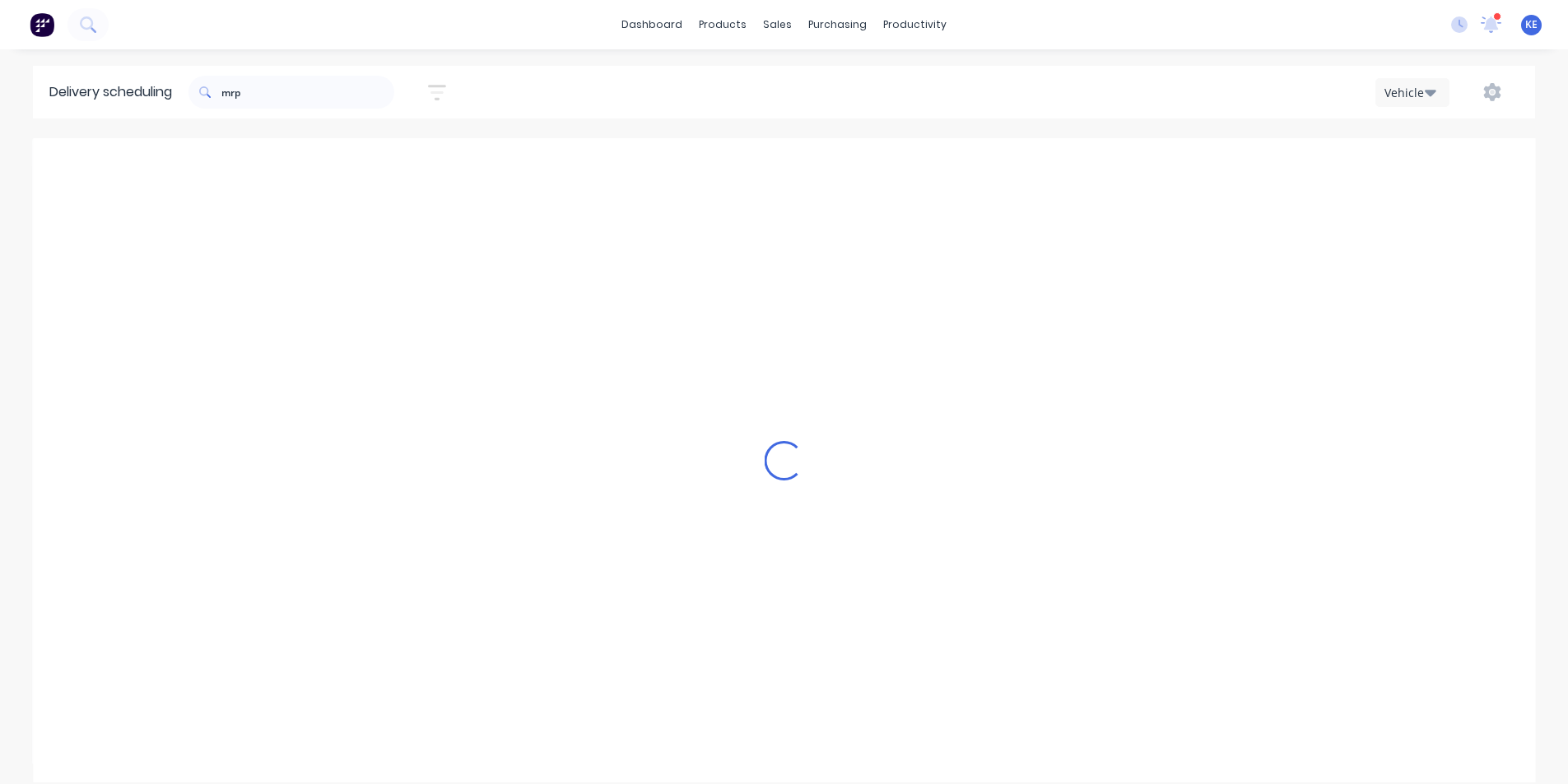
click at [792, 155] on button "Previous page" at bounding box center [791, 165] width 33 height 33
type input "Tuesday - 30/09/25"
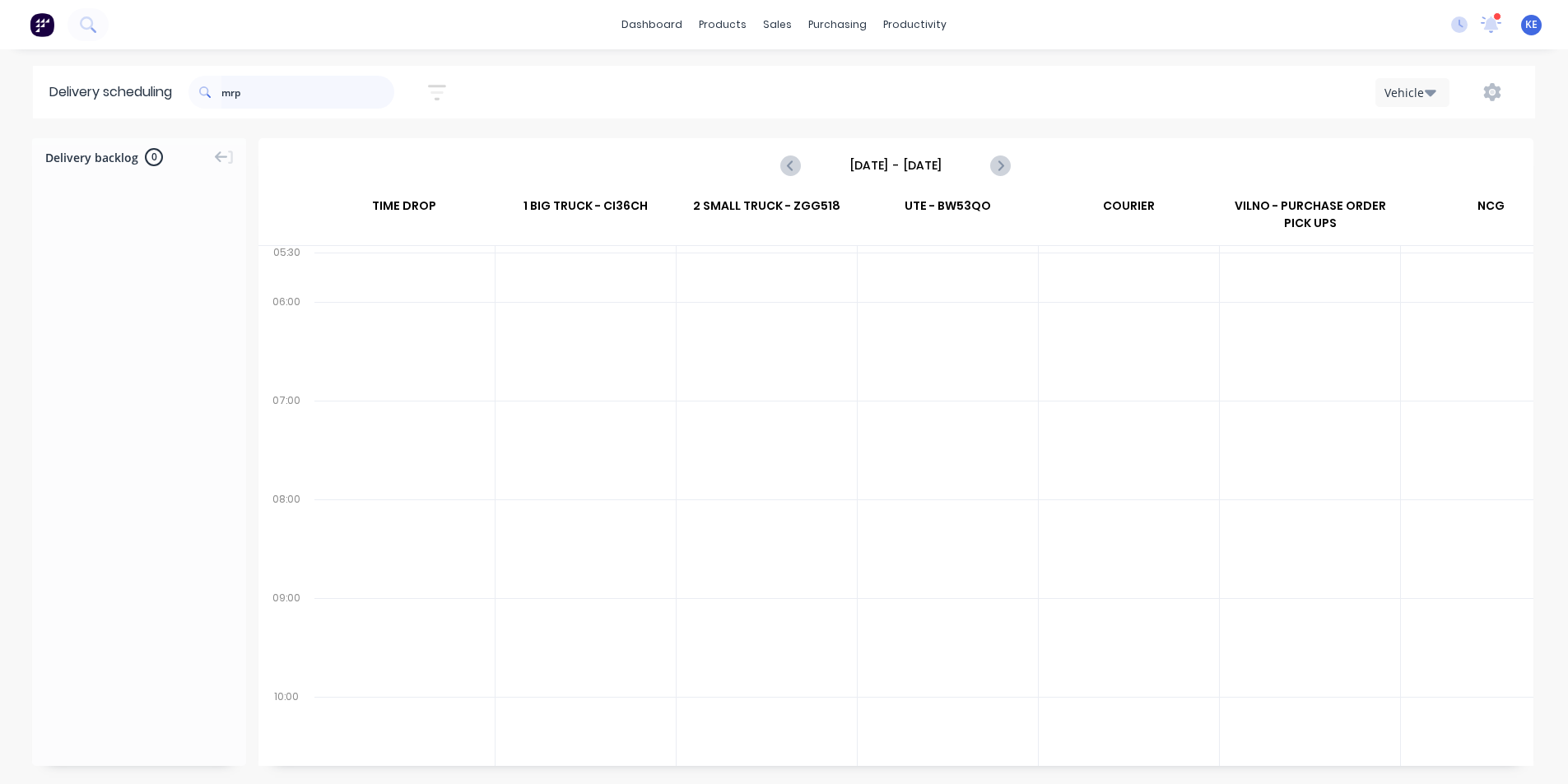
drag, startPoint x: 373, startPoint y: 106, endPoint x: 0, endPoint y: 55, distance: 376.5
click at [0, 55] on div "dashboard products sales purchasing productivity dashboard products Product Cat…" at bounding box center [784, 392] width 1568 height 784
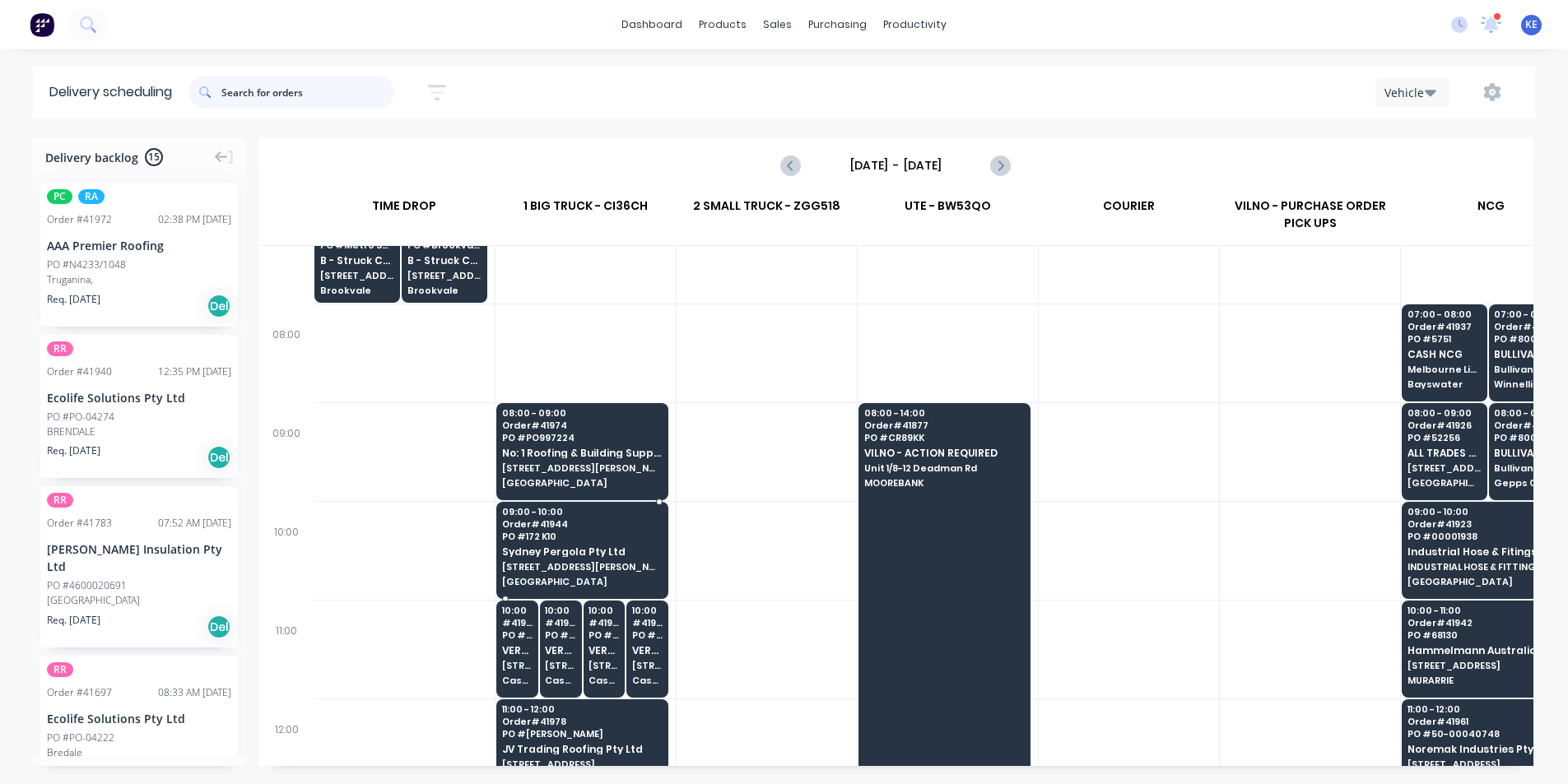
scroll to position [165, 1]
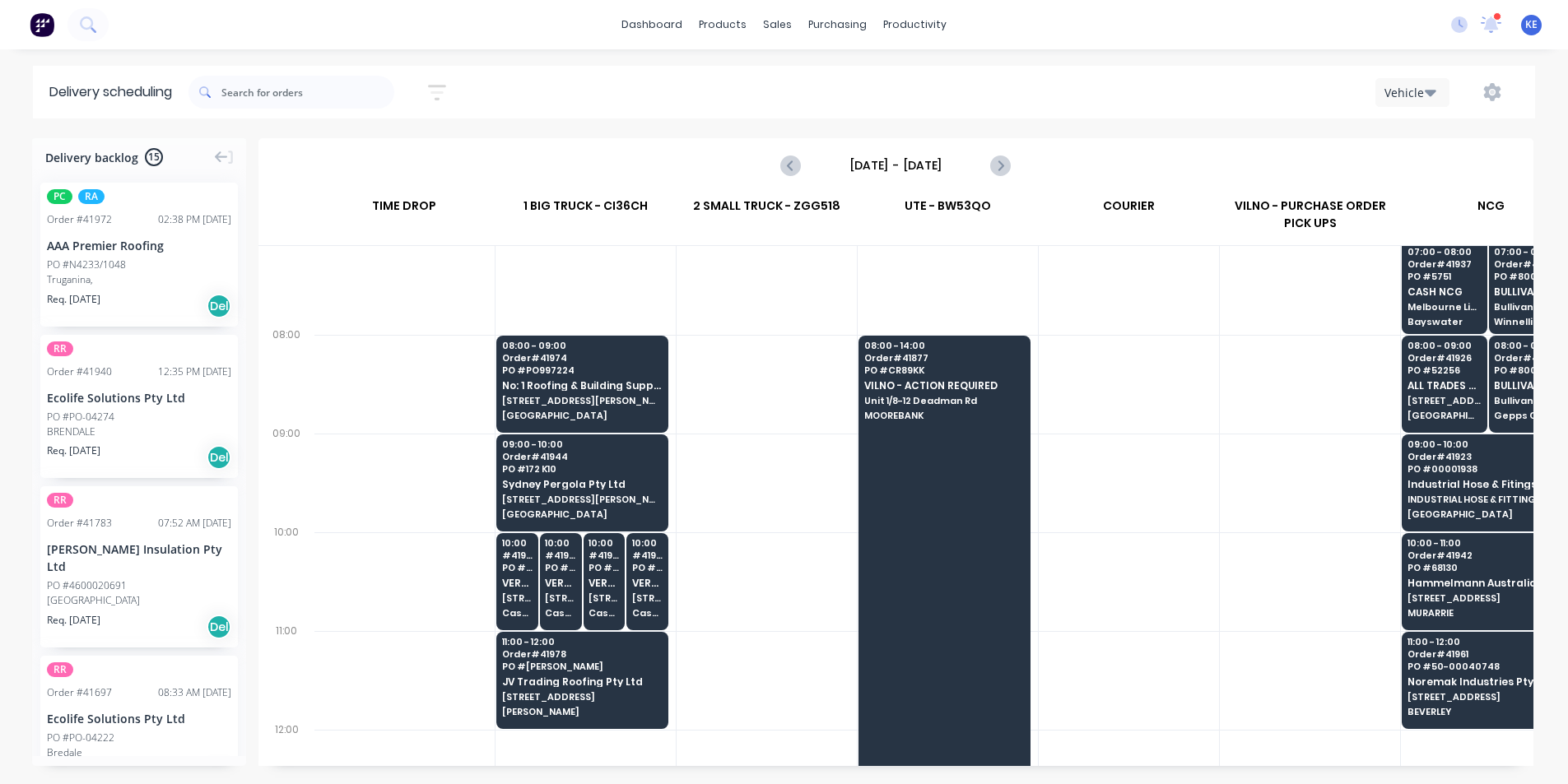
click at [746, 479] on div at bounding box center [766, 483] width 180 height 99
click at [625, 497] on span "5/132-136 Newton rd" at bounding box center [582, 499] width 159 height 10
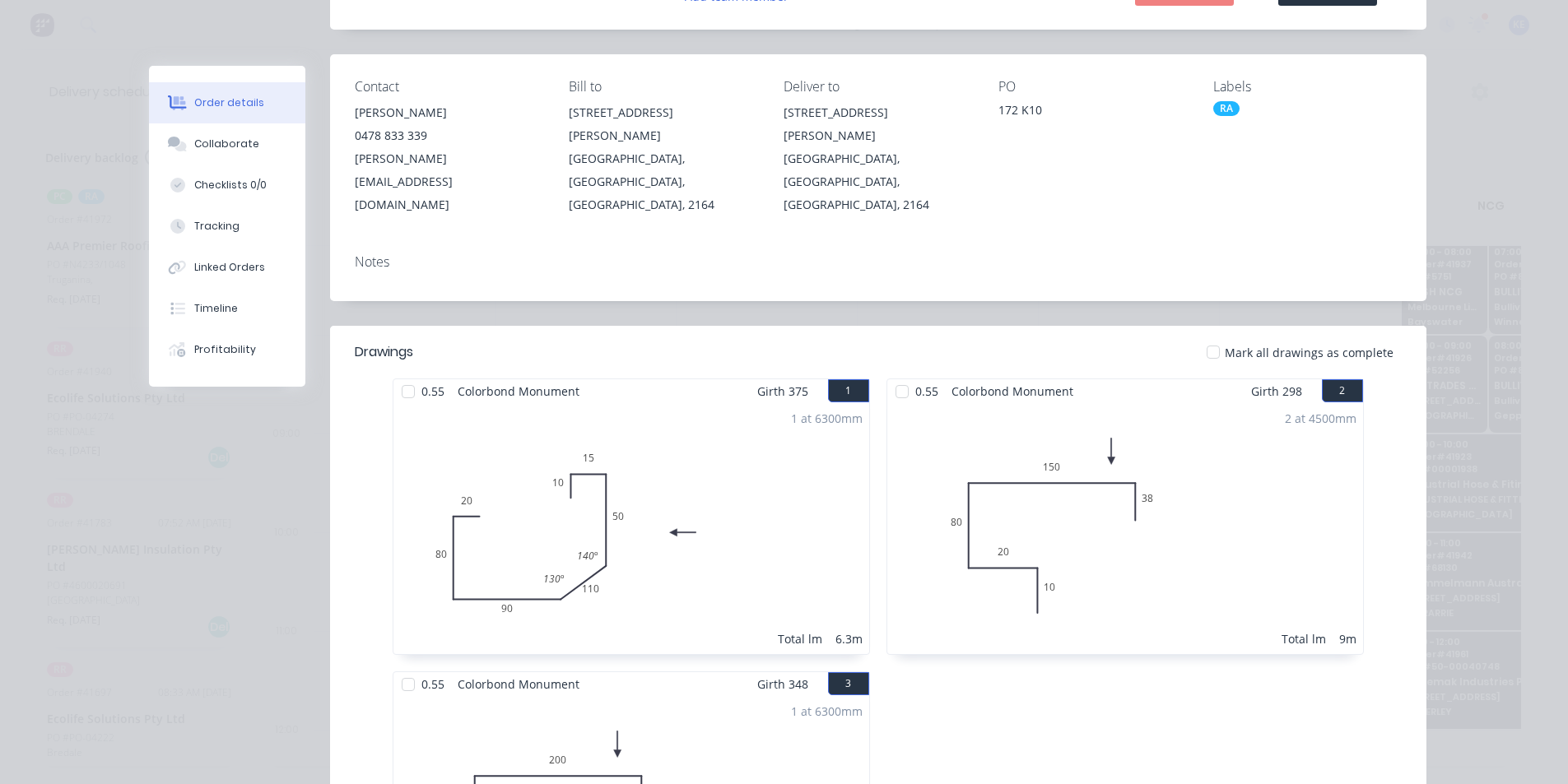
scroll to position [0, 0]
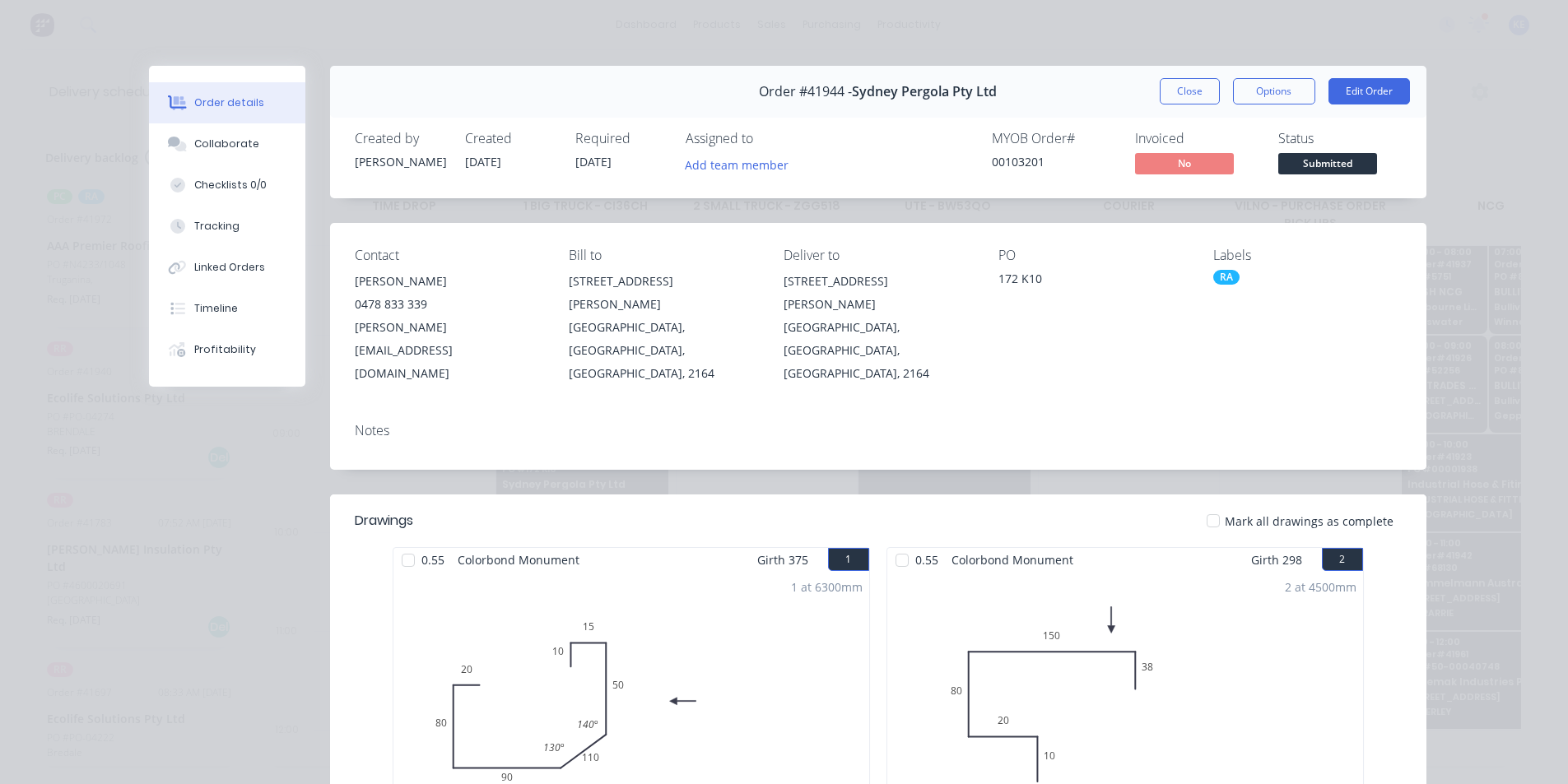
click at [1183, 63] on div "Order details Collaborate Checklists 0/0 Tracking Linked Orders Timeline Profit…" at bounding box center [784, 392] width 1568 height 784
drag, startPoint x: 1176, startPoint y: 80, endPoint x: 1168, endPoint y: 82, distance: 8.2
click at [1169, 83] on button "Close" at bounding box center [1189, 90] width 60 height 26
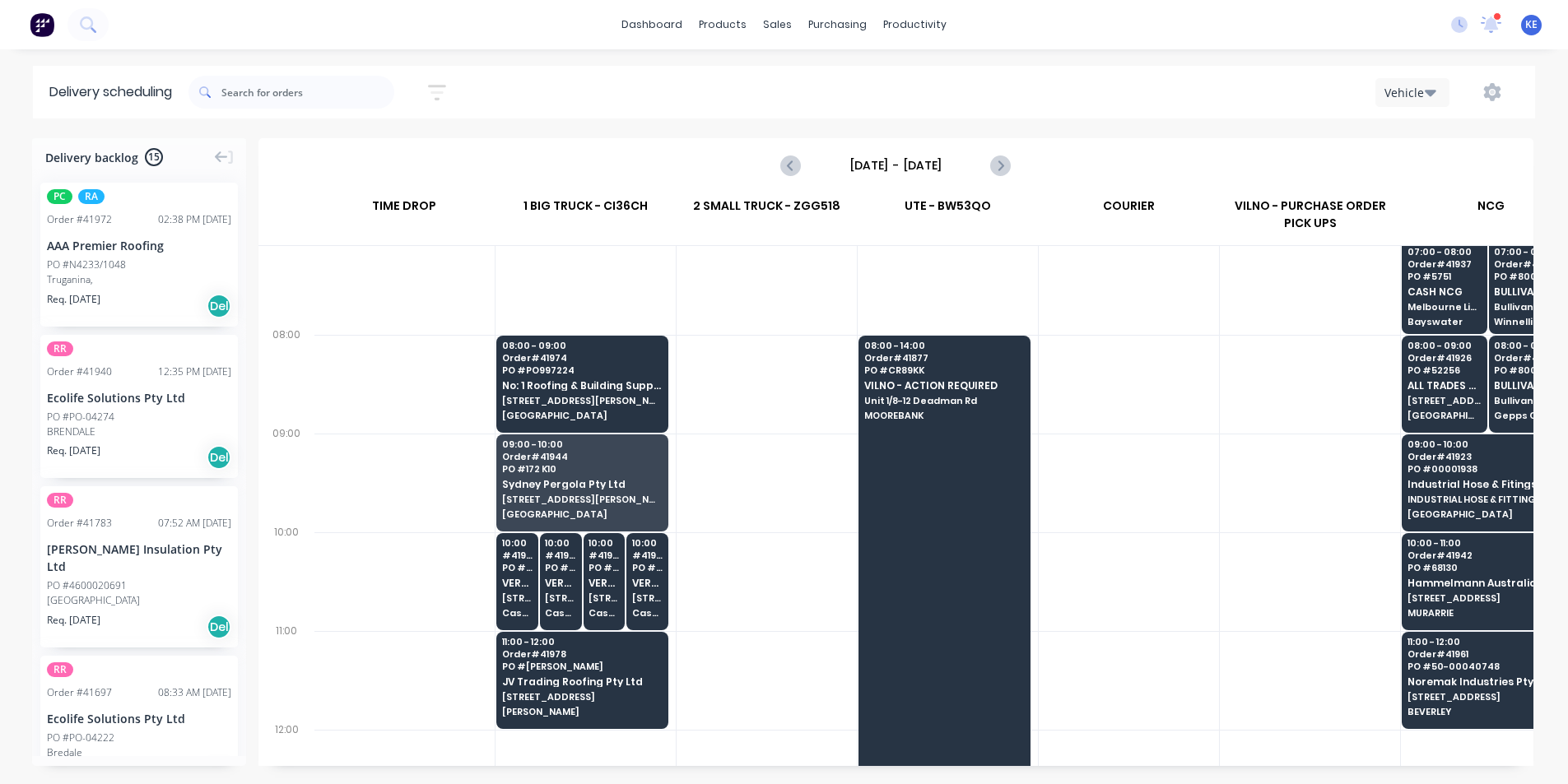
click at [1200, 453] on div at bounding box center [1128, 483] width 180 height 99
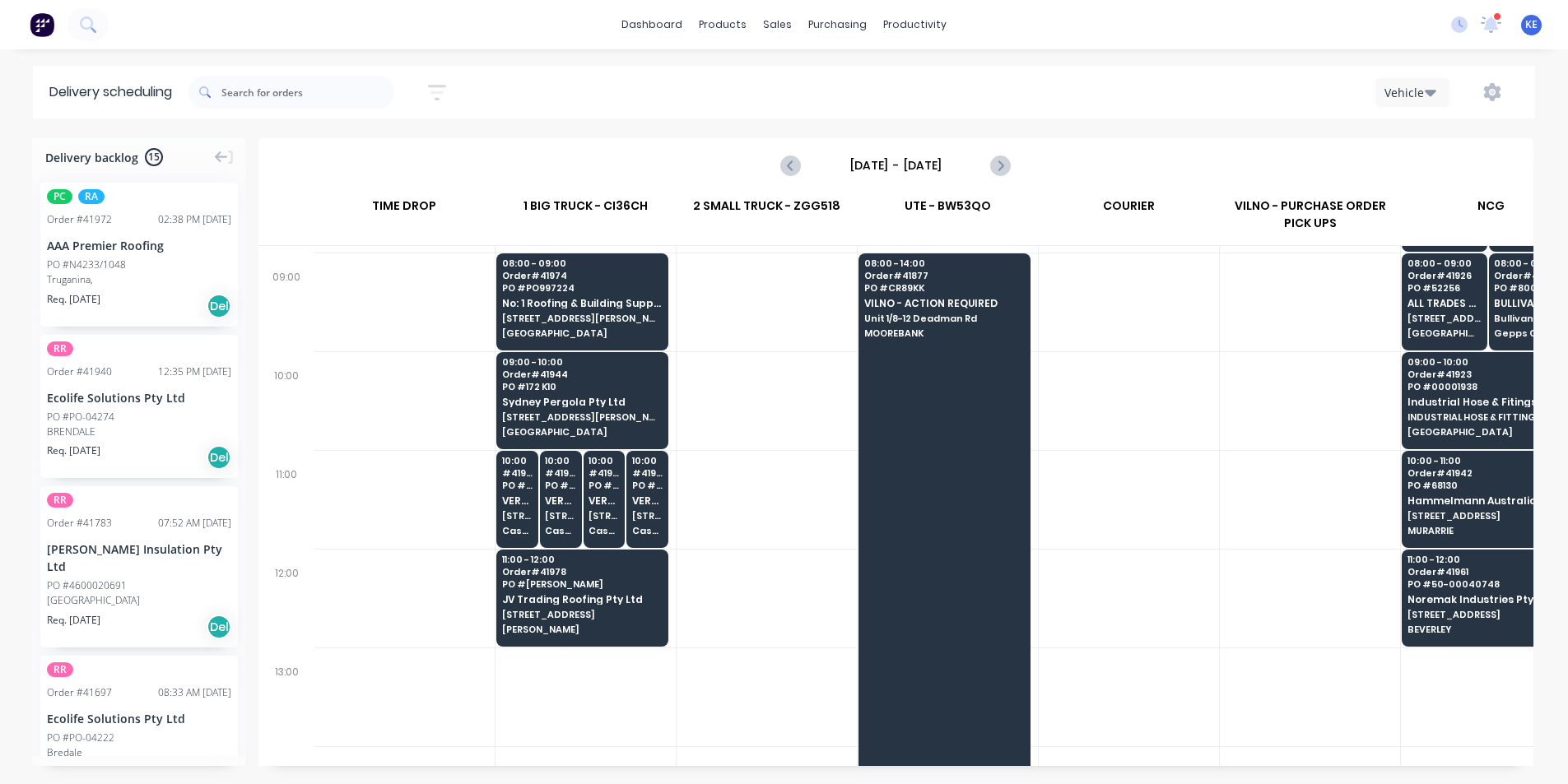
scroll to position [329, 1]
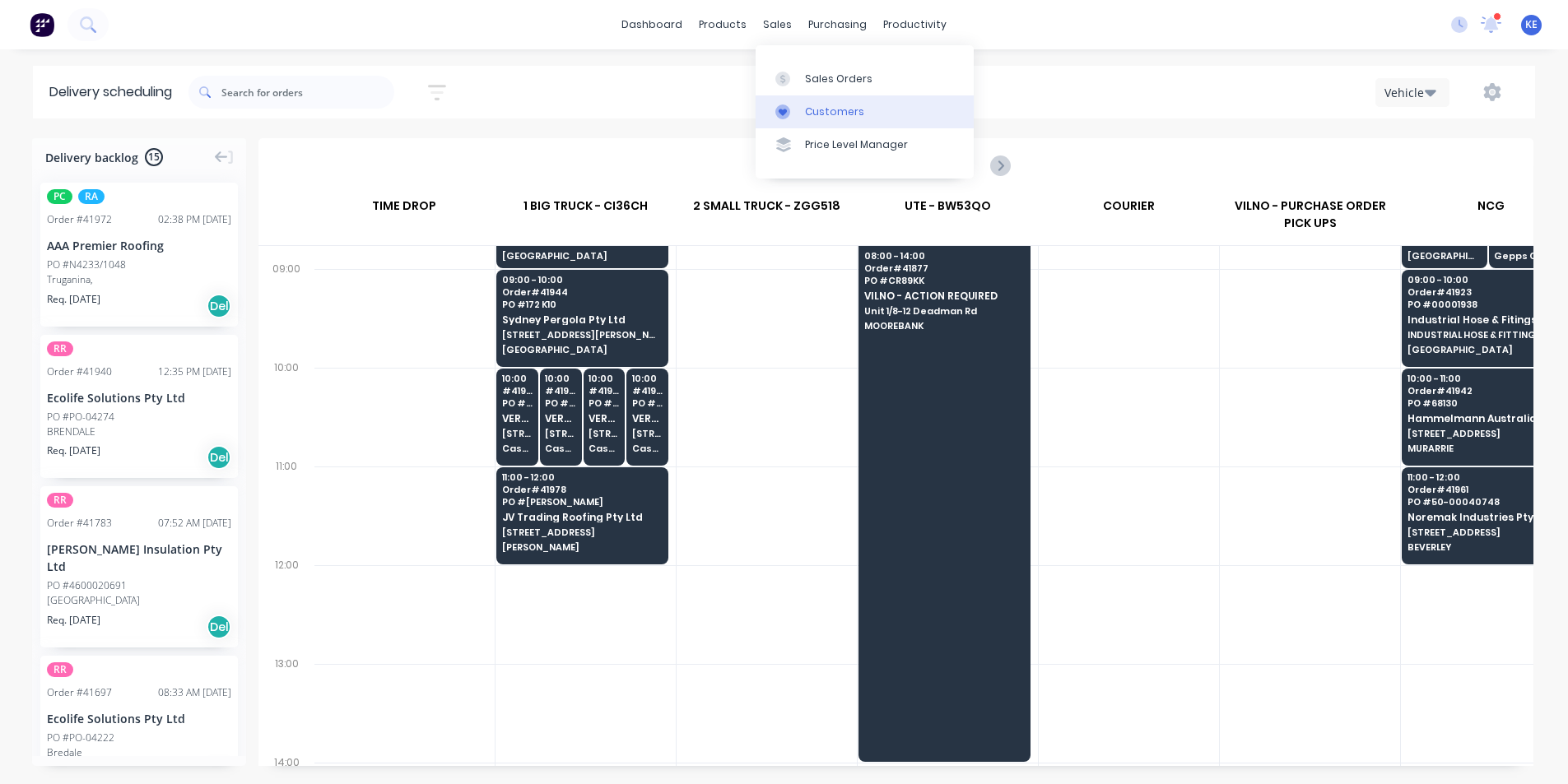
click at [811, 116] on div "Customers" at bounding box center [834, 112] width 59 height 15
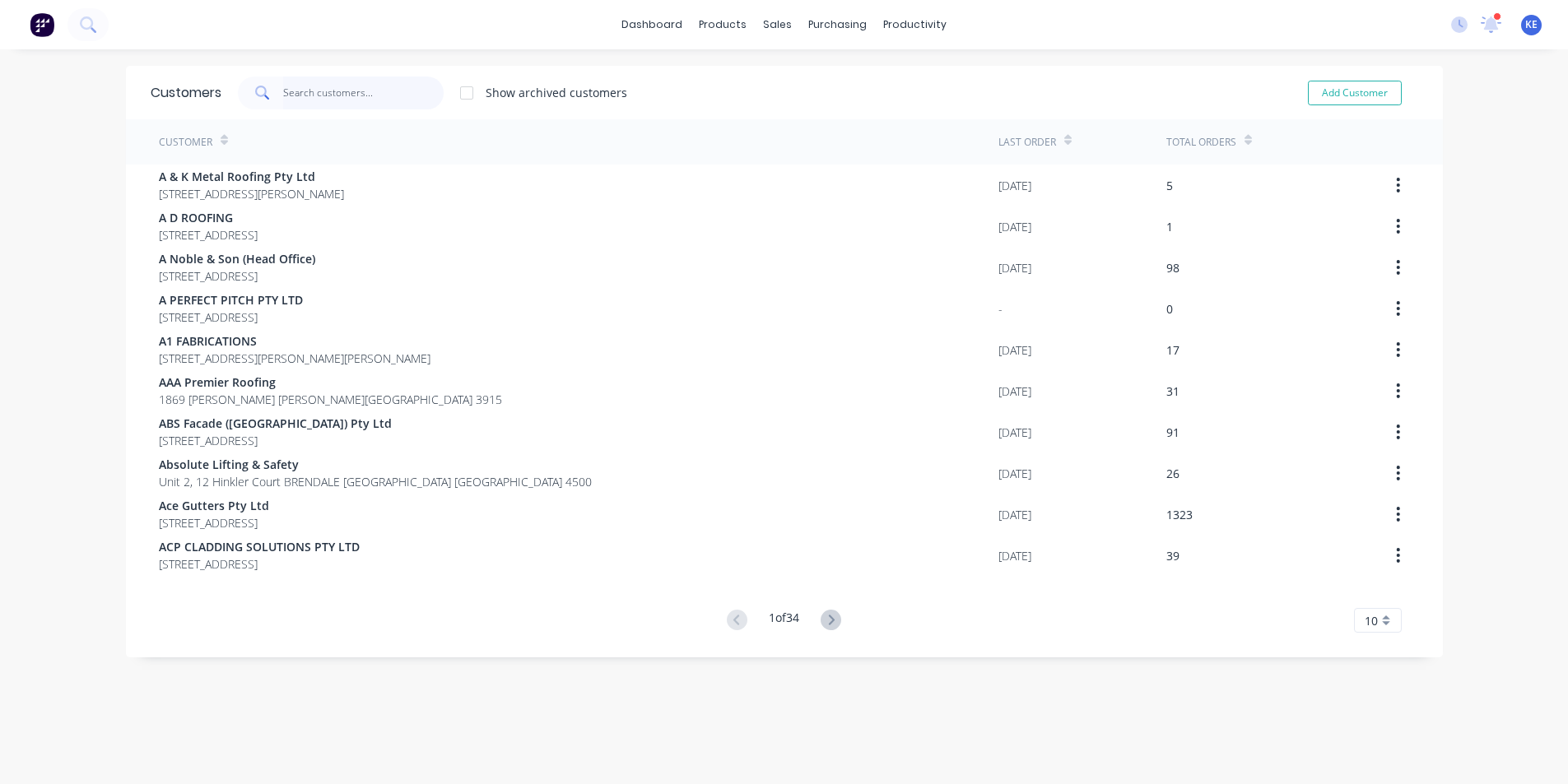
click at [394, 101] on input "text" at bounding box center [363, 92] width 160 height 33
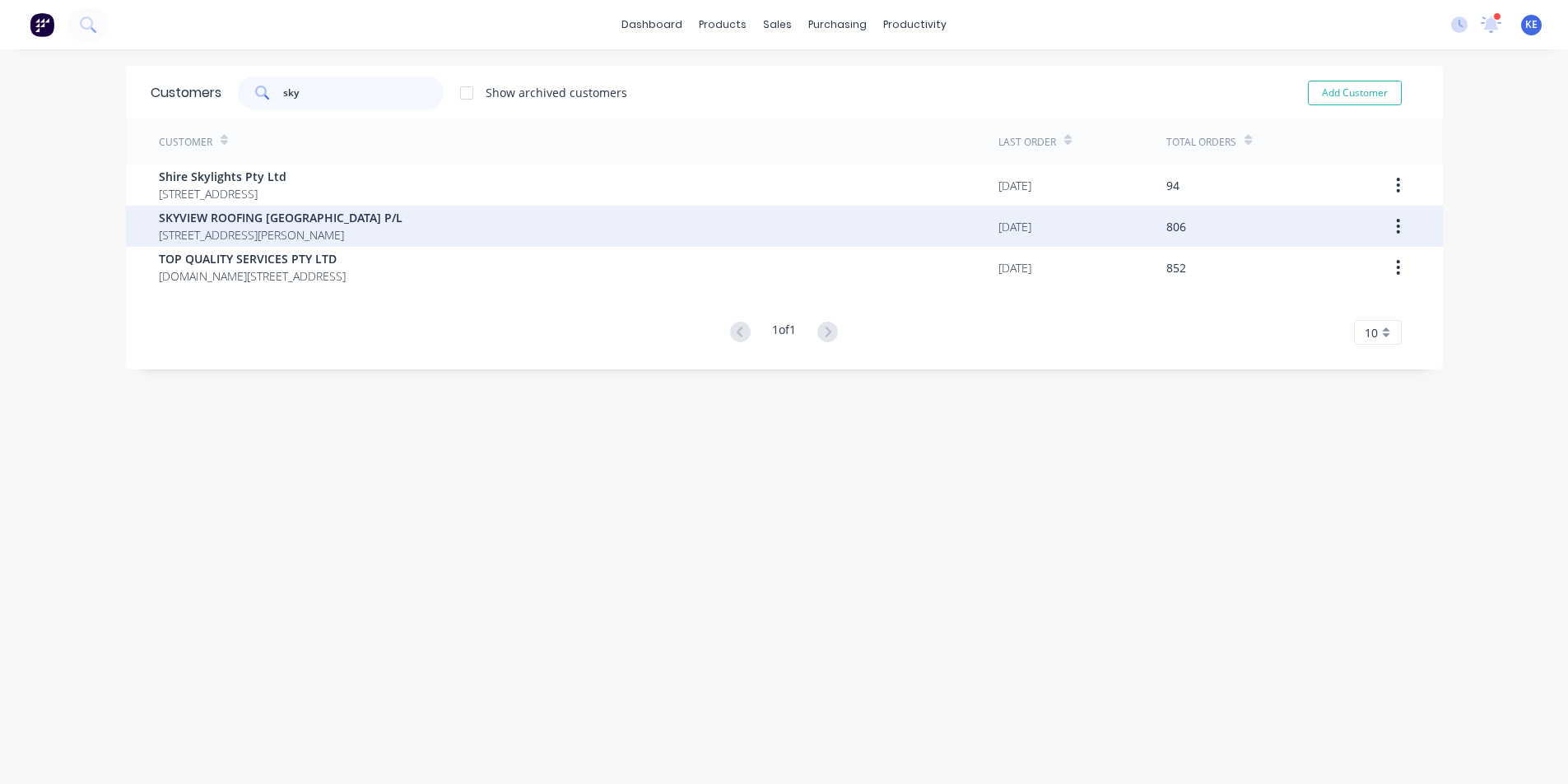
type input "sky"
click at [369, 234] on span "339 SAUNDERS ROAD OAKVILLE New South Wales Australia 2765" at bounding box center [280, 235] width 244 height 17
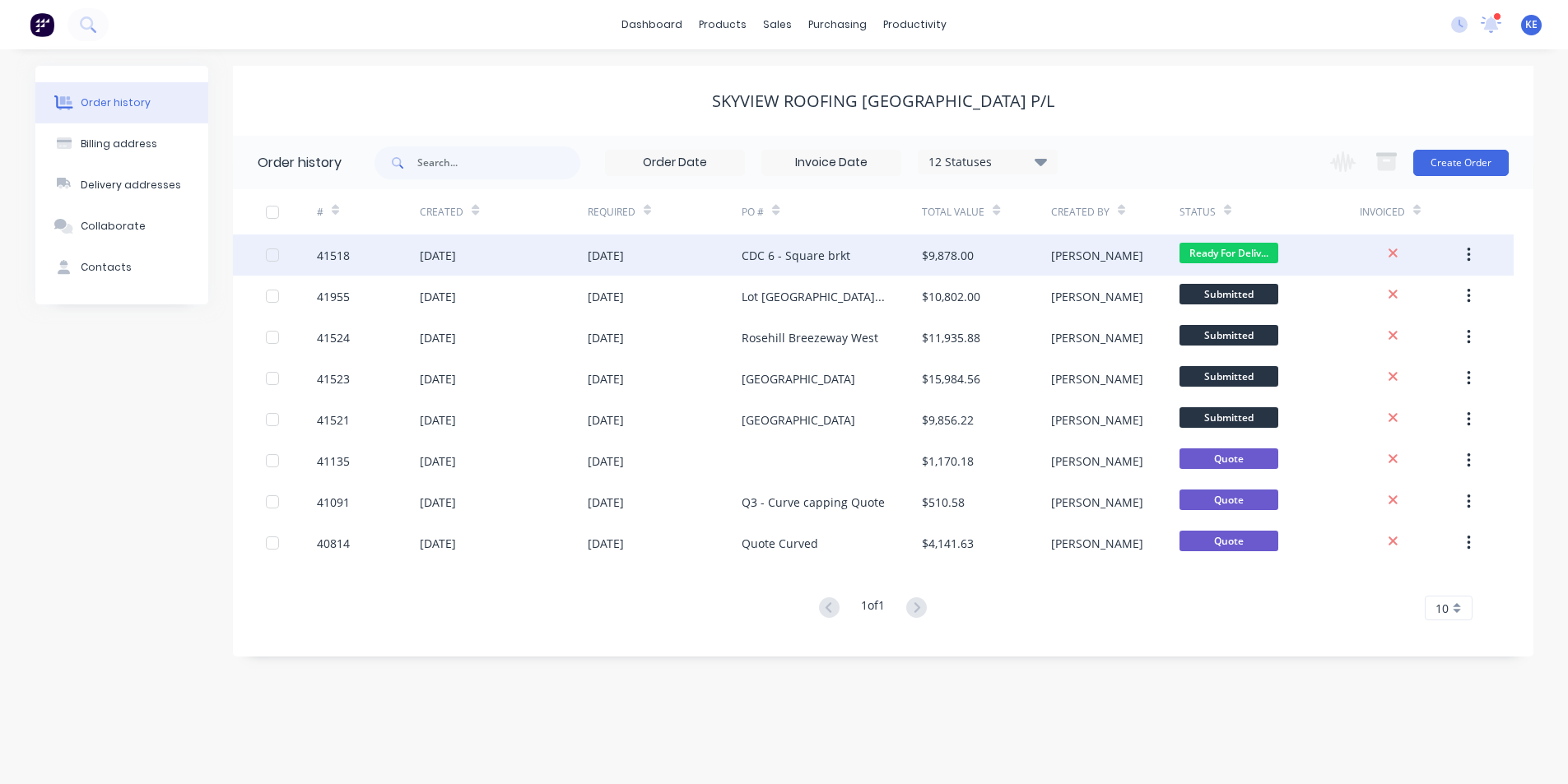
click at [411, 247] on div "41518" at bounding box center [368, 255] width 103 height 41
